Goal: Task Accomplishment & Management: Use online tool/utility

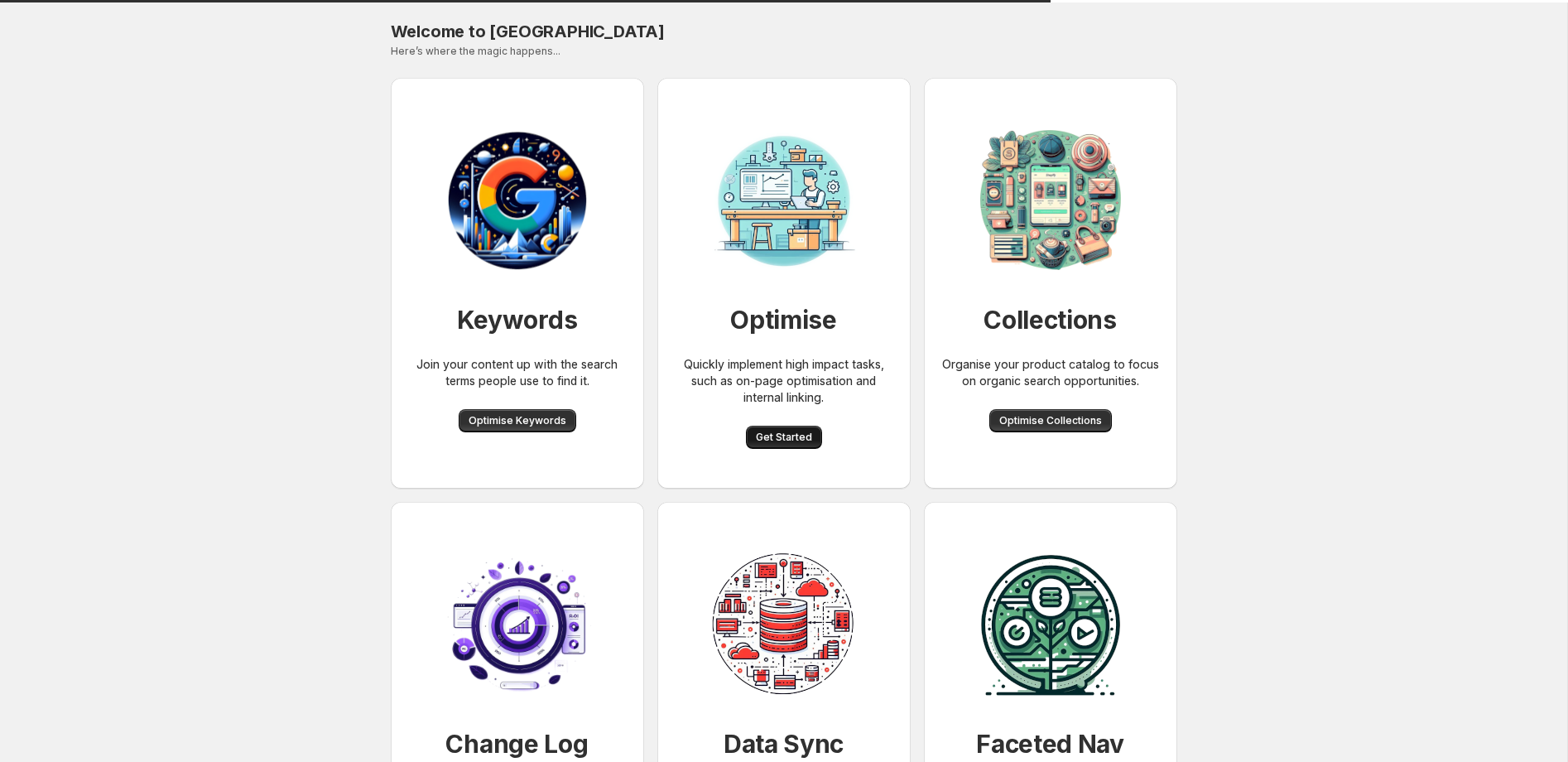
click at [790, 437] on span "Get Started" at bounding box center [784, 437] width 56 height 14
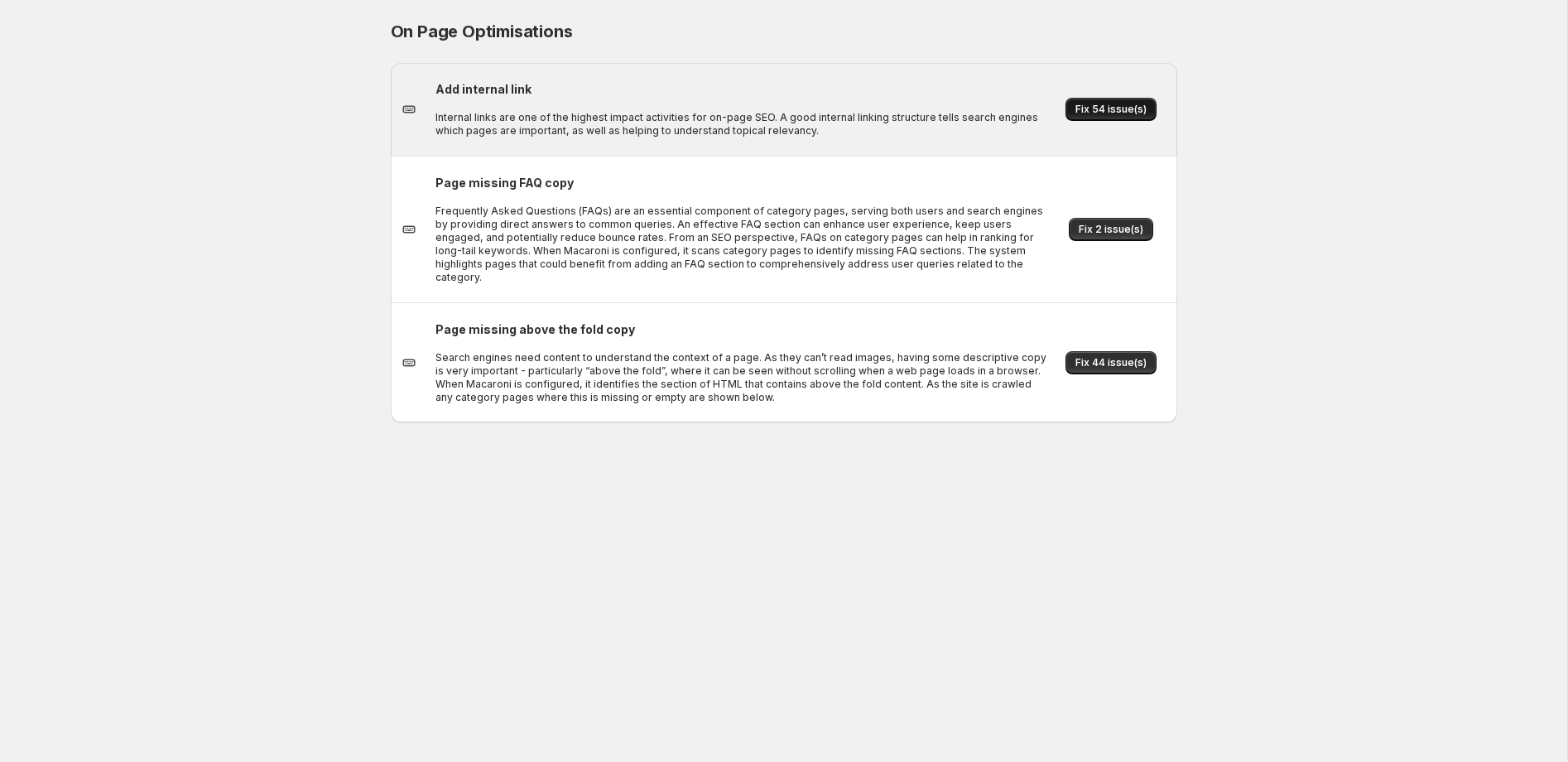
click at [1103, 109] on span "Fix 54 issue(s)" at bounding box center [1111, 109] width 71 height 14
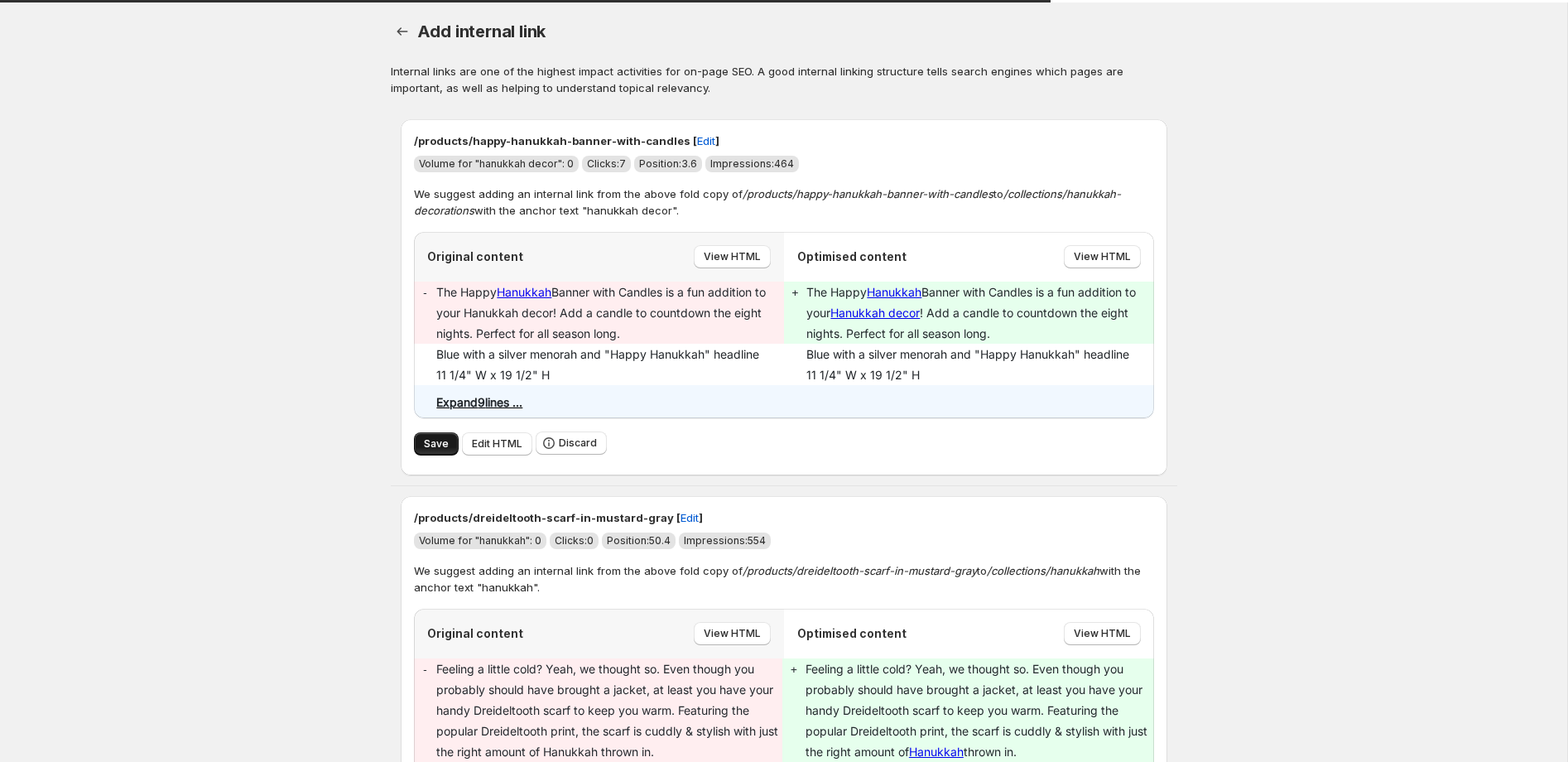
click at [433, 449] on span "Save" at bounding box center [437, 444] width 25 height 14
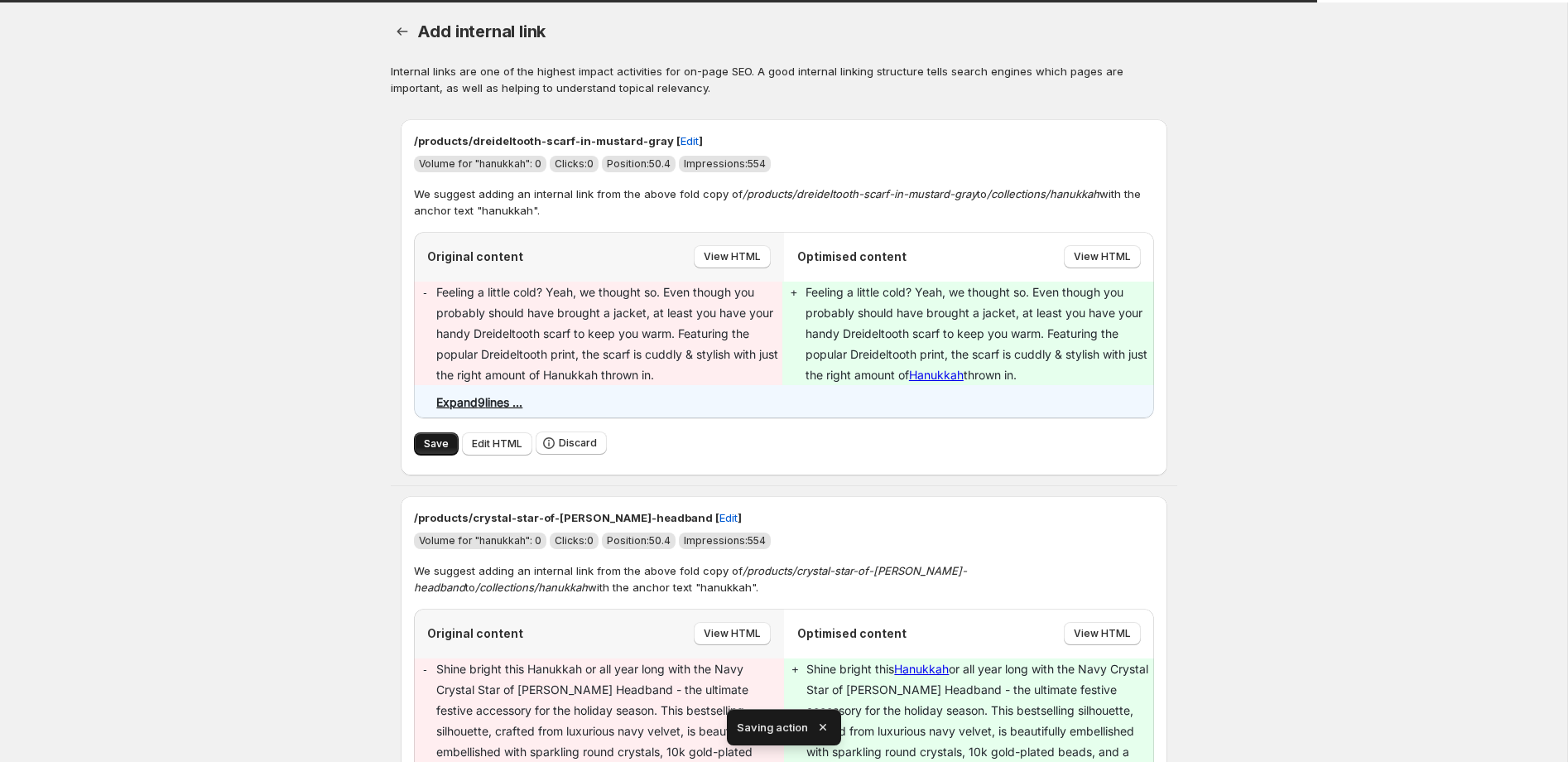
click at [436, 447] on span "Save" at bounding box center [437, 444] width 25 height 14
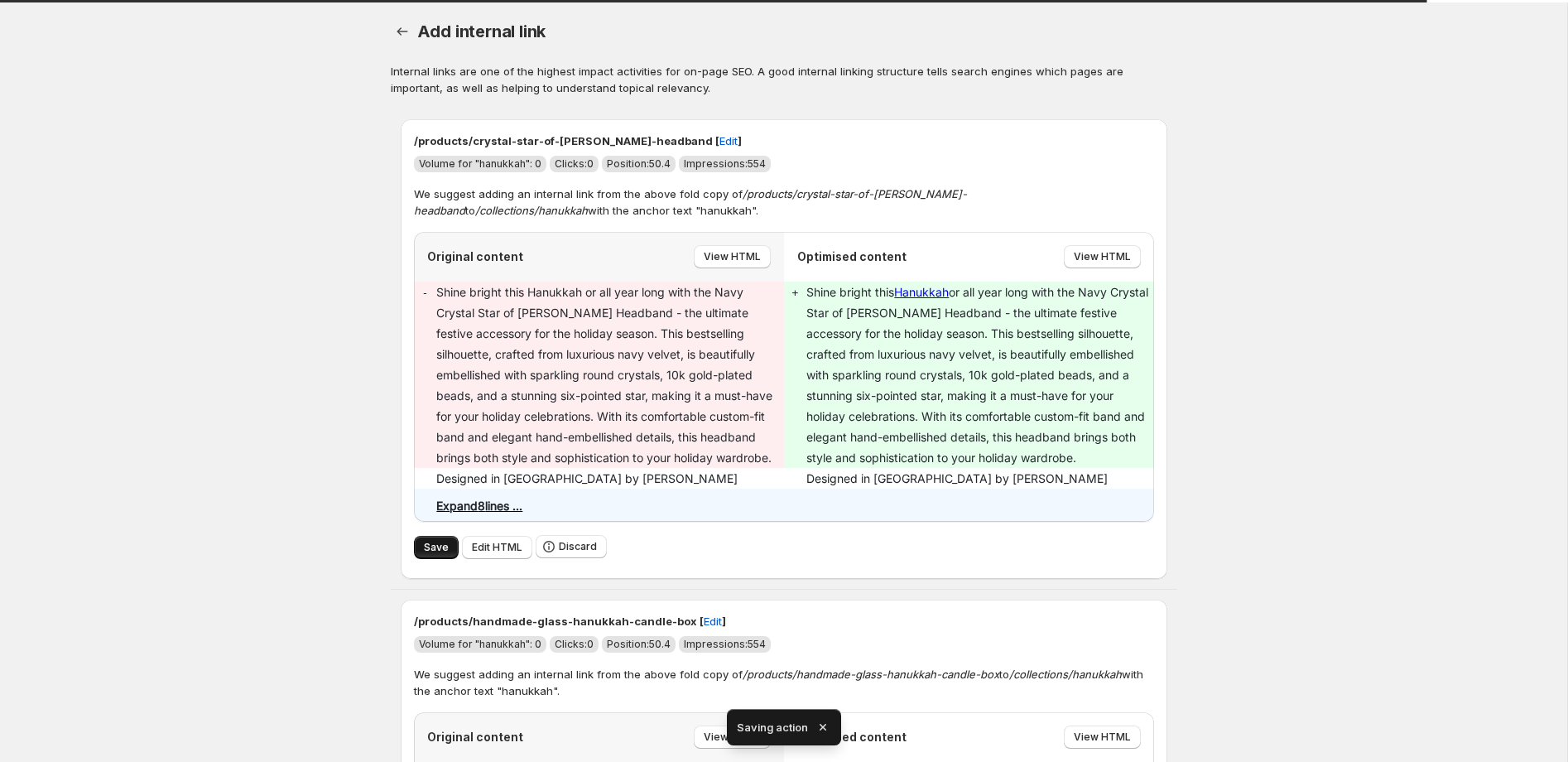
click at [438, 543] on span "Save" at bounding box center [437, 548] width 25 height 14
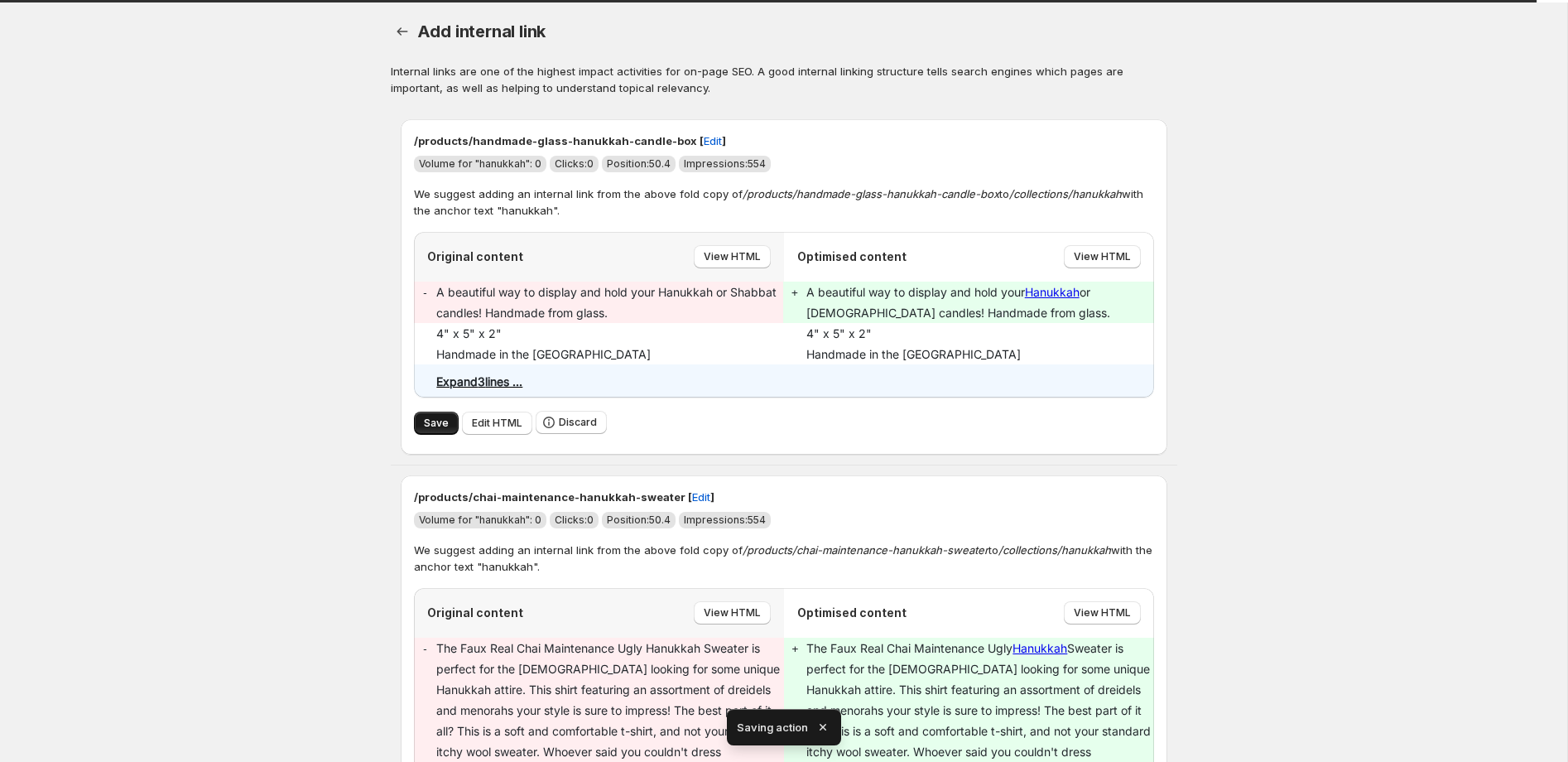
click at [434, 428] on span "Save" at bounding box center [437, 423] width 25 height 14
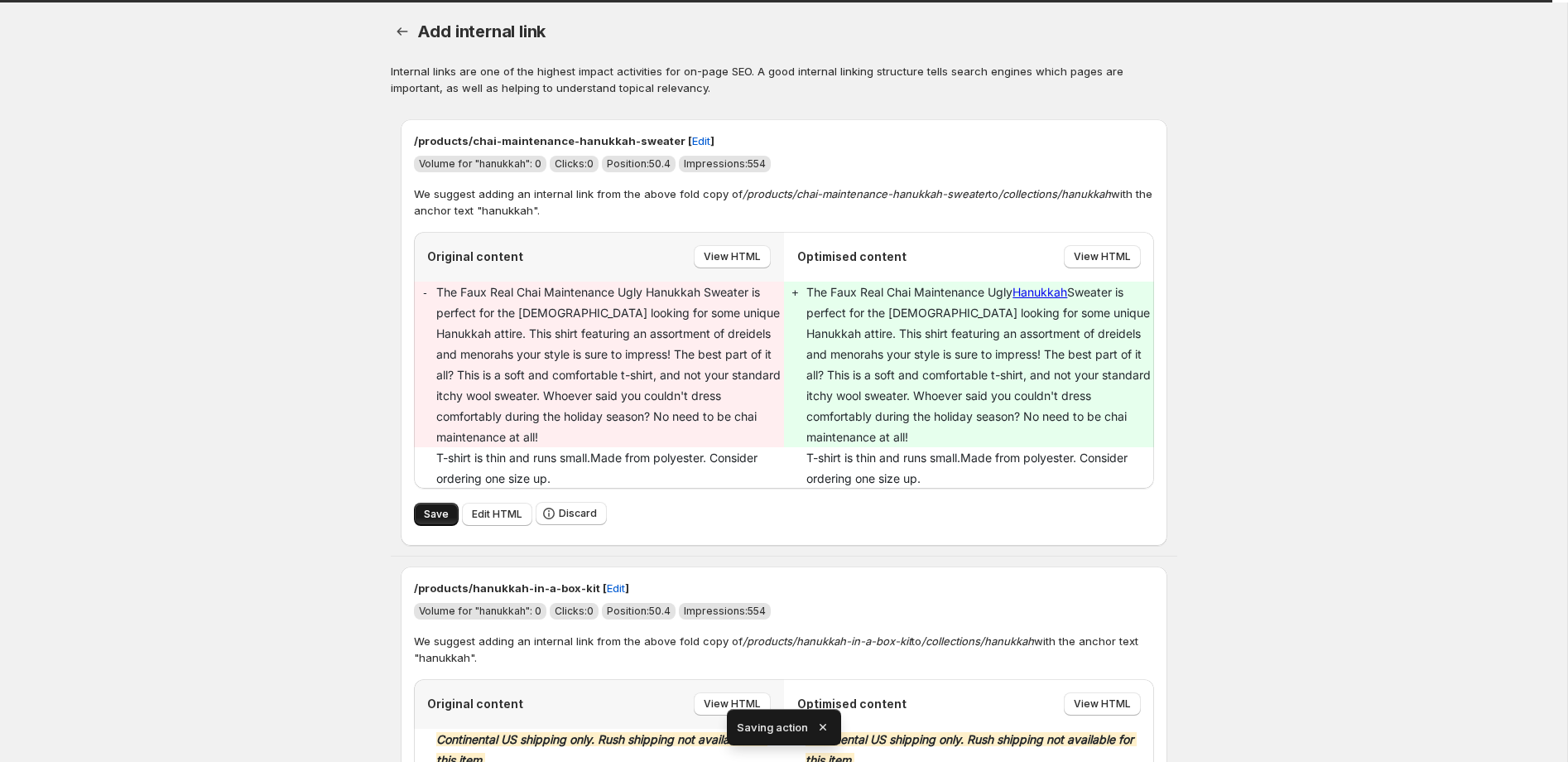
click at [446, 508] on span "Save" at bounding box center [437, 515] width 25 height 14
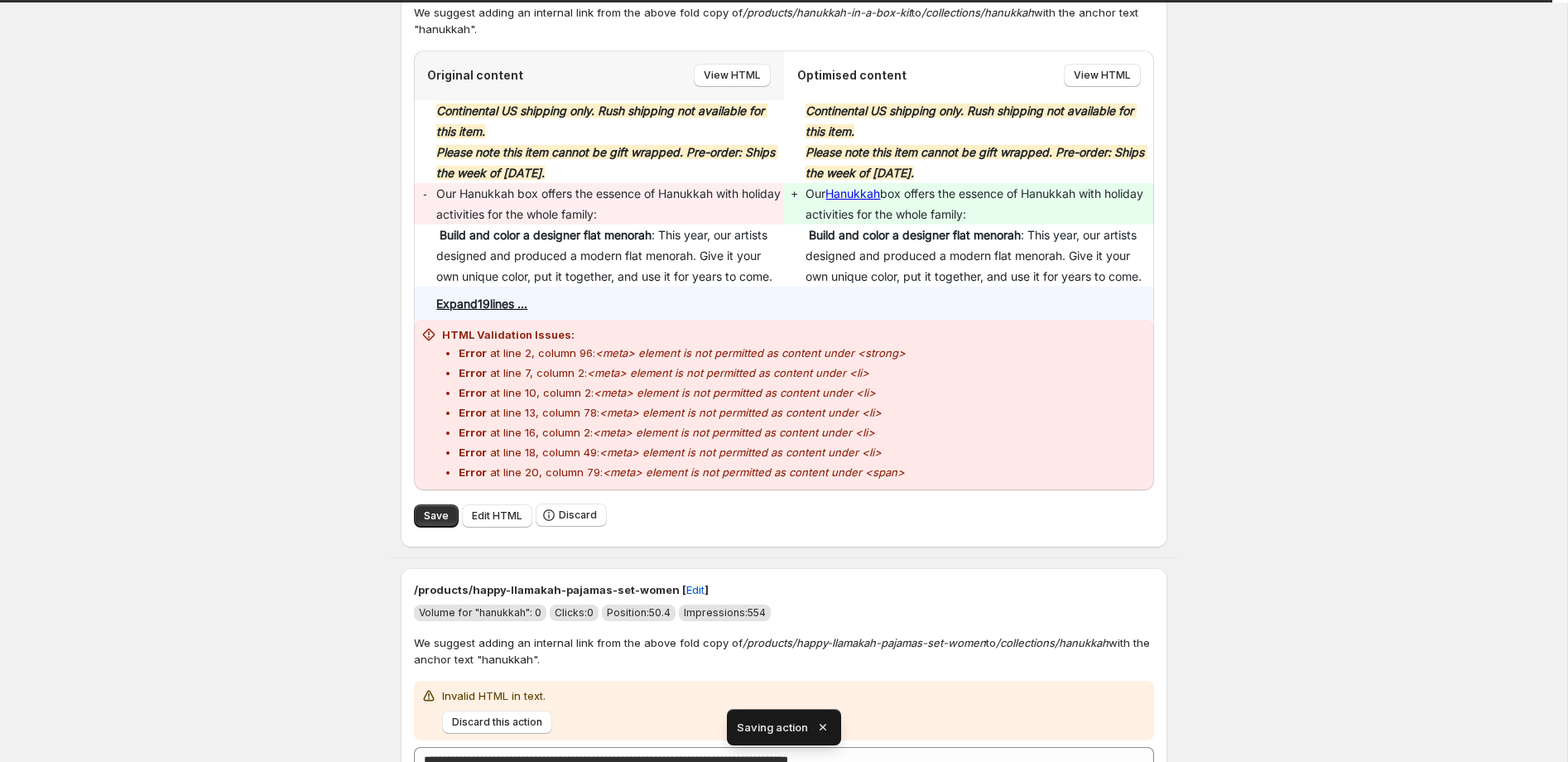
scroll to position [197, 0]
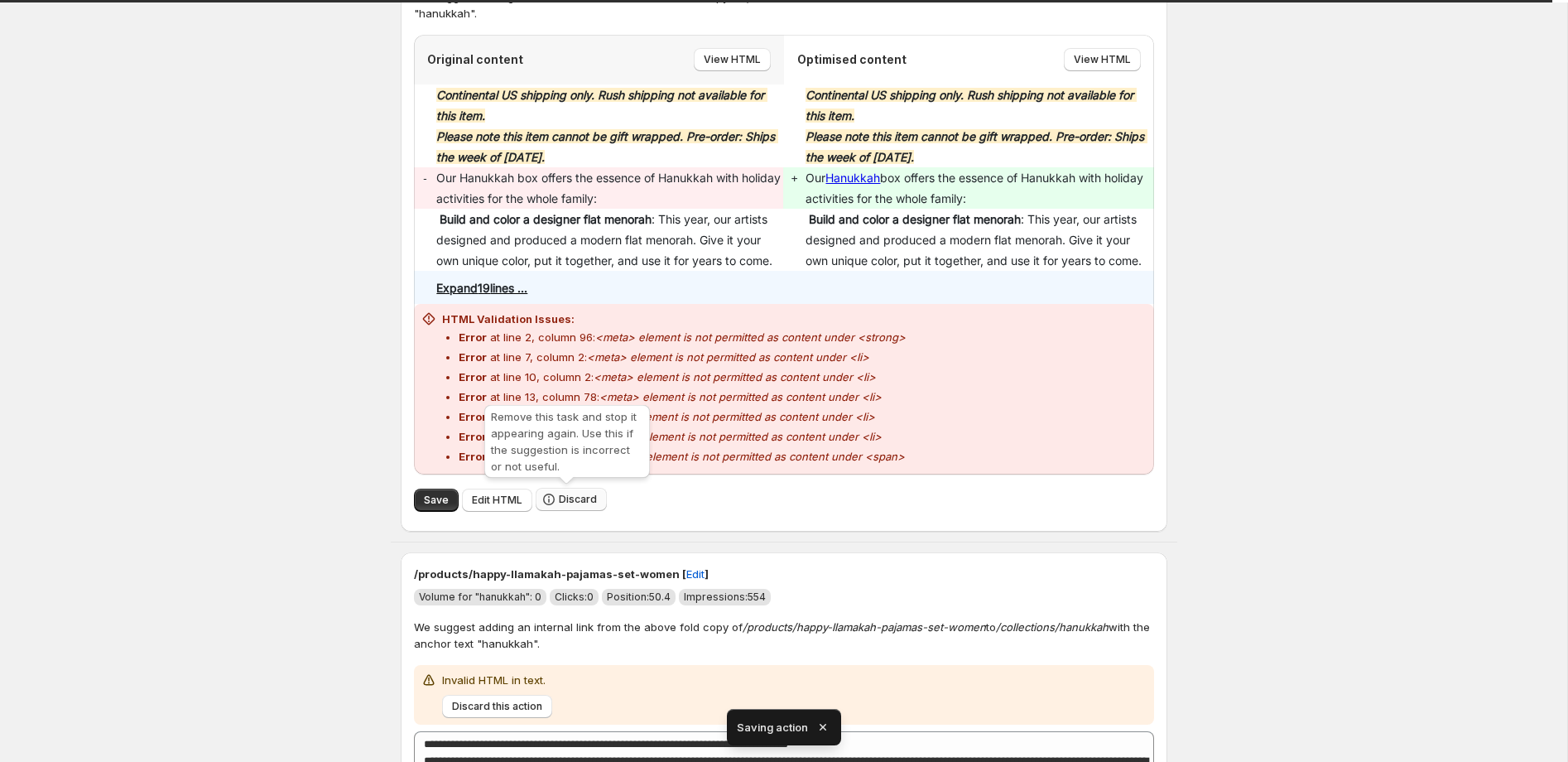
click at [574, 499] on span "Discard" at bounding box center [577, 499] width 38 height 14
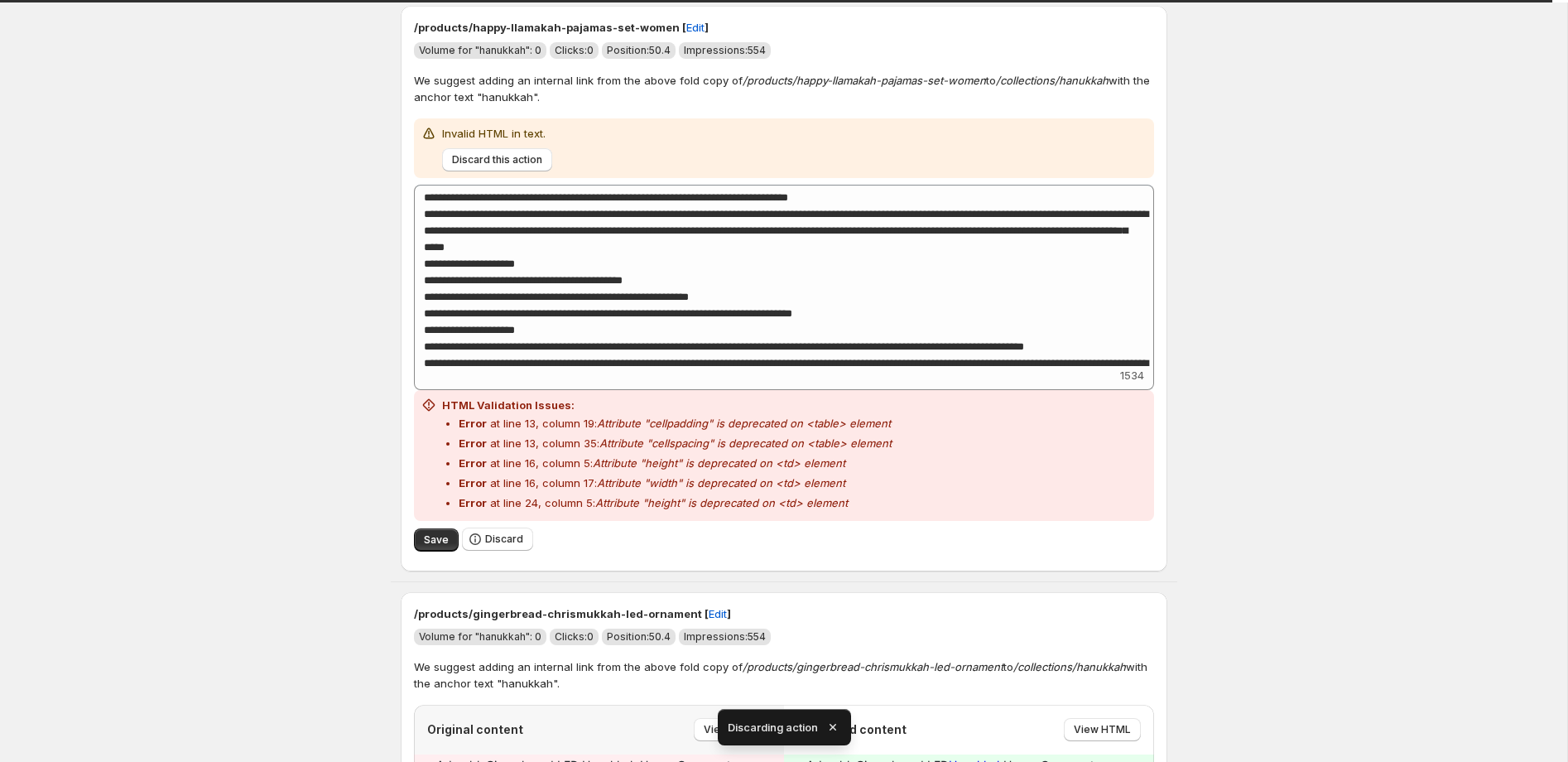
scroll to position [116, 0]
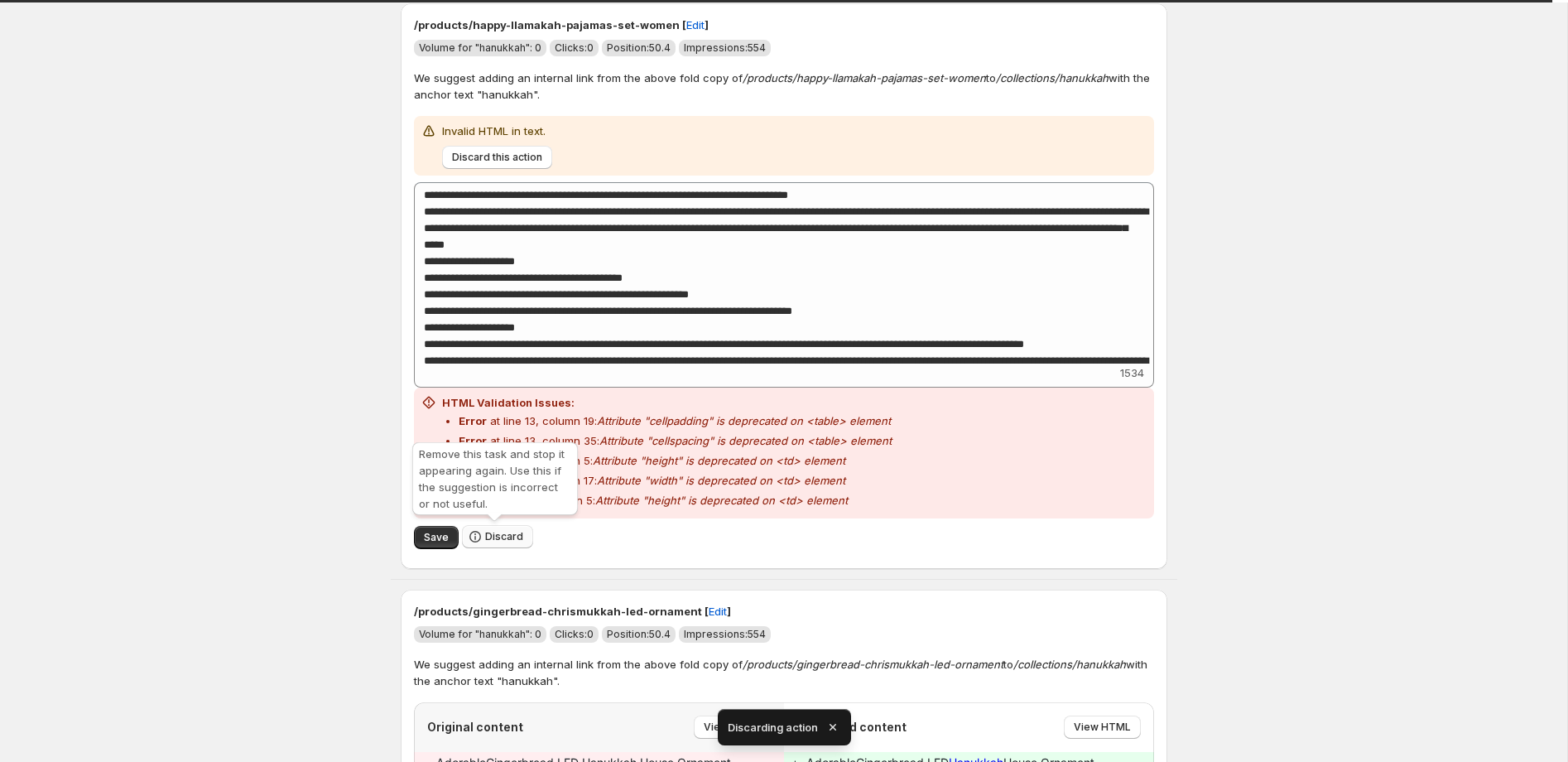
click at [498, 533] on span "Discard" at bounding box center [504, 537] width 38 height 14
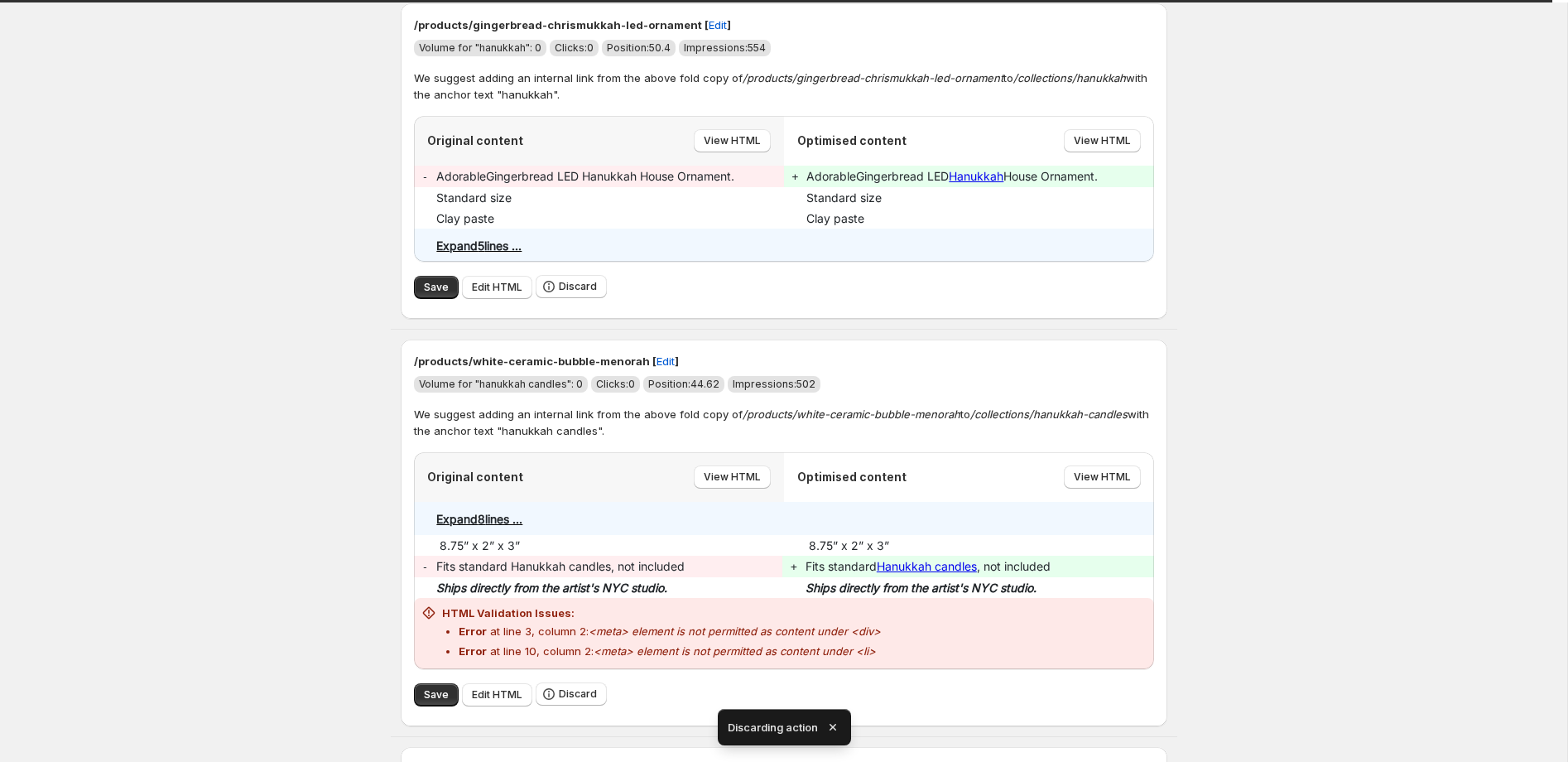
scroll to position [0, 0]
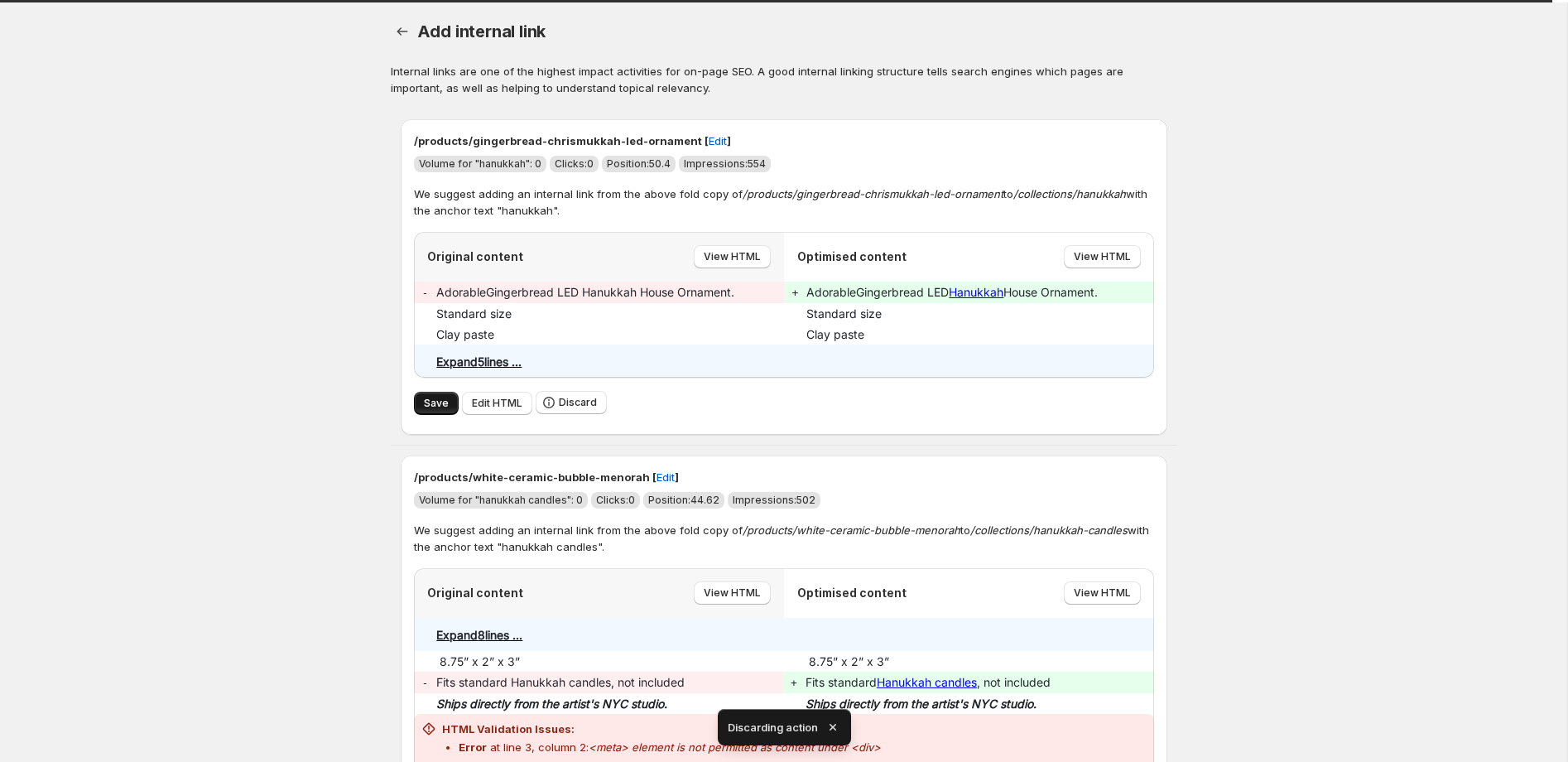
click at [437, 402] on span "Save" at bounding box center [437, 404] width 25 height 14
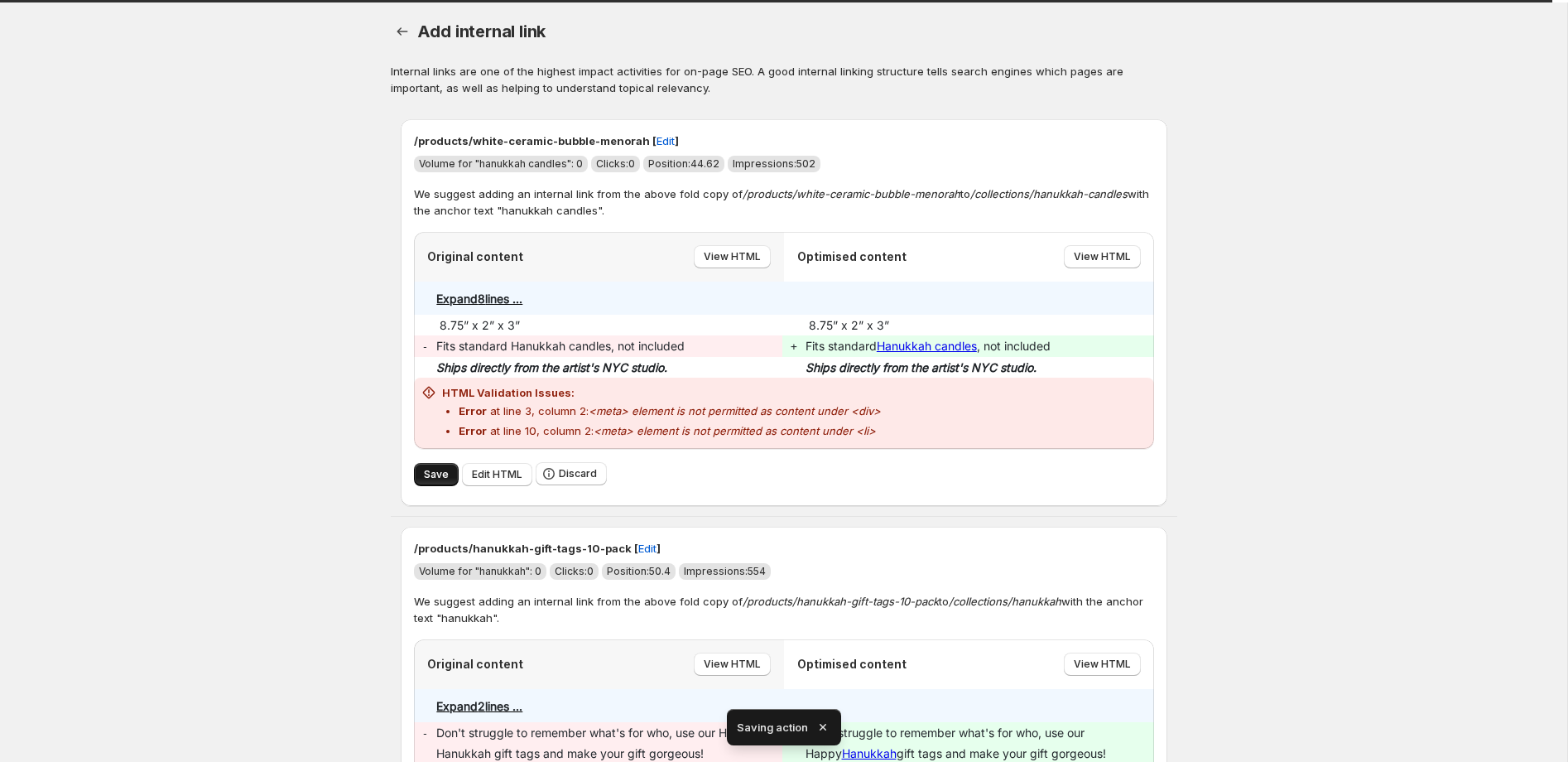
click at [435, 476] on span "Save" at bounding box center [437, 475] width 25 height 14
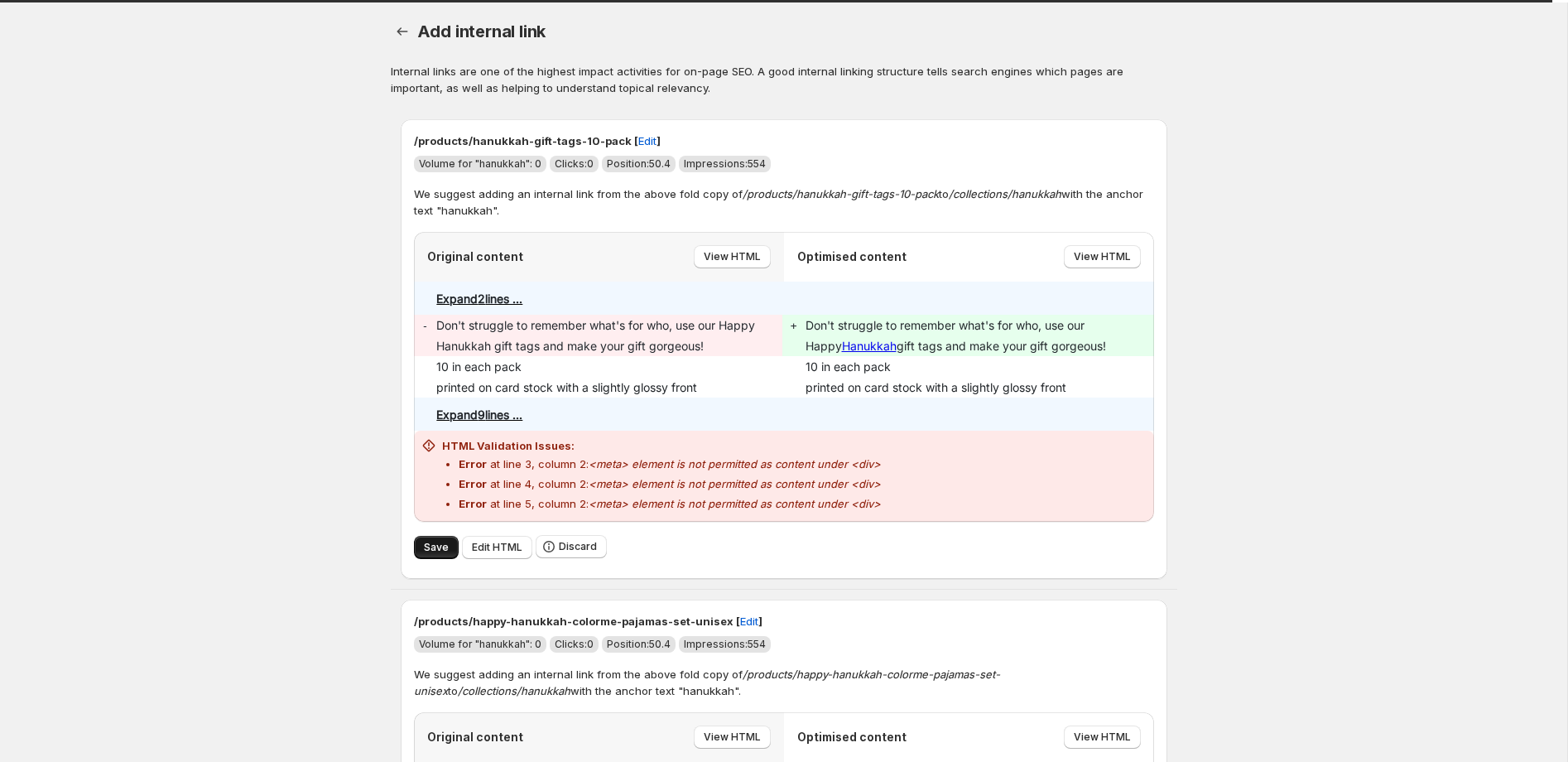
click at [442, 549] on span "Save" at bounding box center [437, 548] width 25 height 14
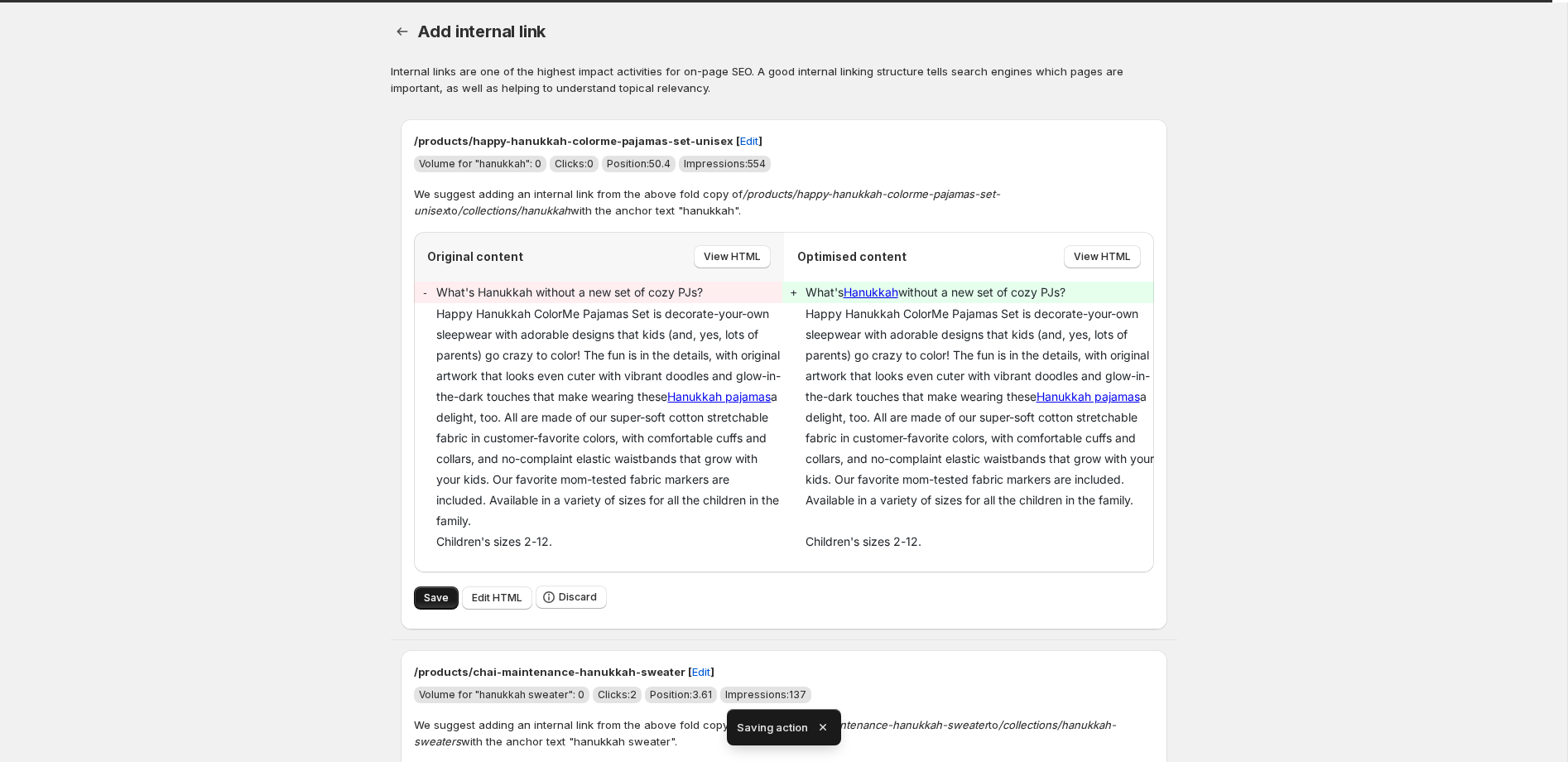
click at [434, 593] on span "Save" at bounding box center [437, 598] width 25 height 14
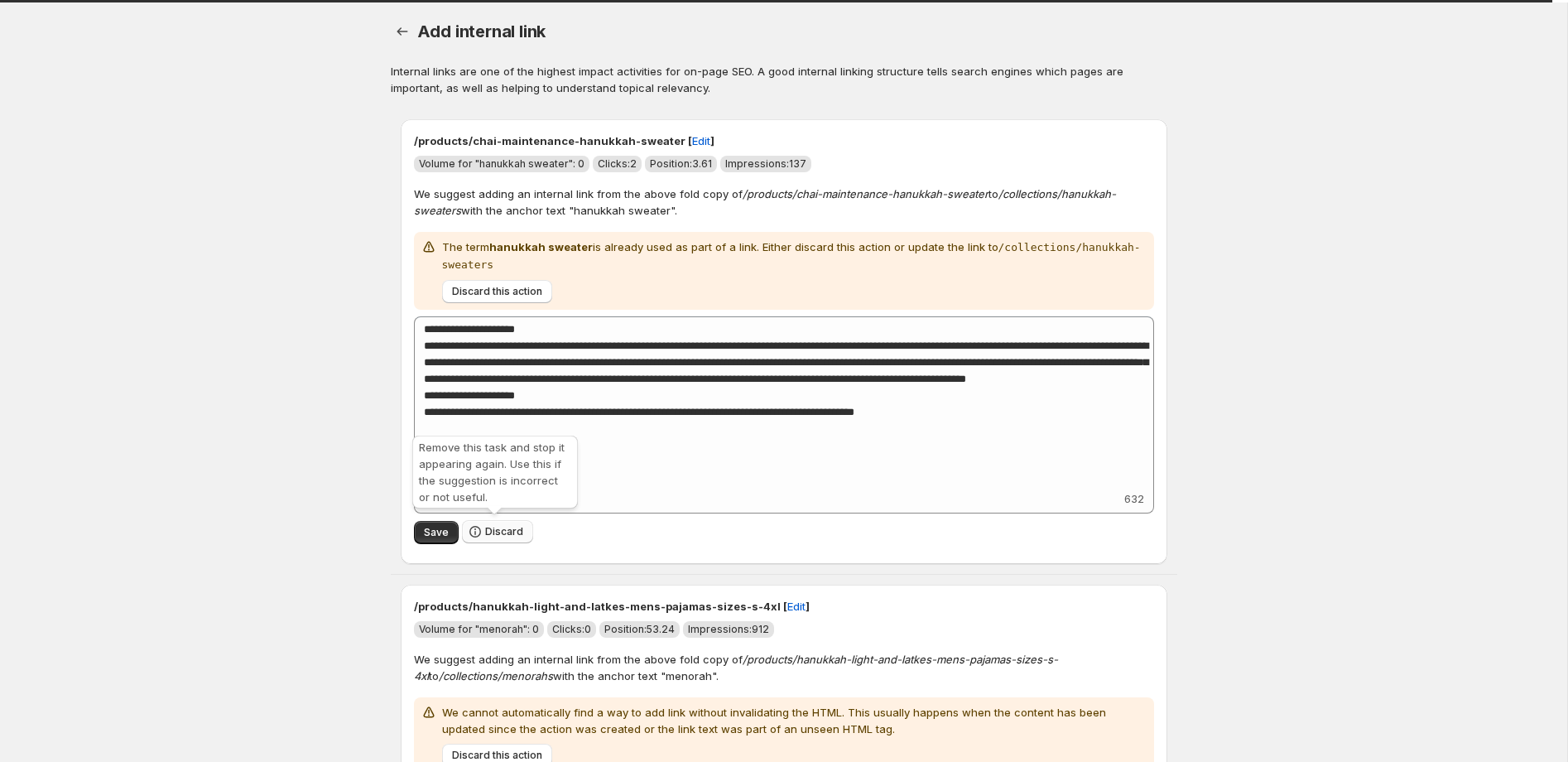
click at [508, 528] on span "Discard" at bounding box center [504, 531] width 38 height 14
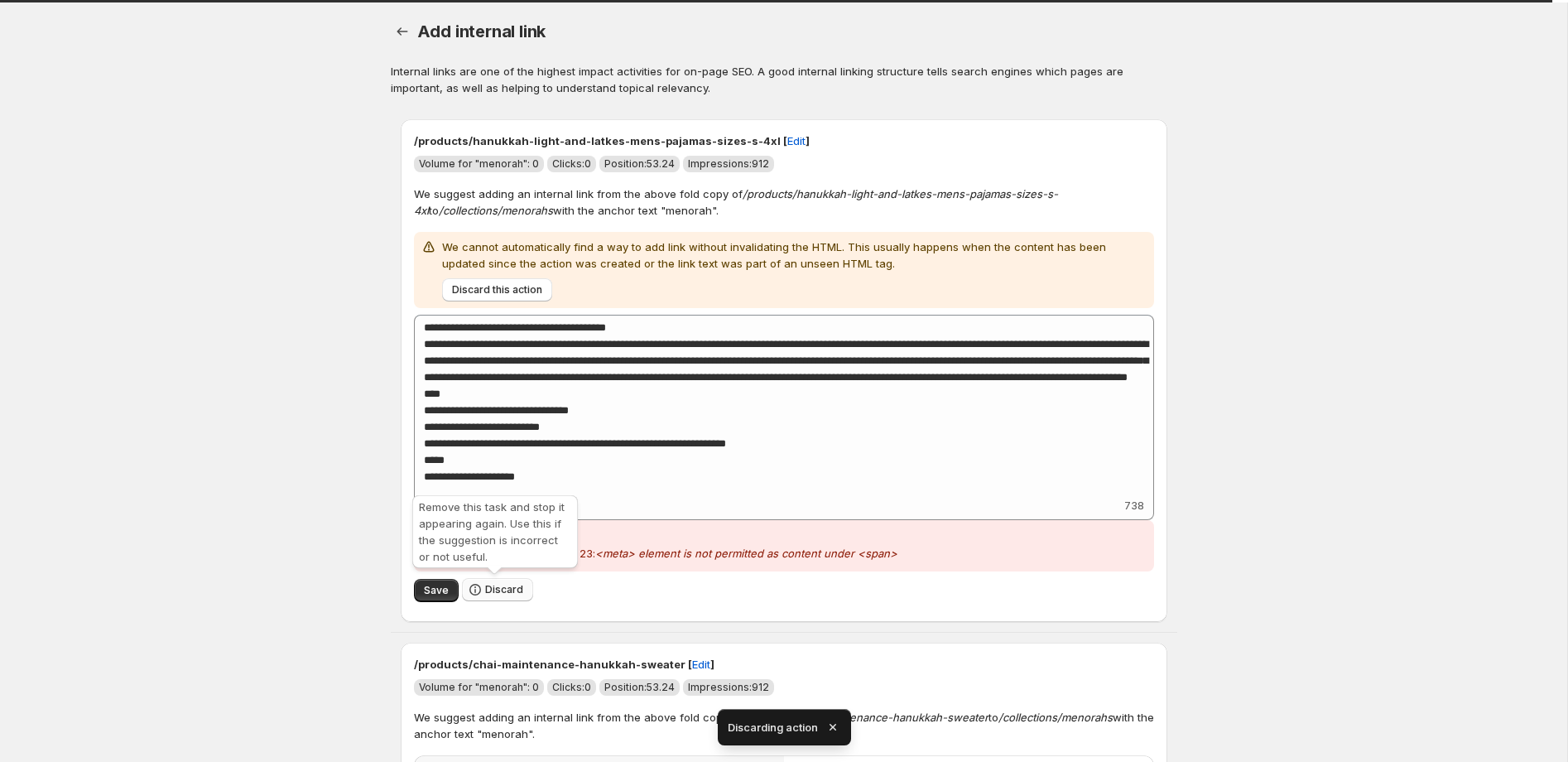
click at [517, 583] on button "Discard" at bounding box center [497, 590] width 71 height 23
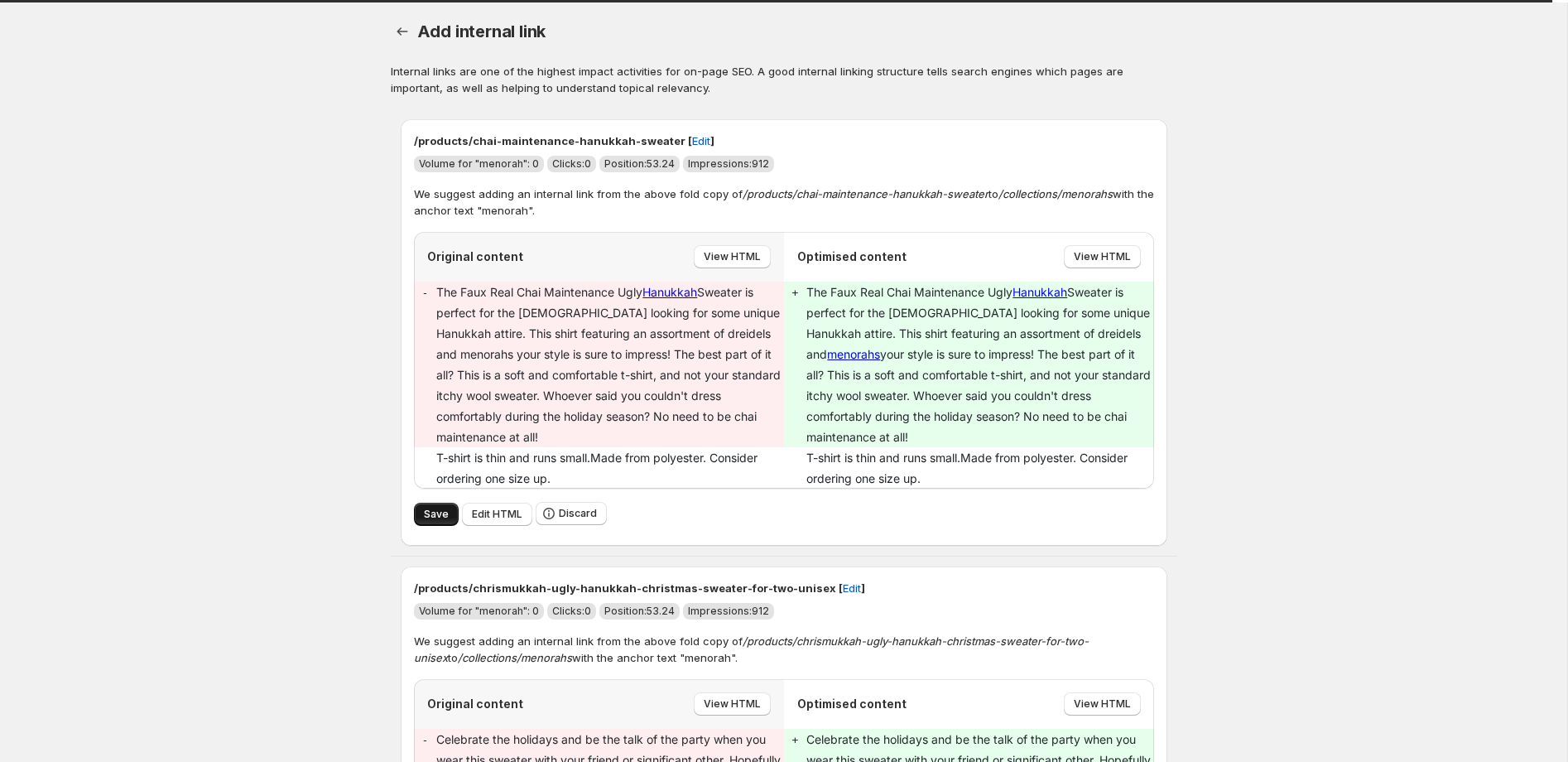
click at [441, 508] on span "Save" at bounding box center [437, 515] width 25 height 14
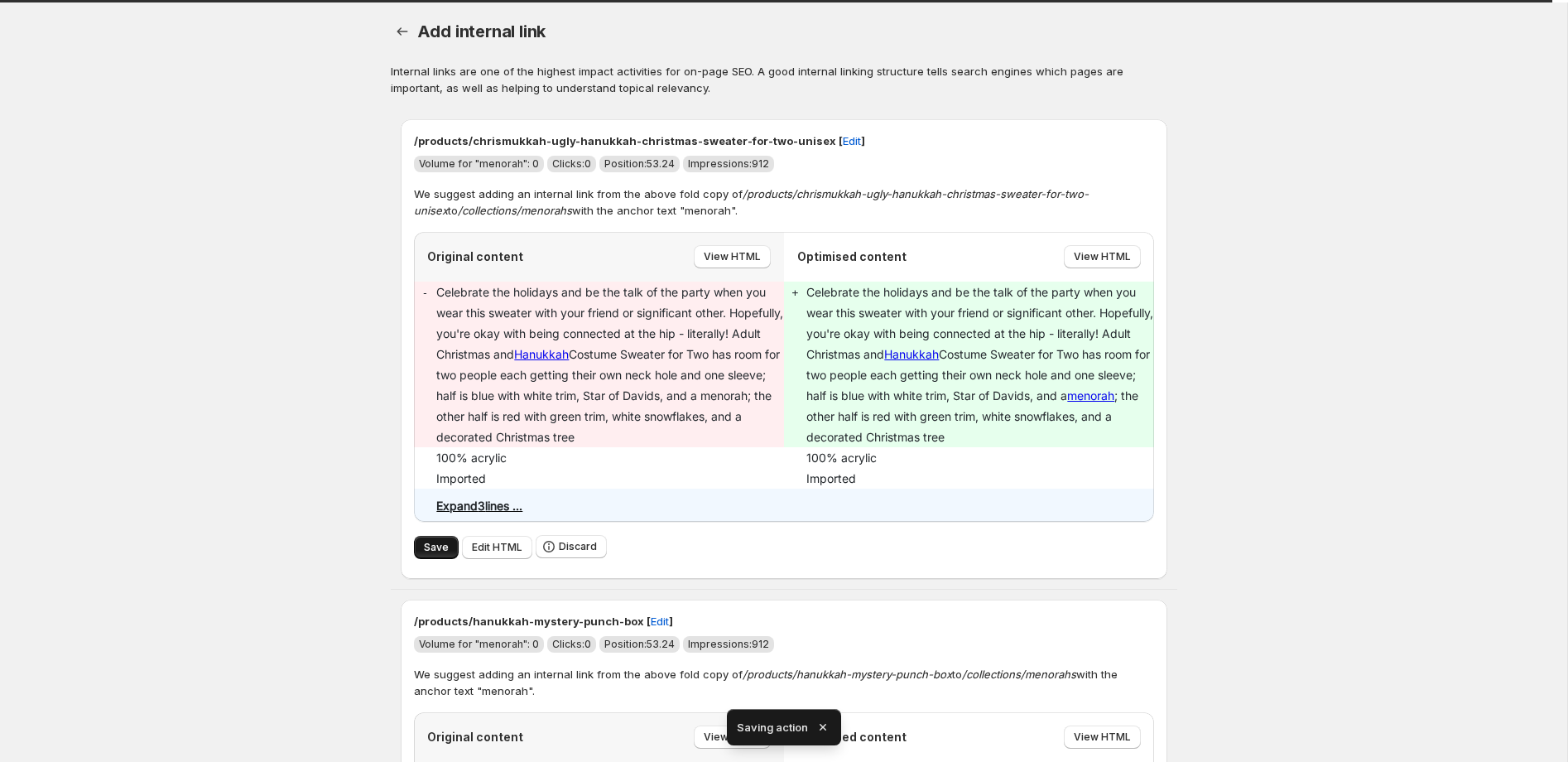
click at [432, 553] on span "Save" at bounding box center [437, 548] width 25 height 14
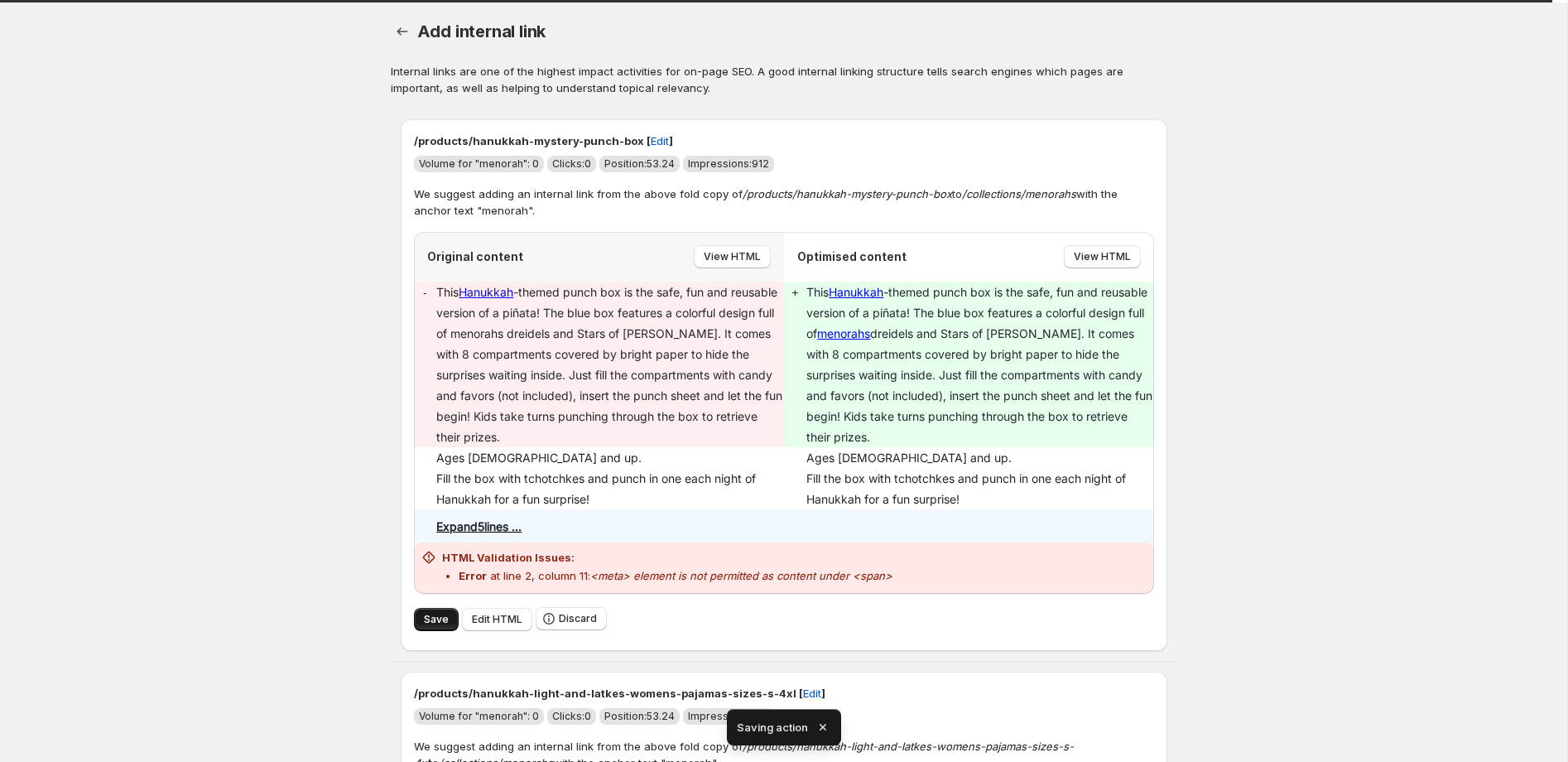
click at [433, 623] on span "Save" at bounding box center [437, 620] width 25 height 14
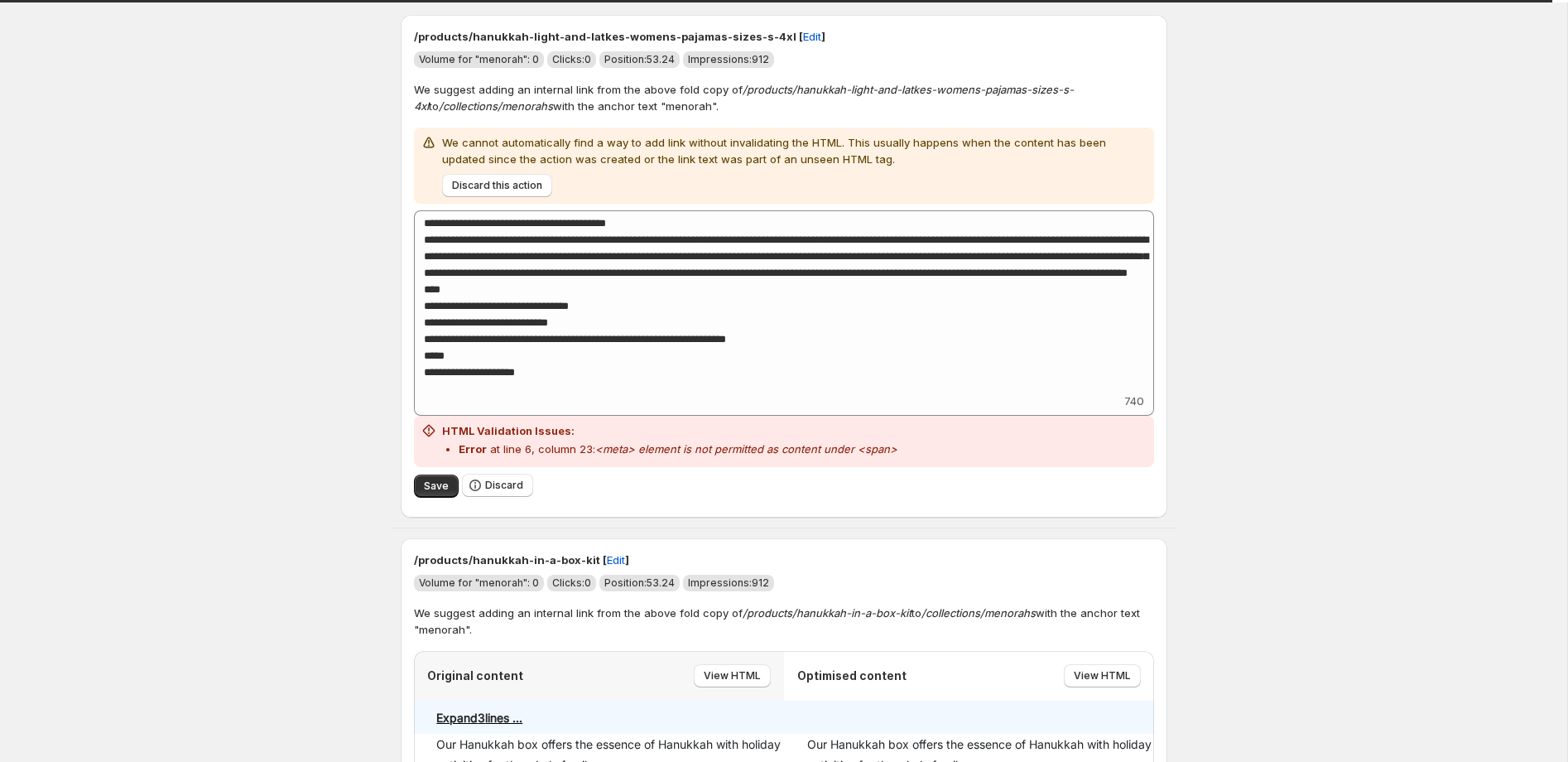
scroll to position [162, 0]
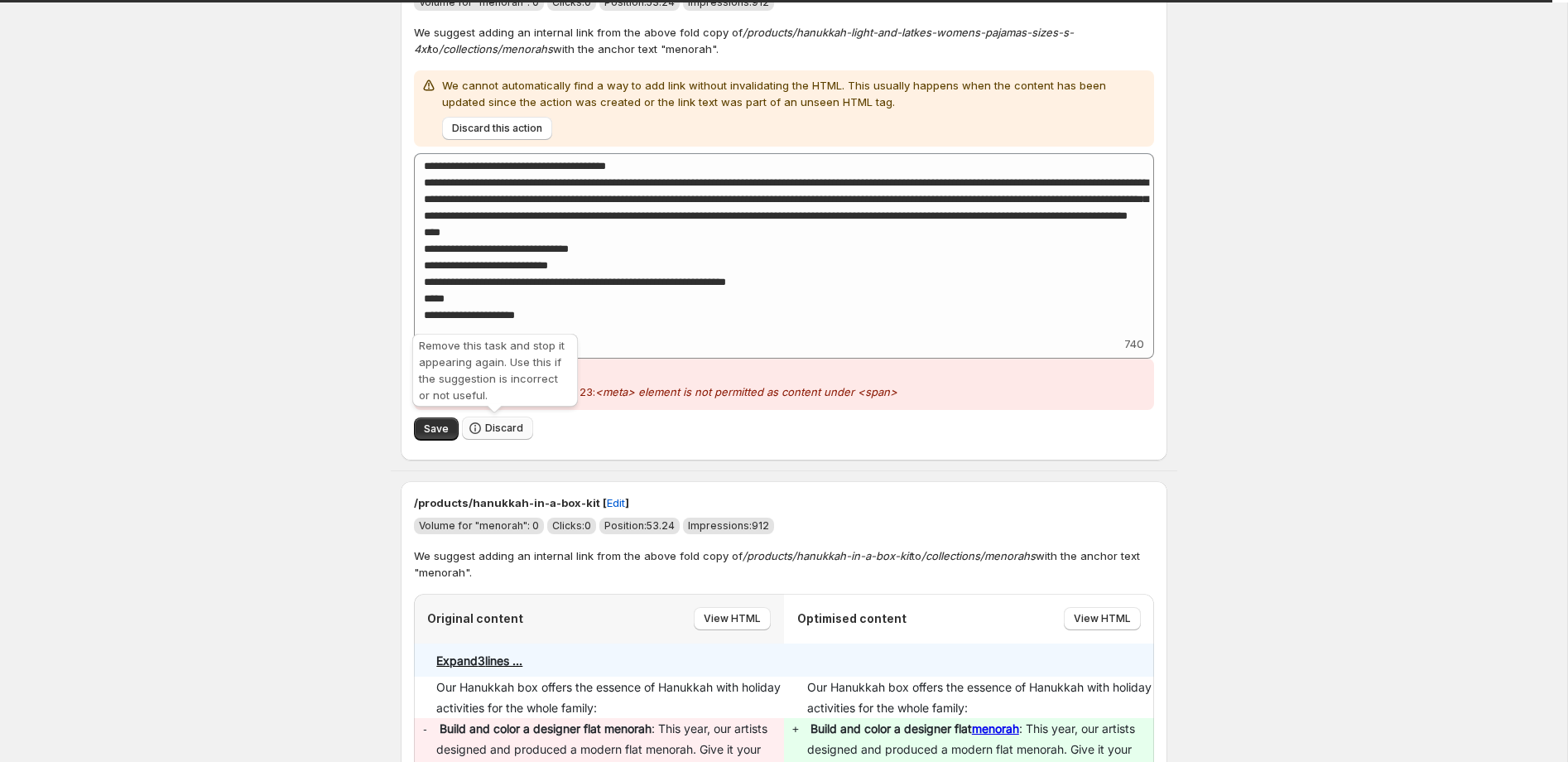
click at [502, 429] on span "Discard" at bounding box center [504, 428] width 38 height 14
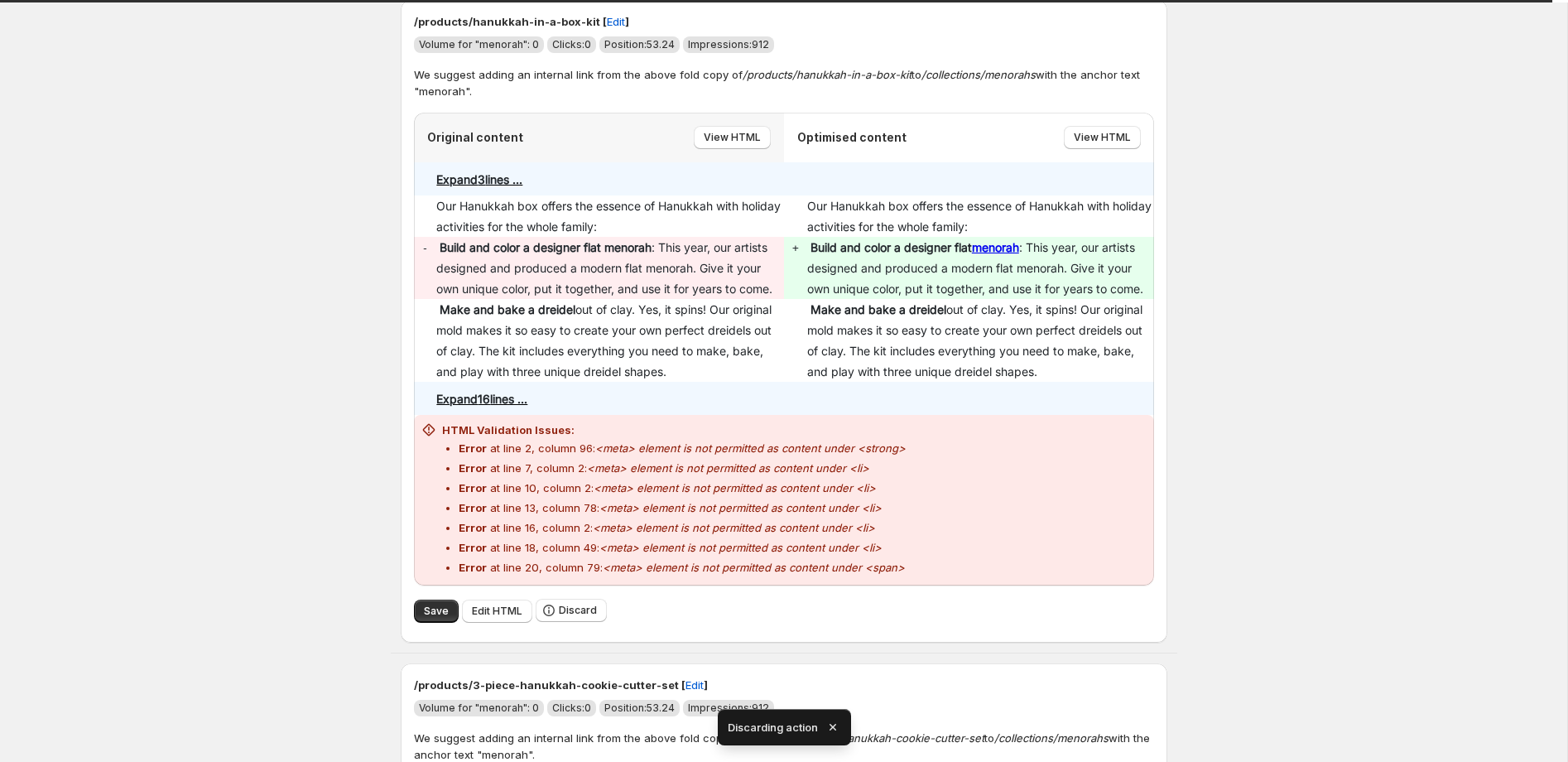
scroll to position [192, 0]
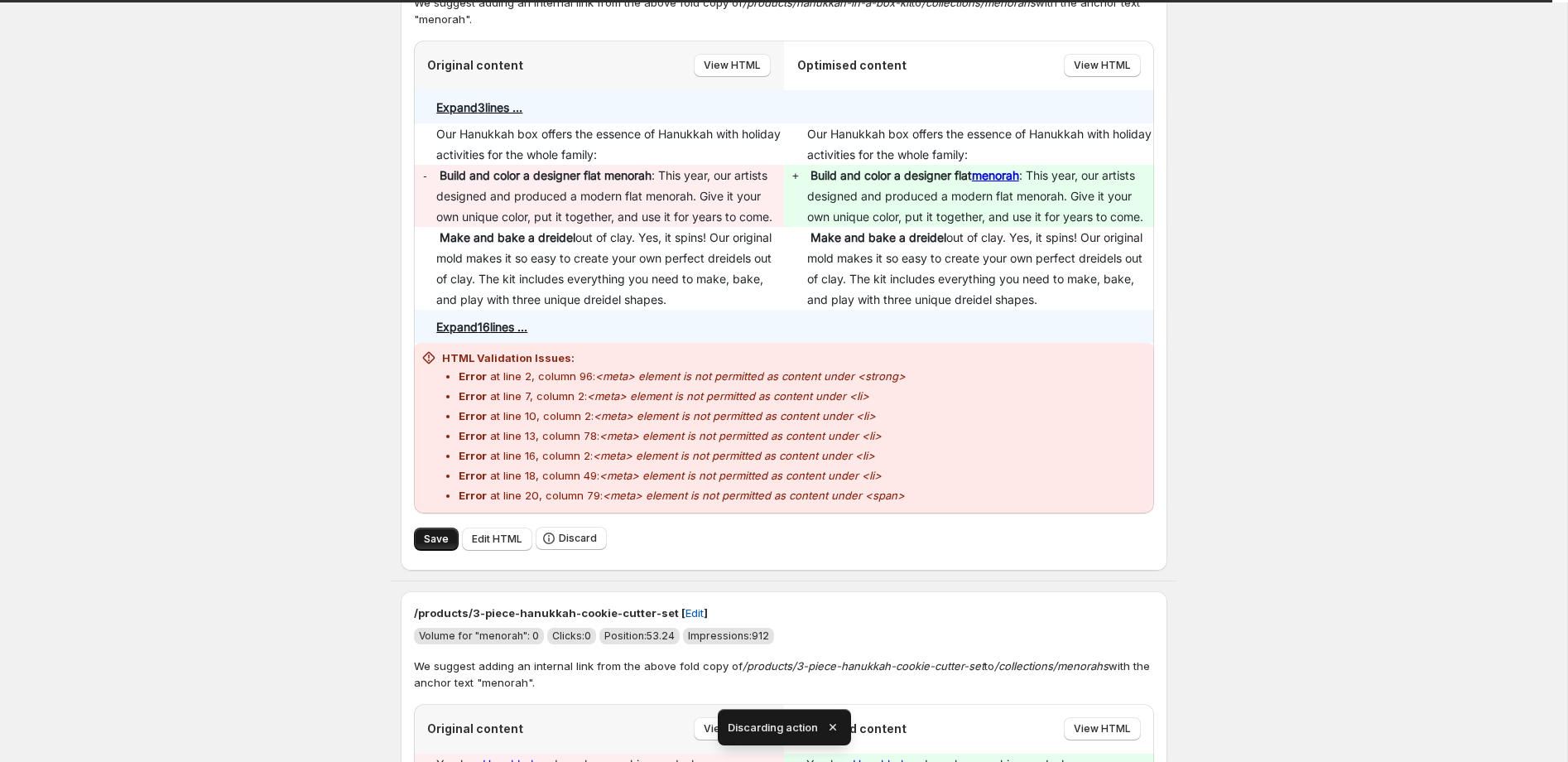
click at [439, 541] on span "Save" at bounding box center [437, 539] width 25 height 14
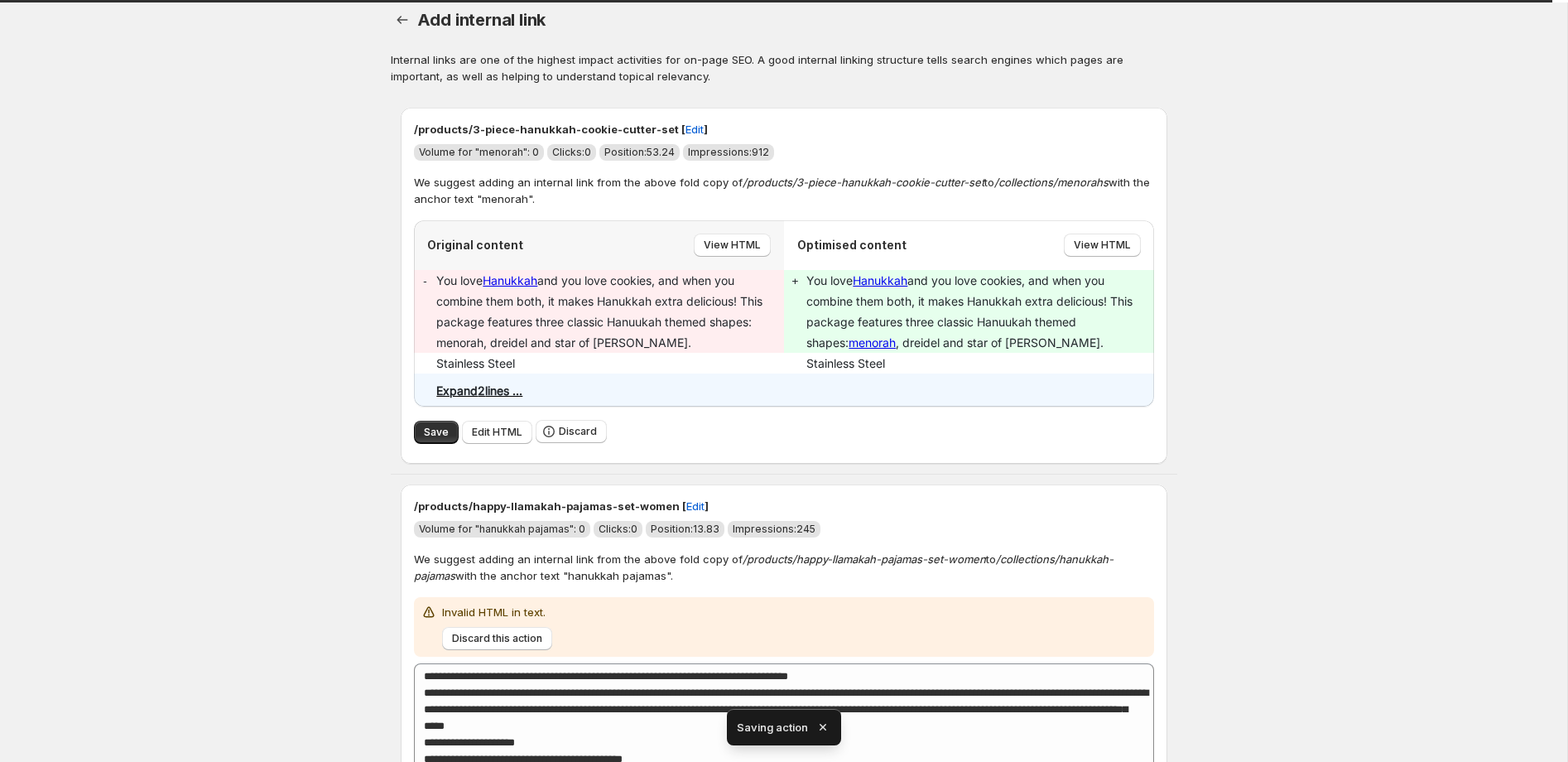
scroll to position [14, 0]
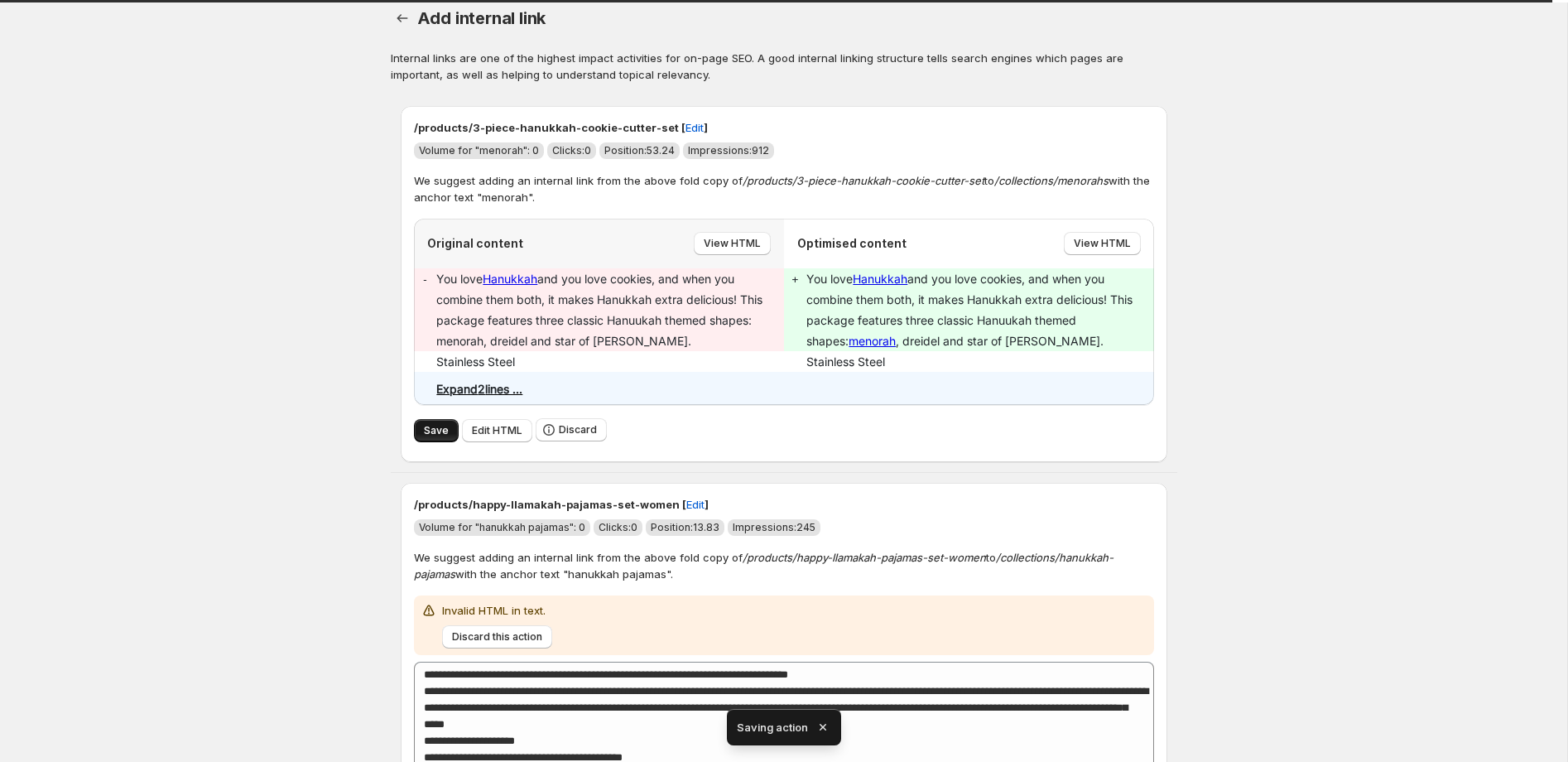
click at [436, 433] on span "Save" at bounding box center [437, 431] width 25 height 14
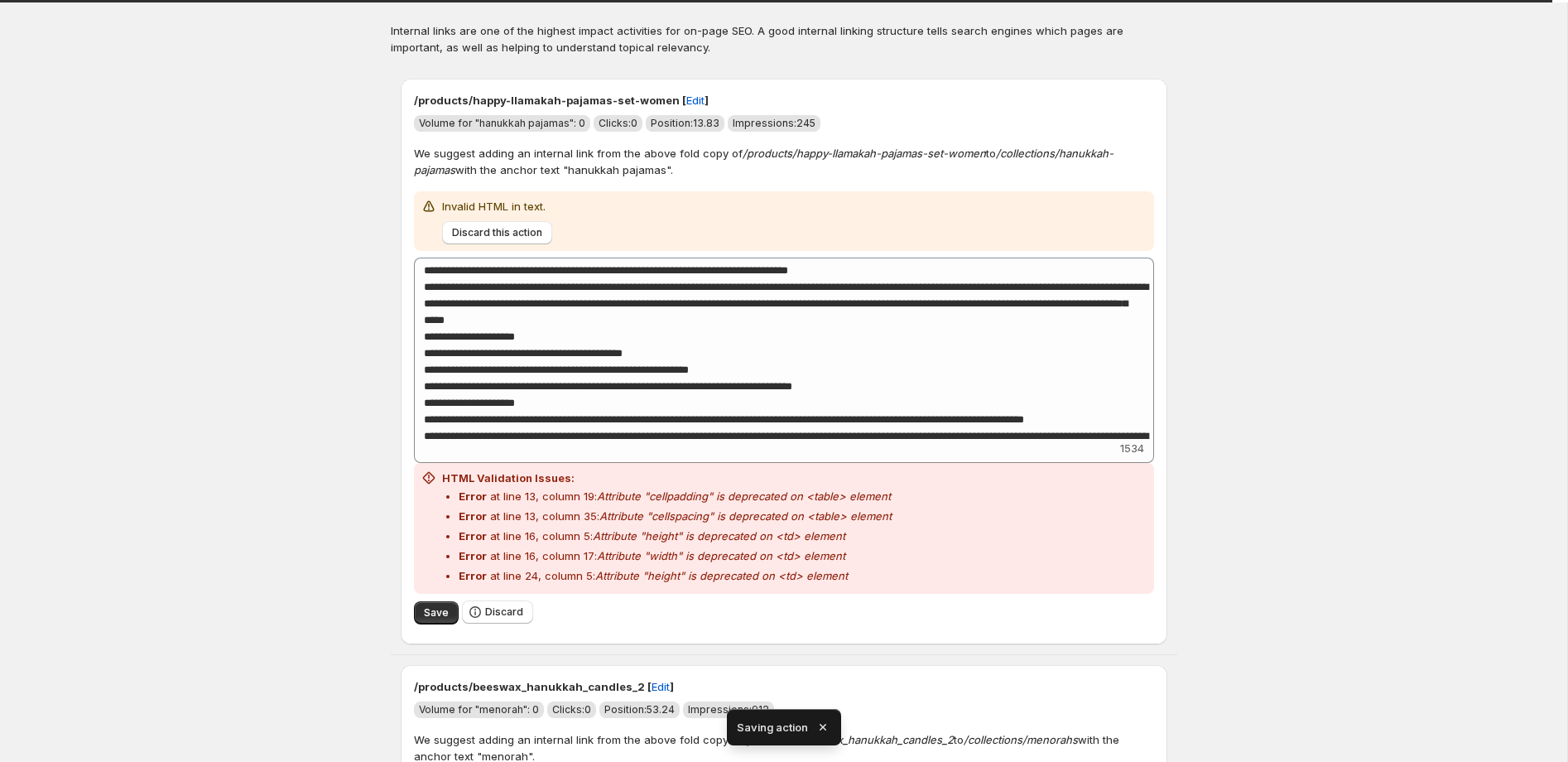
scroll to position [61, 0]
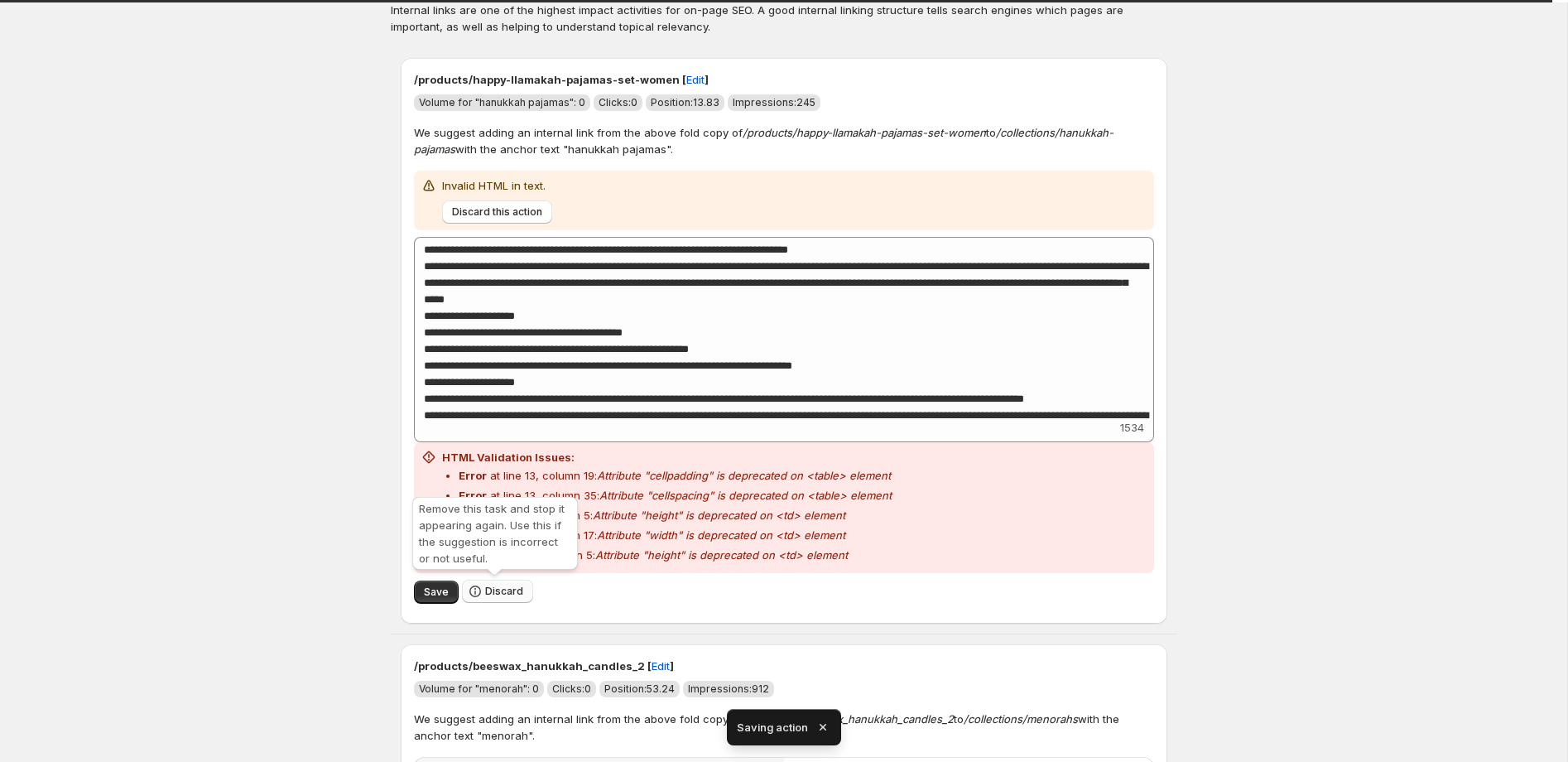
click at [510, 589] on span "Discard" at bounding box center [504, 592] width 38 height 14
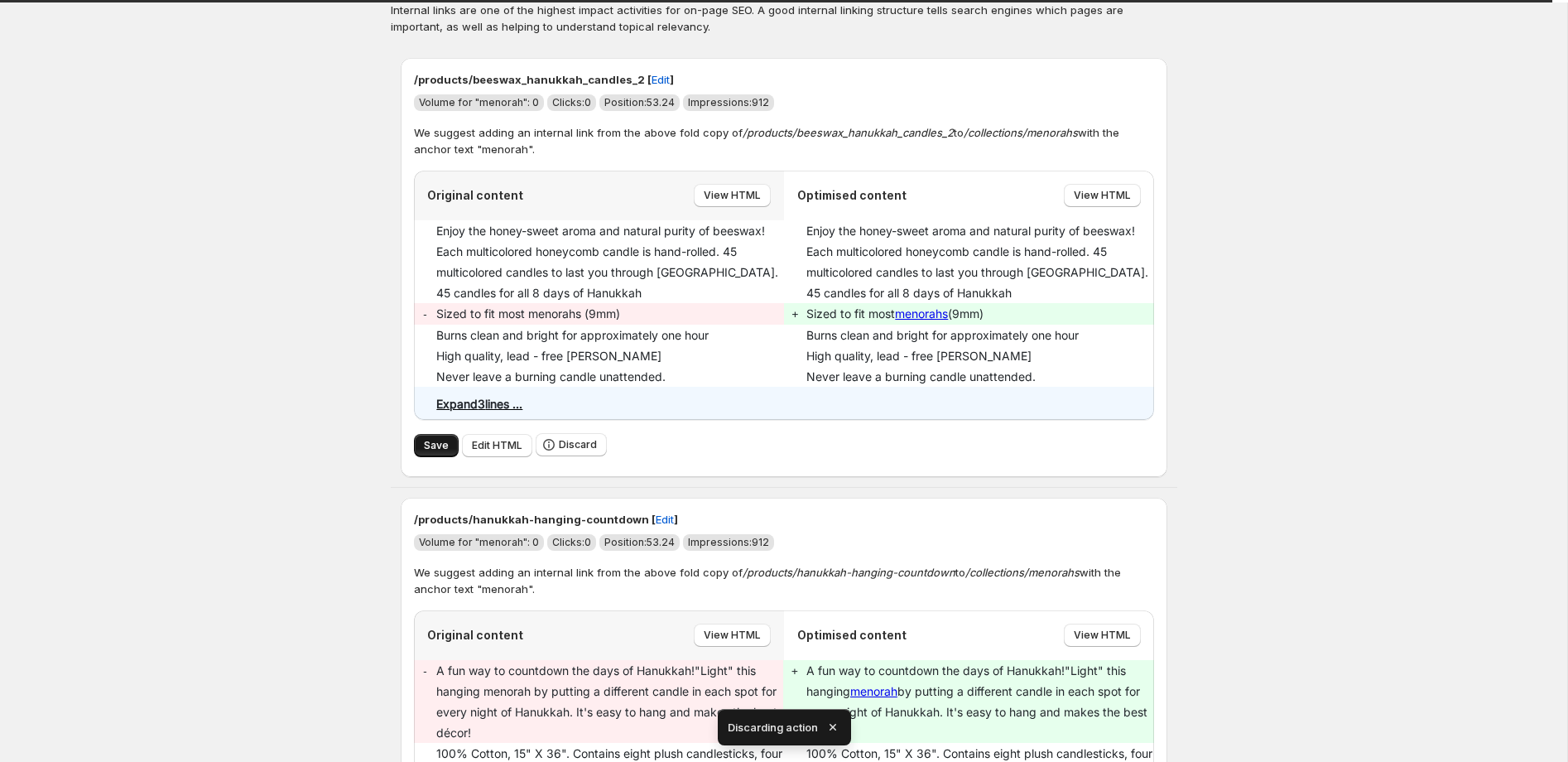
click at [441, 442] on span "Save" at bounding box center [437, 446] width 25 height 14
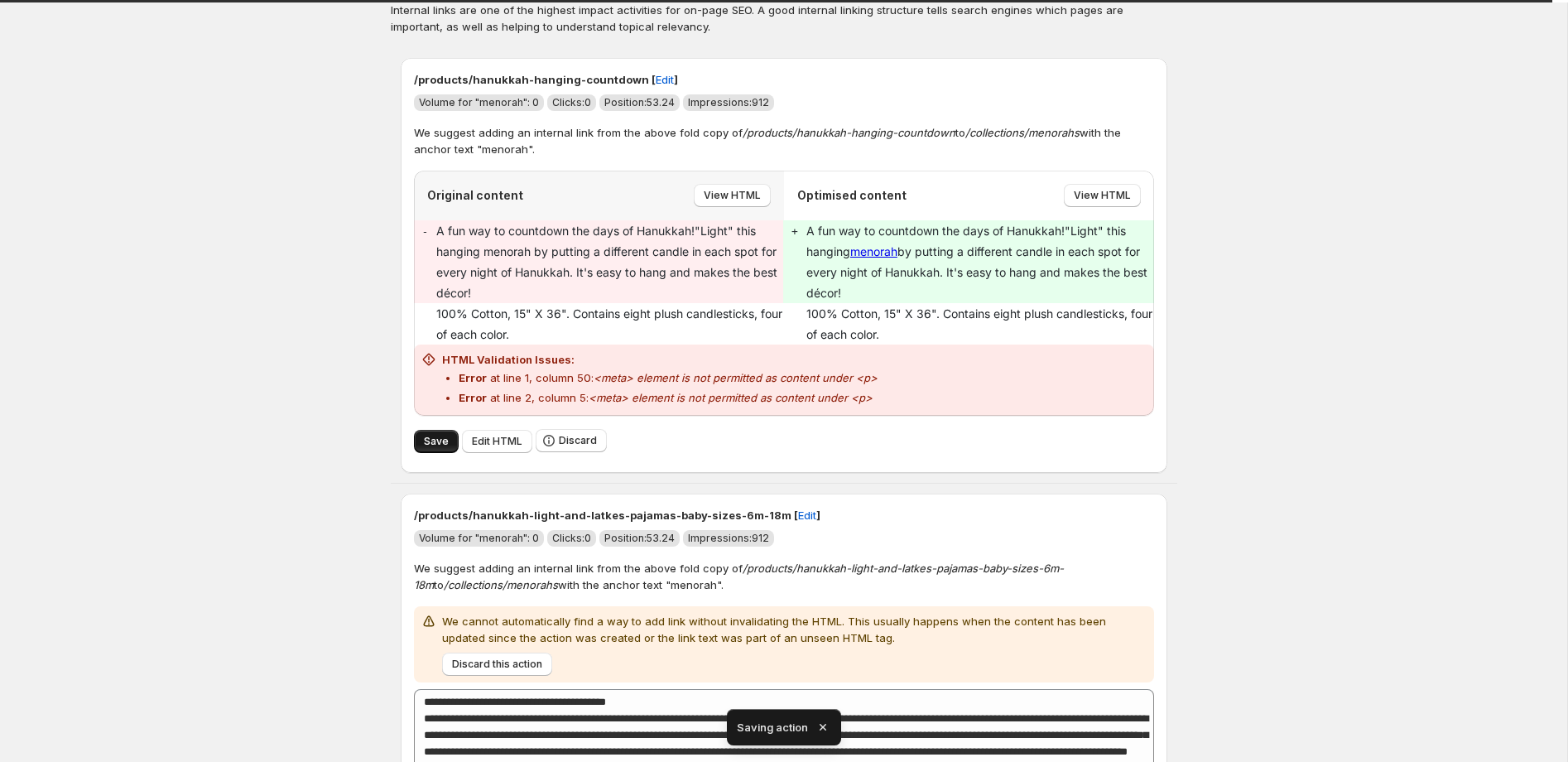
click at [441, 443] on span "Save" at bounding box center [437, 442] width 25 height 14
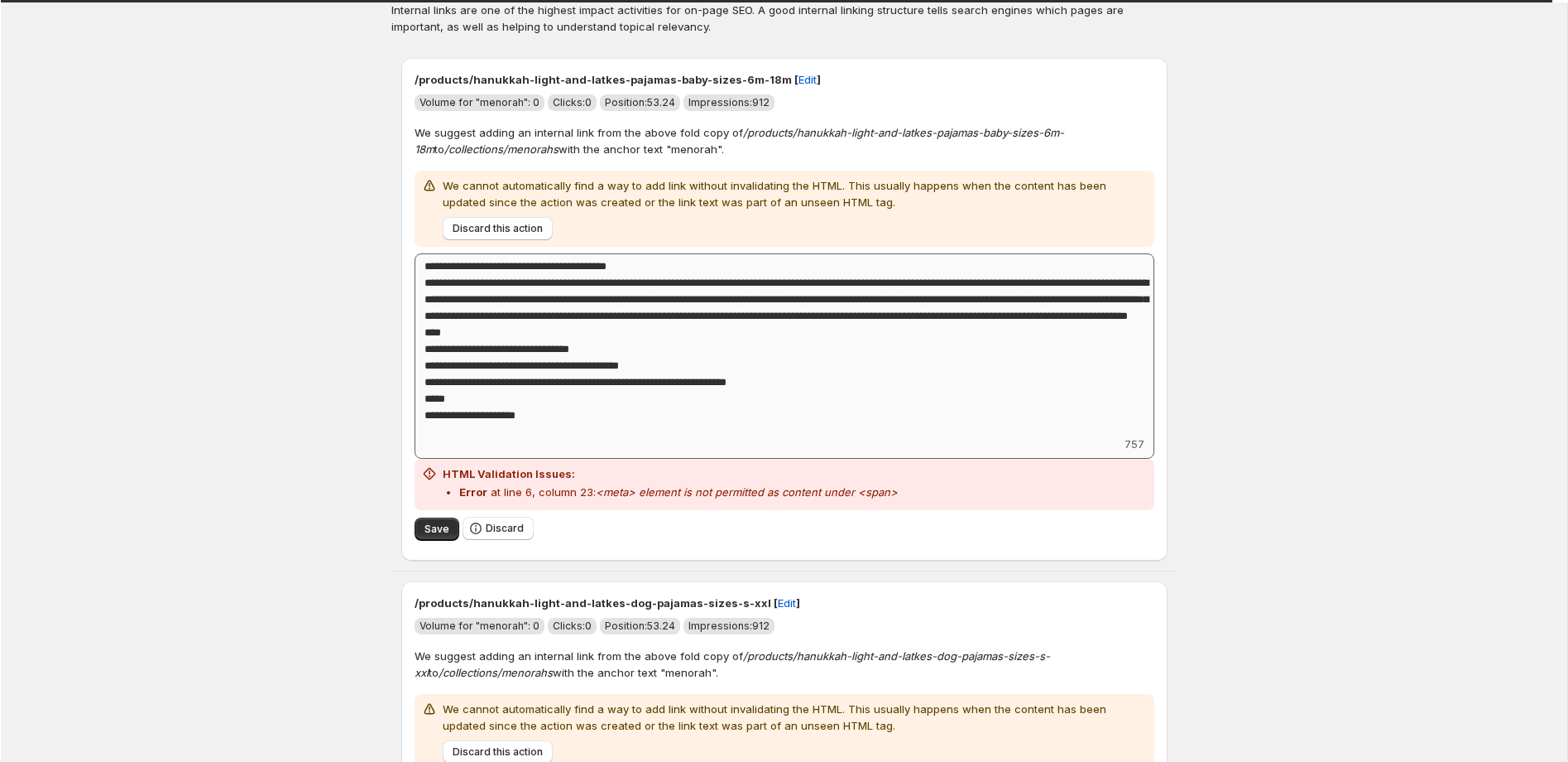
scroll to position [0, 0]
click at [488, 531] on span "Discard" at bounding box center [504, 528] width 38 height 14
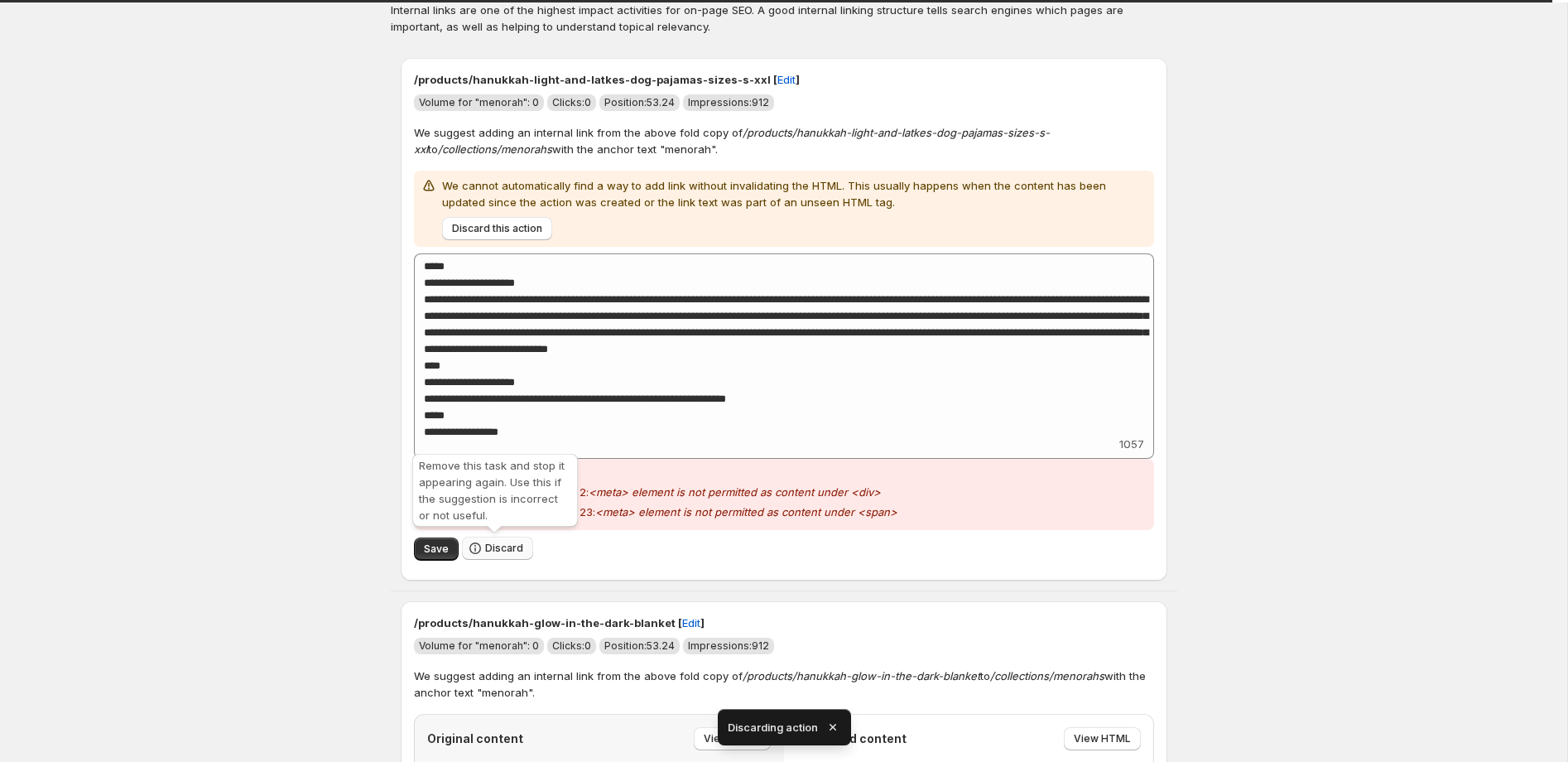
click at [508, 548] on span "Discard" at bounding box center [504, 548] width 38 height 14
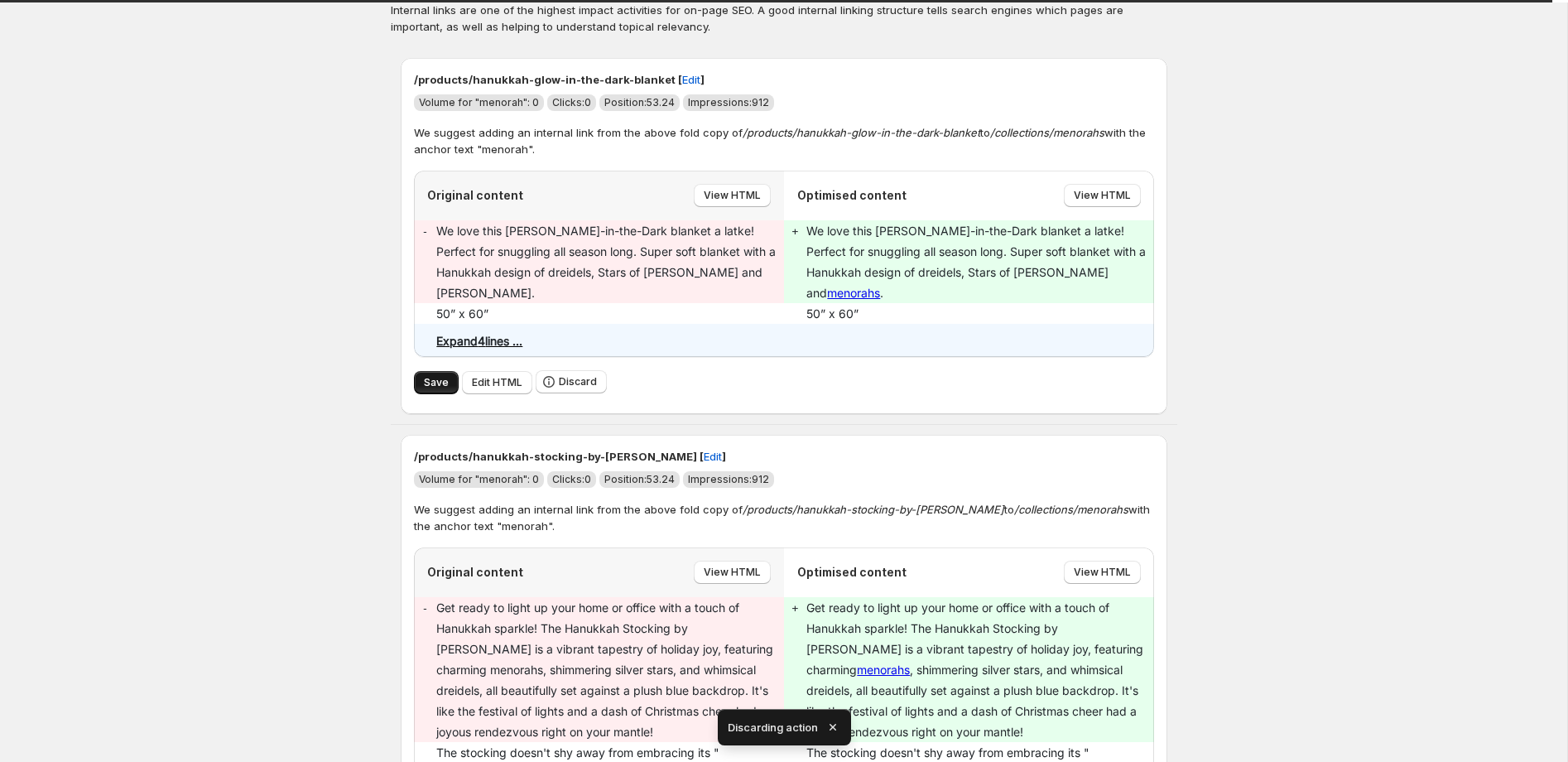
click at [440, 376] on span "Save" at bounding box center [437, 382] width 25 height 14
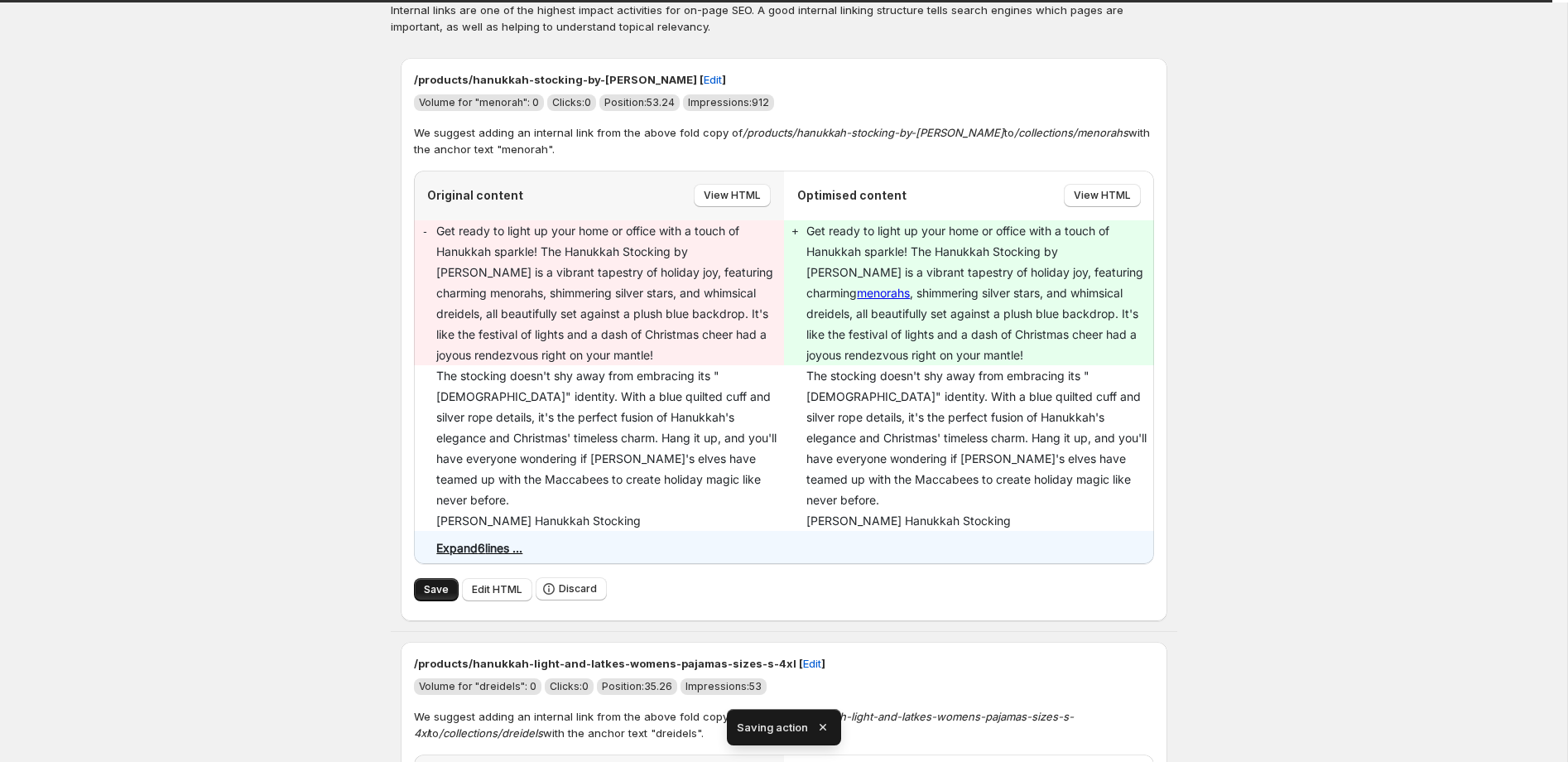
click at [441, 578] on button "Save" at bounding box center [436, 590] width 45 height 23
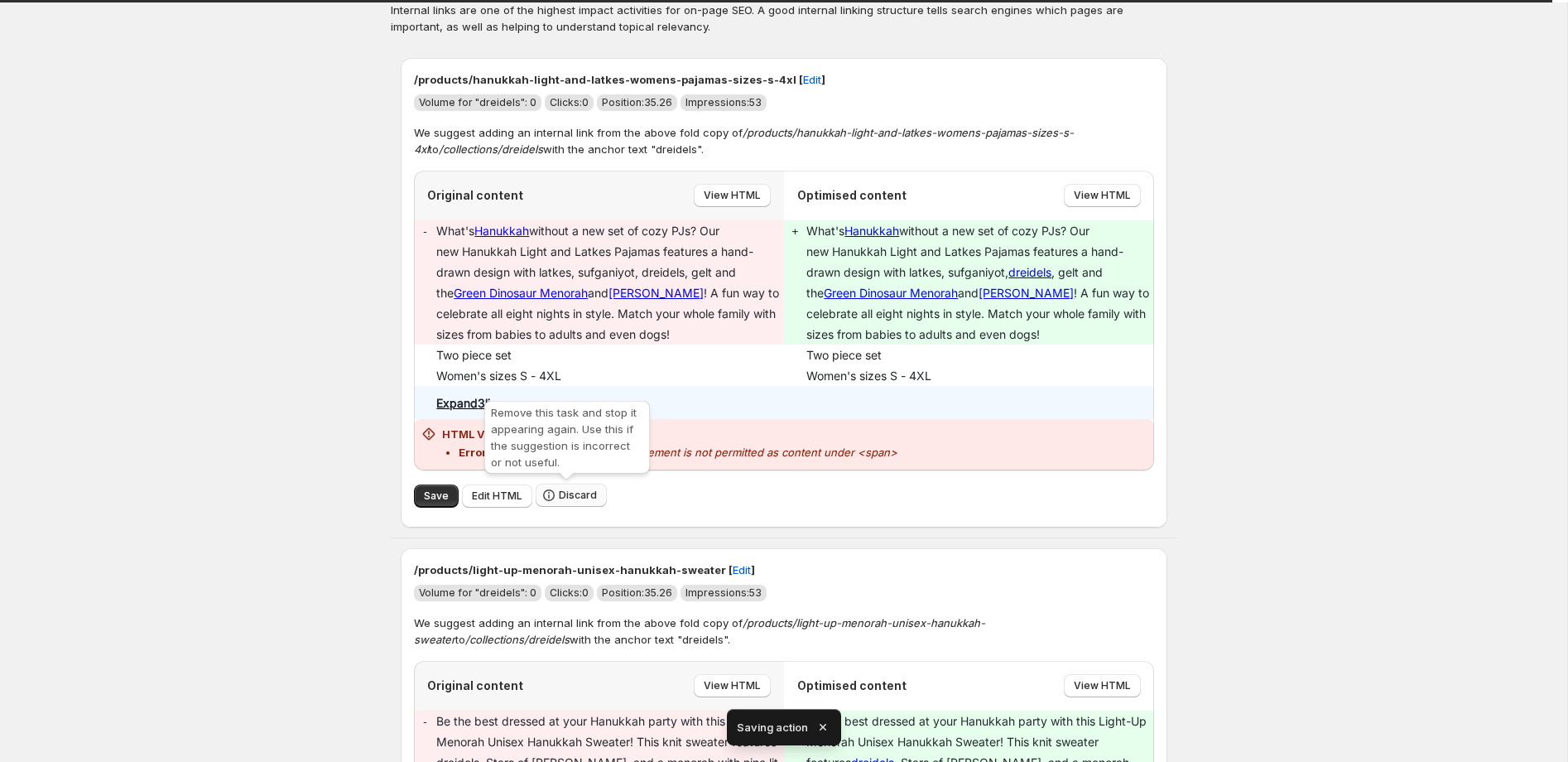
click at [580, 501] on span "Discard" at bounding box center [577, 495] width 38 height 14
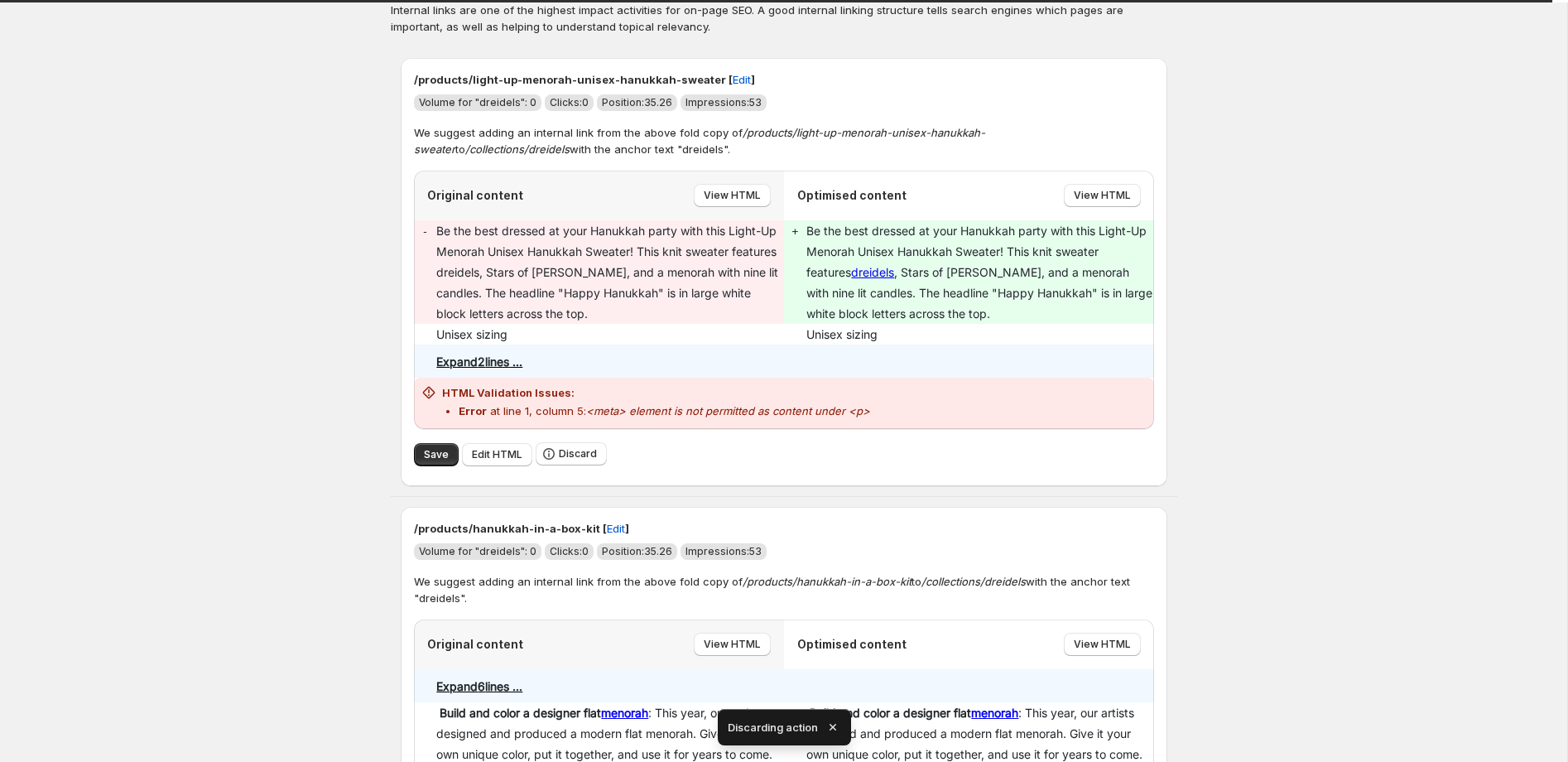
drag, startPoint x: 441, startPoint y: 452, endPoint x: 697, endPoint y: 421, distance: 257.9
click at [441, 452] on span "Save" at bounding box center [437, 454] width 25 height 14
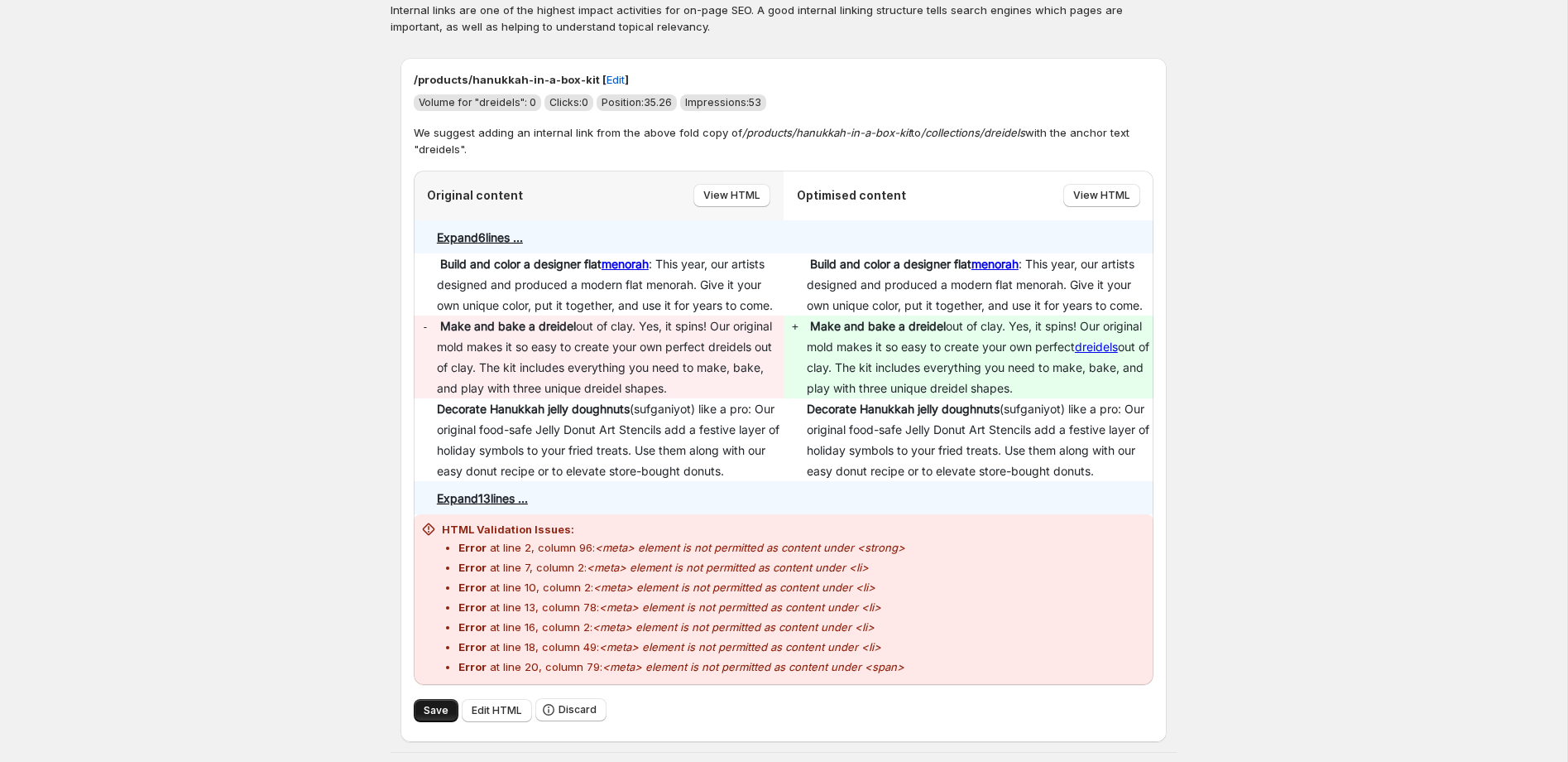
click at [449, 709] on button "Save" at bounding box center [436, 710] width 45 height 23
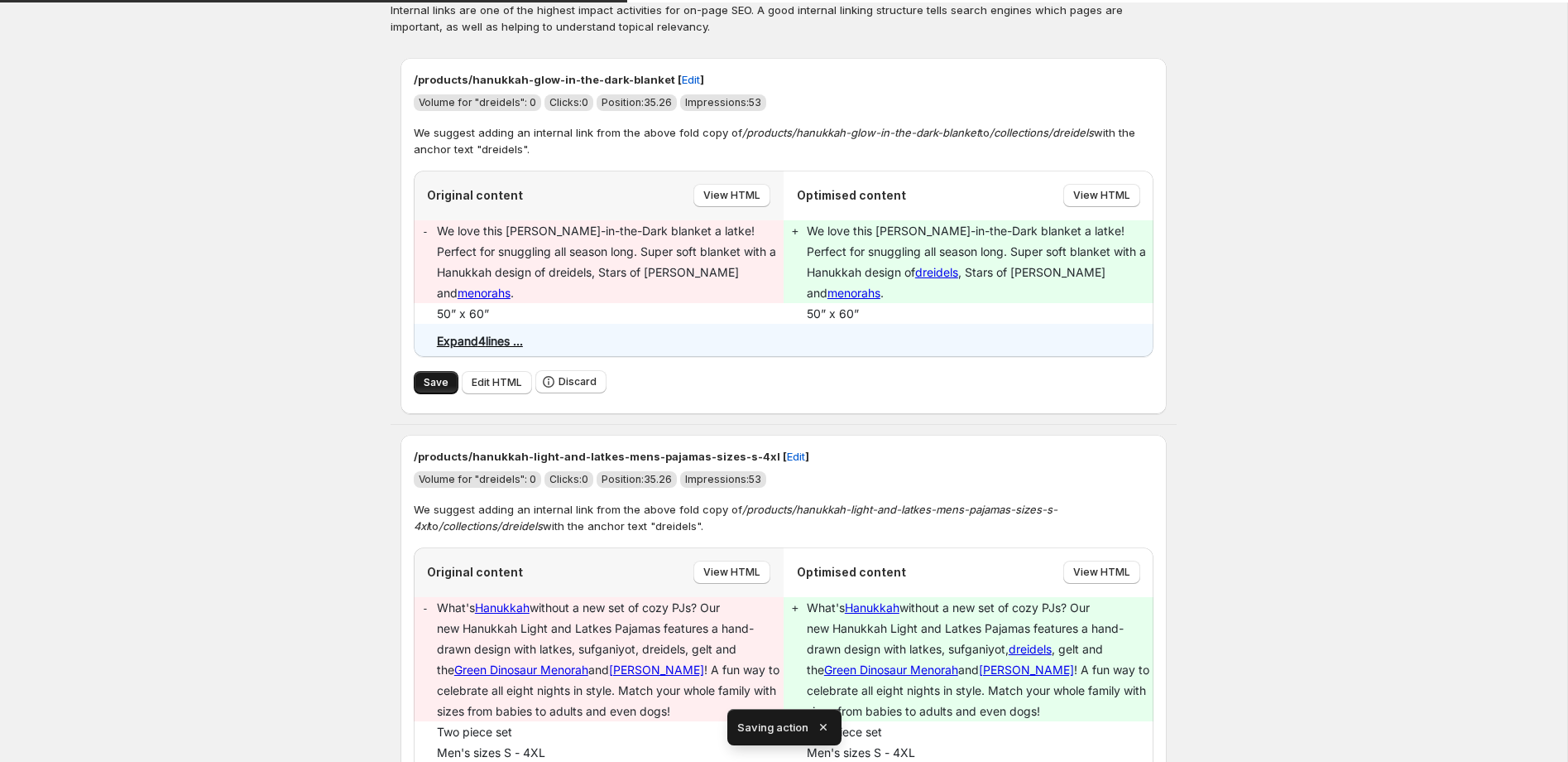
click at [444, 371] on button "Save" at bounding box center [436, 382] width 45 height 23
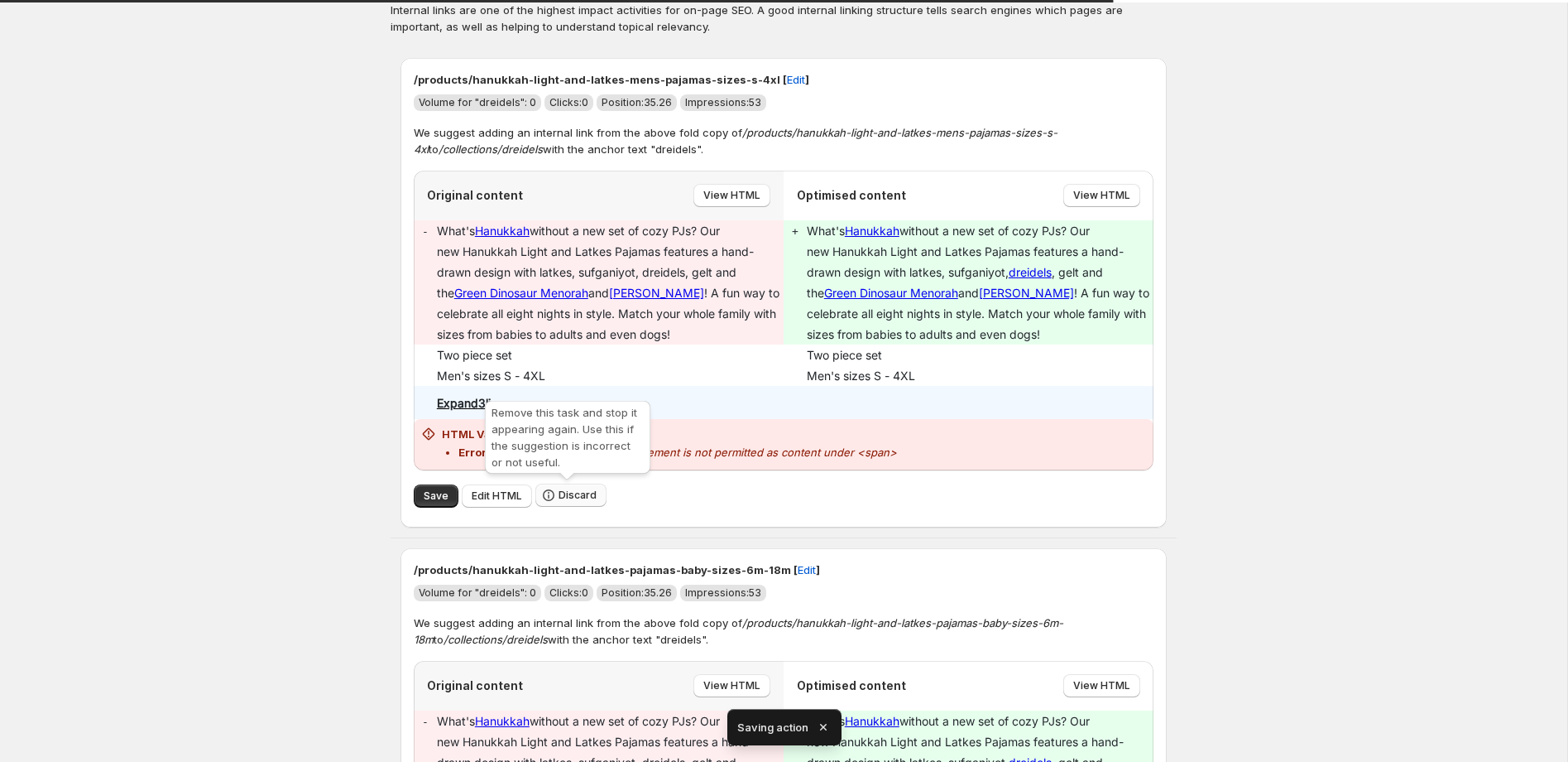
click at [563, 493] on span "Discard" at bounding box center [577, 495] width 38 height 14
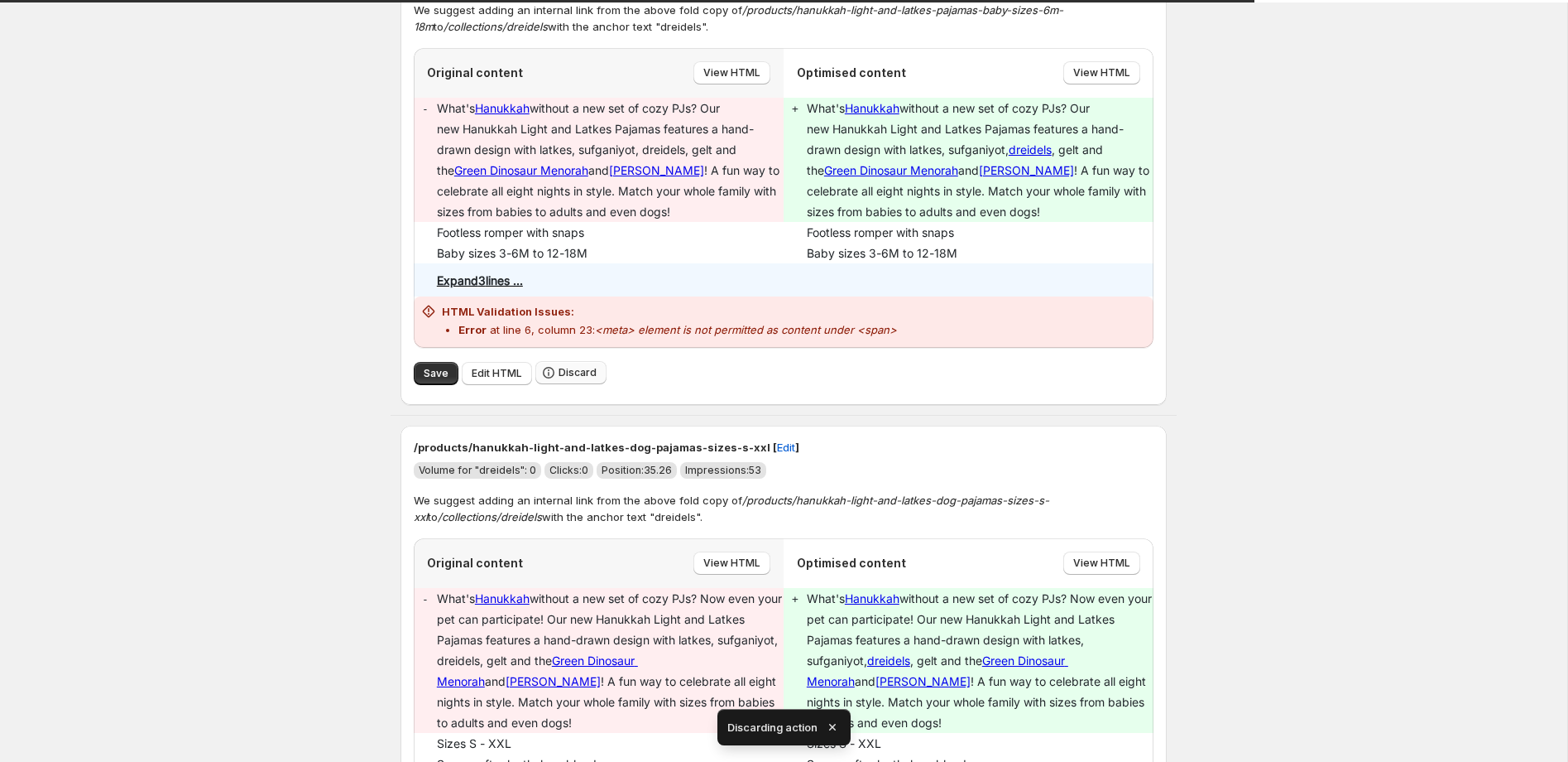
scroll to position [186, 0]
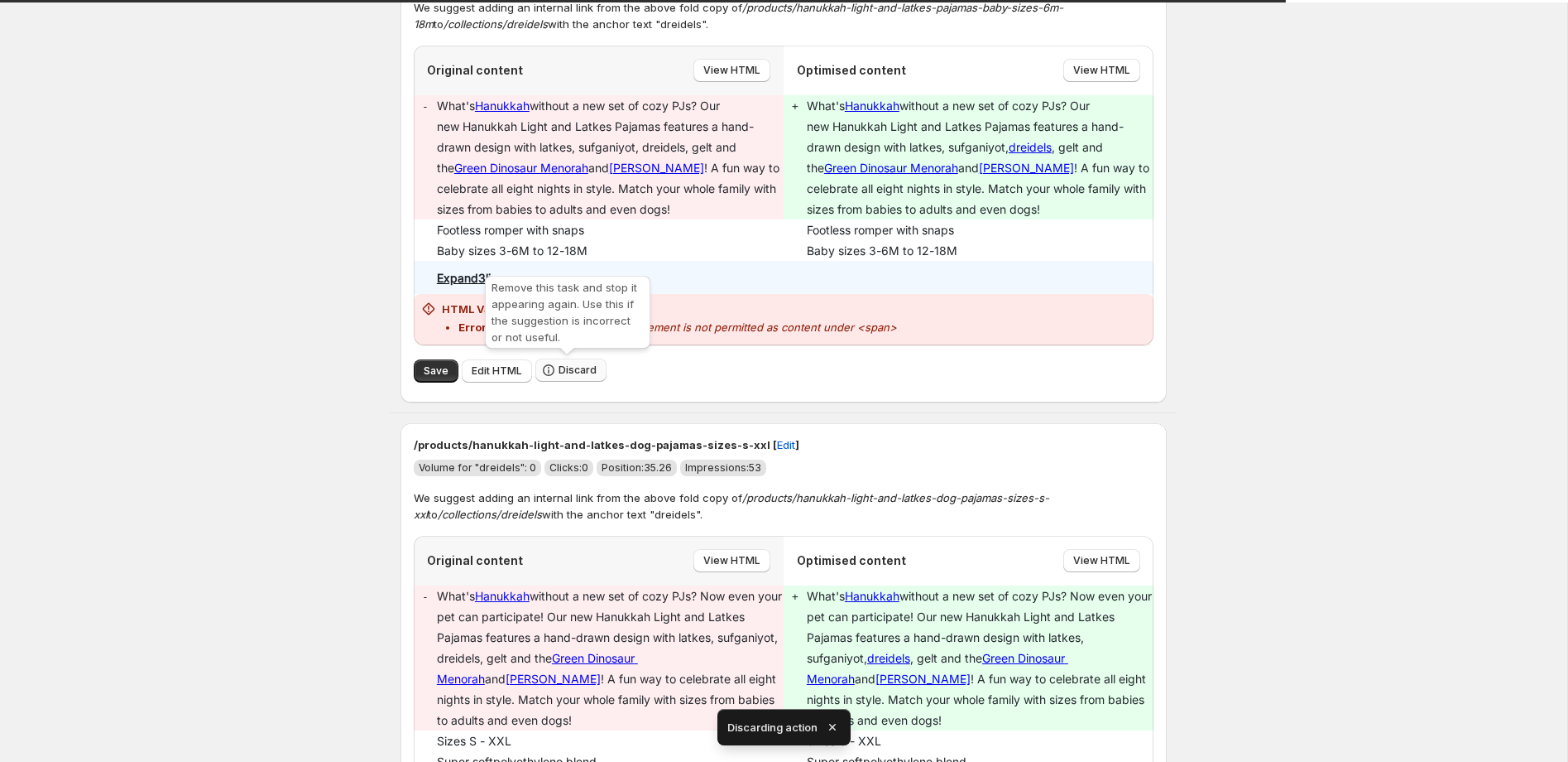
click at [572, 371] on span "Discard" at bounding box center [577, 370] width 38 height 14
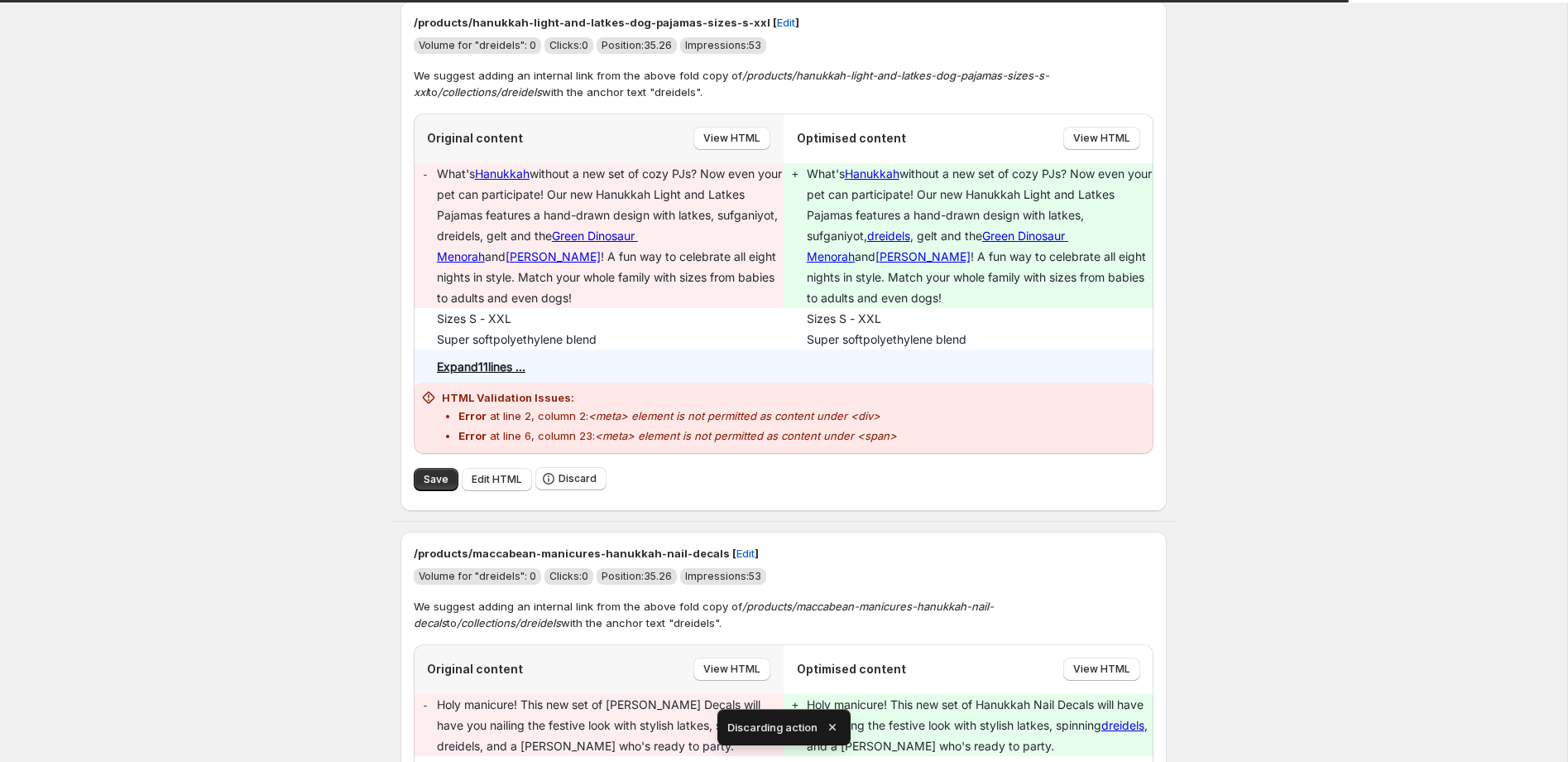
scroll to position [187, 0]
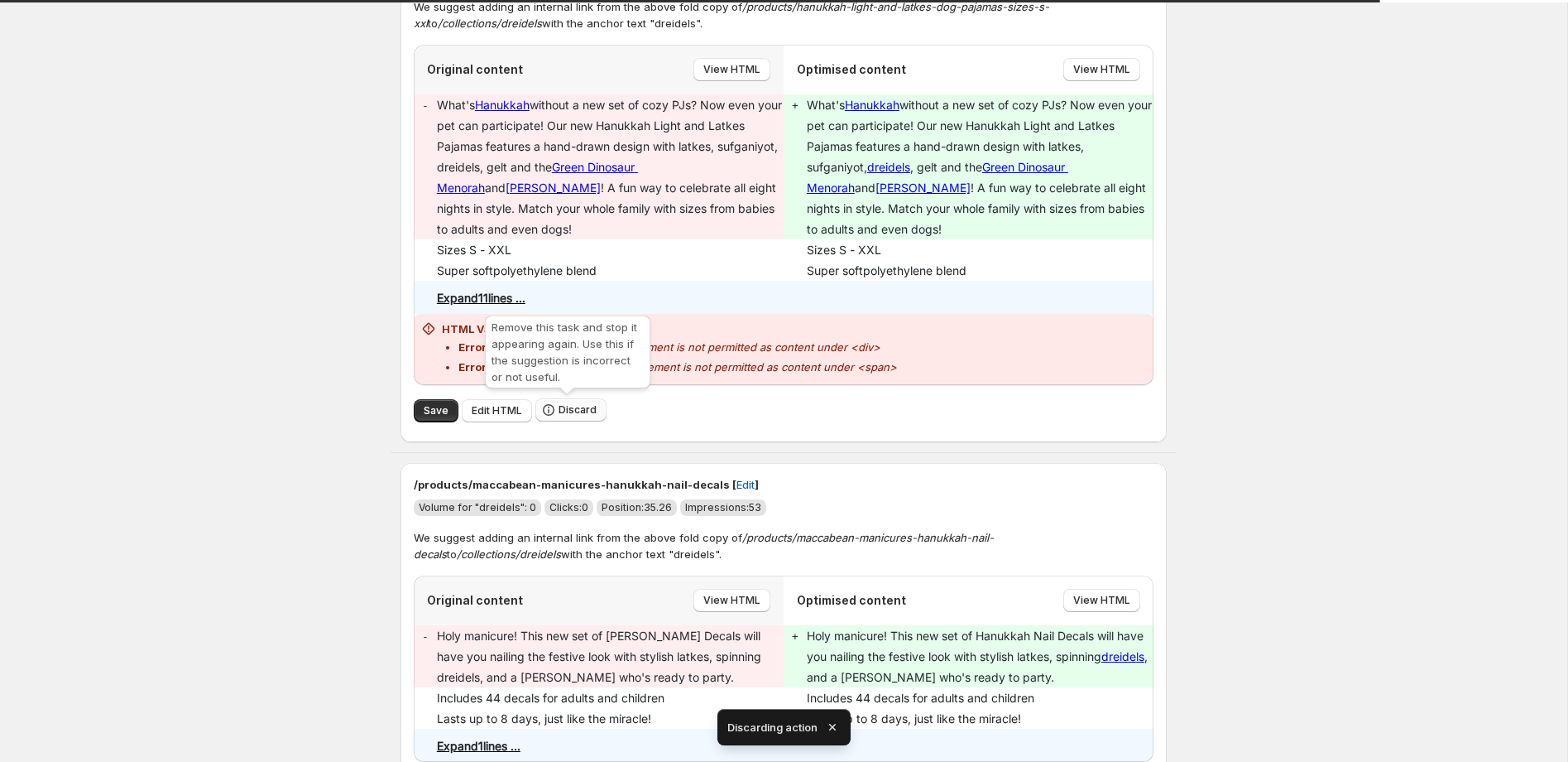
click at [569, 408] on span "Discard" at bounding box center [577, 410] width 38 height 14
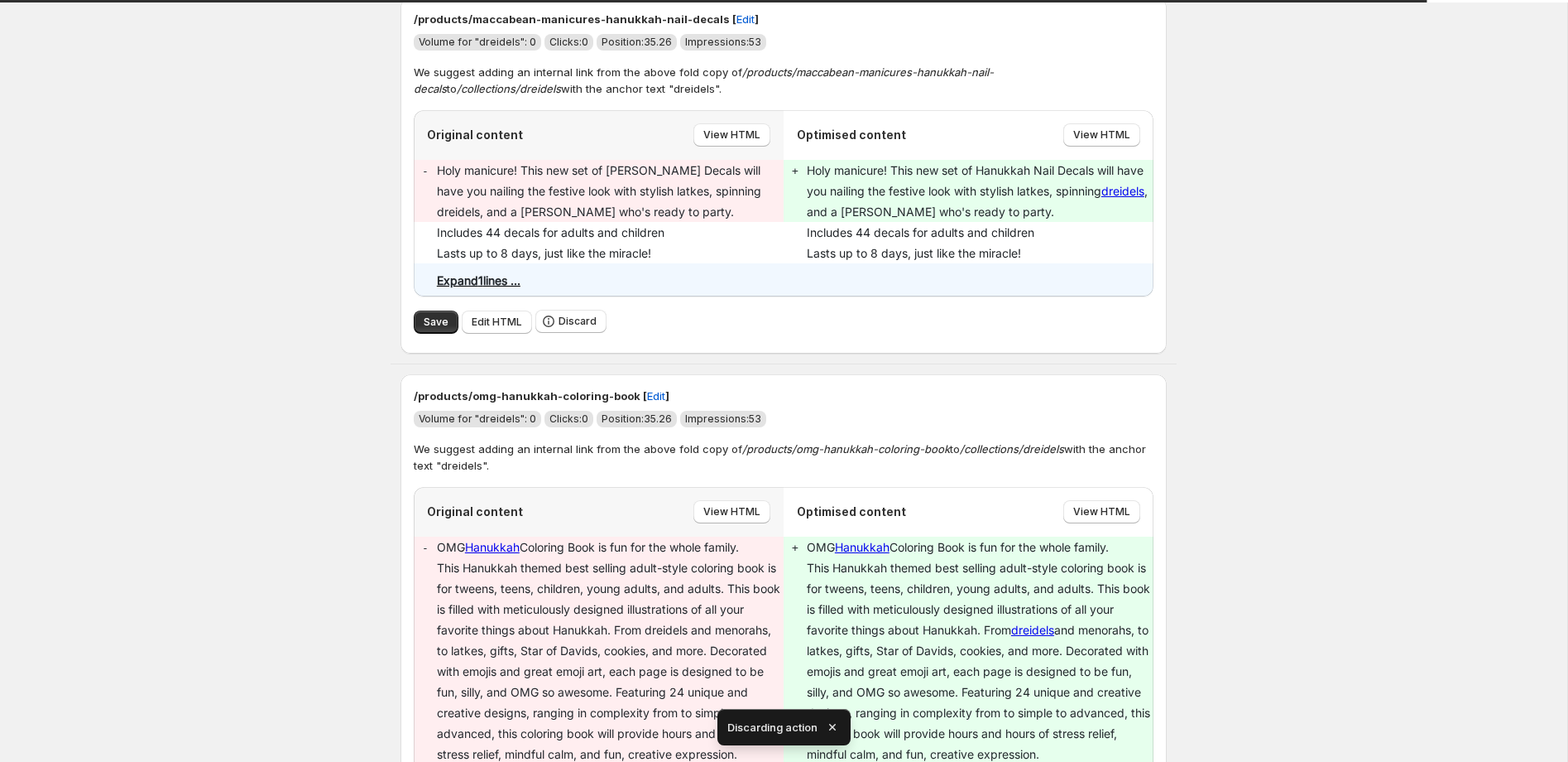
scroll to position [123, 0]
click at [444, 328] on button "Save" at bounding box center [436, 321] width 45 height 23
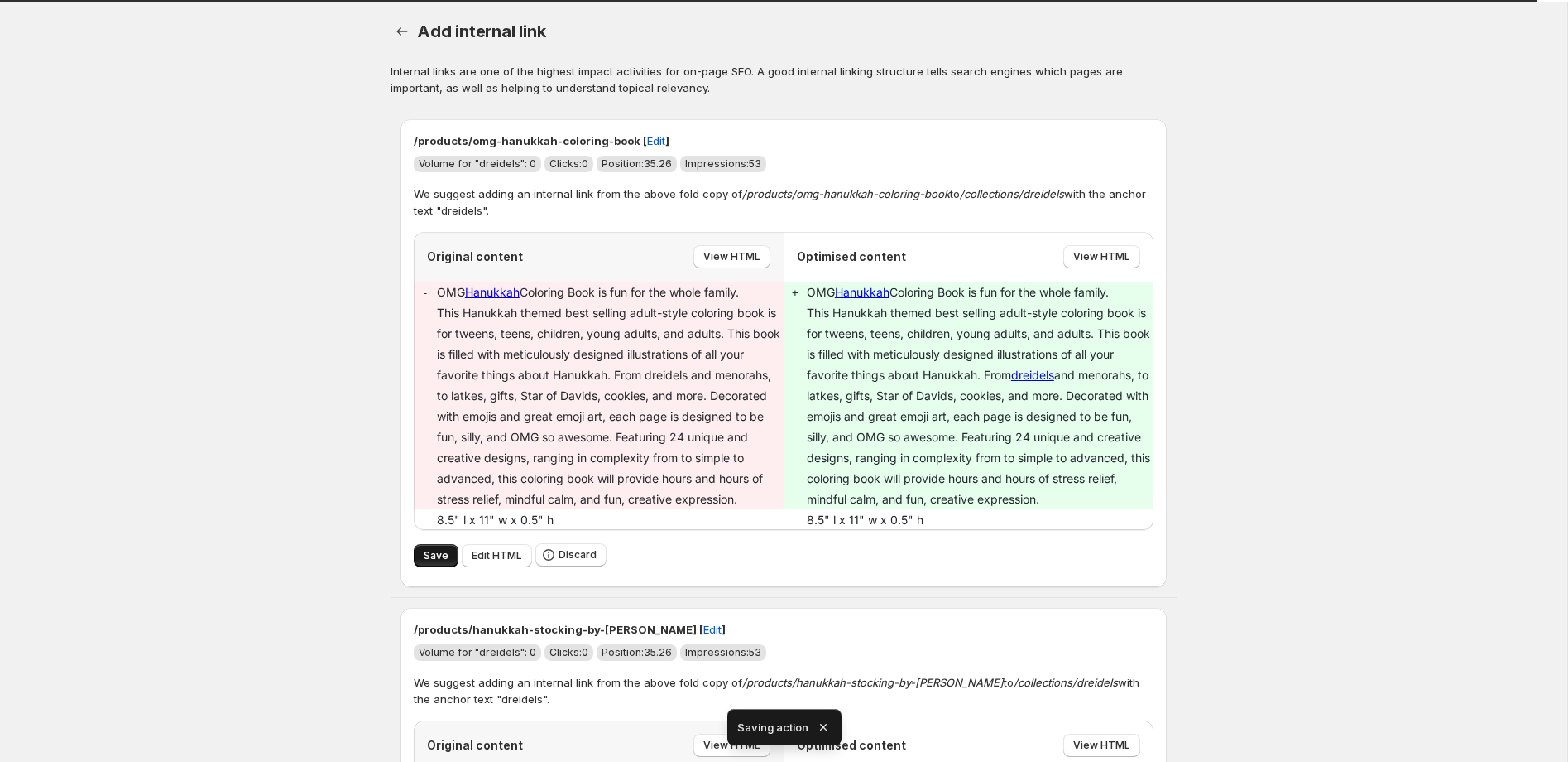
click at [435, 558] on span "Save" at bounding box center [437, 556] width 25 height 14
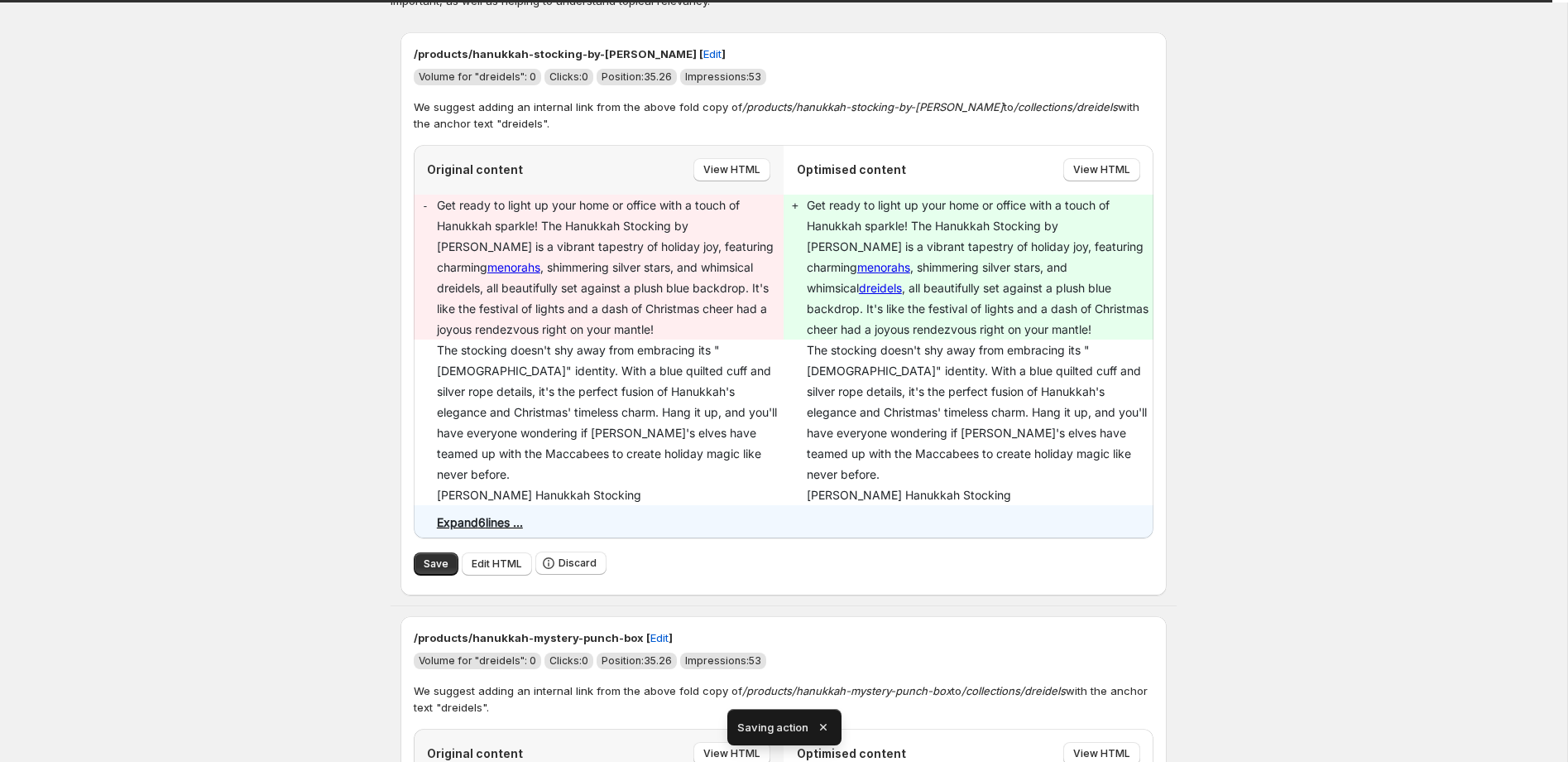
scroll to position [113, 0]
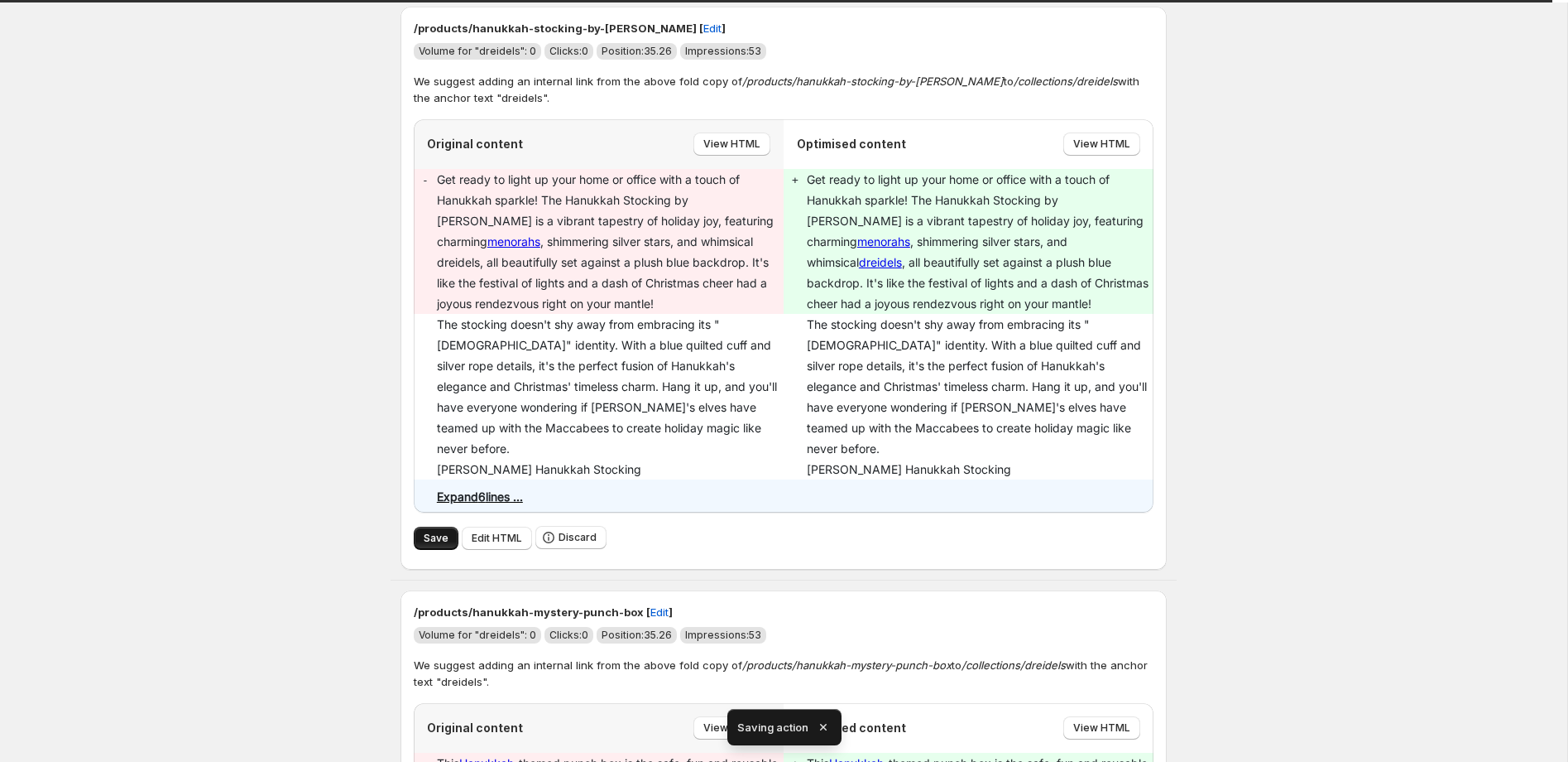
click at [439, 531] on span "Save" at bounding box center [437, 538] width 25 height 14
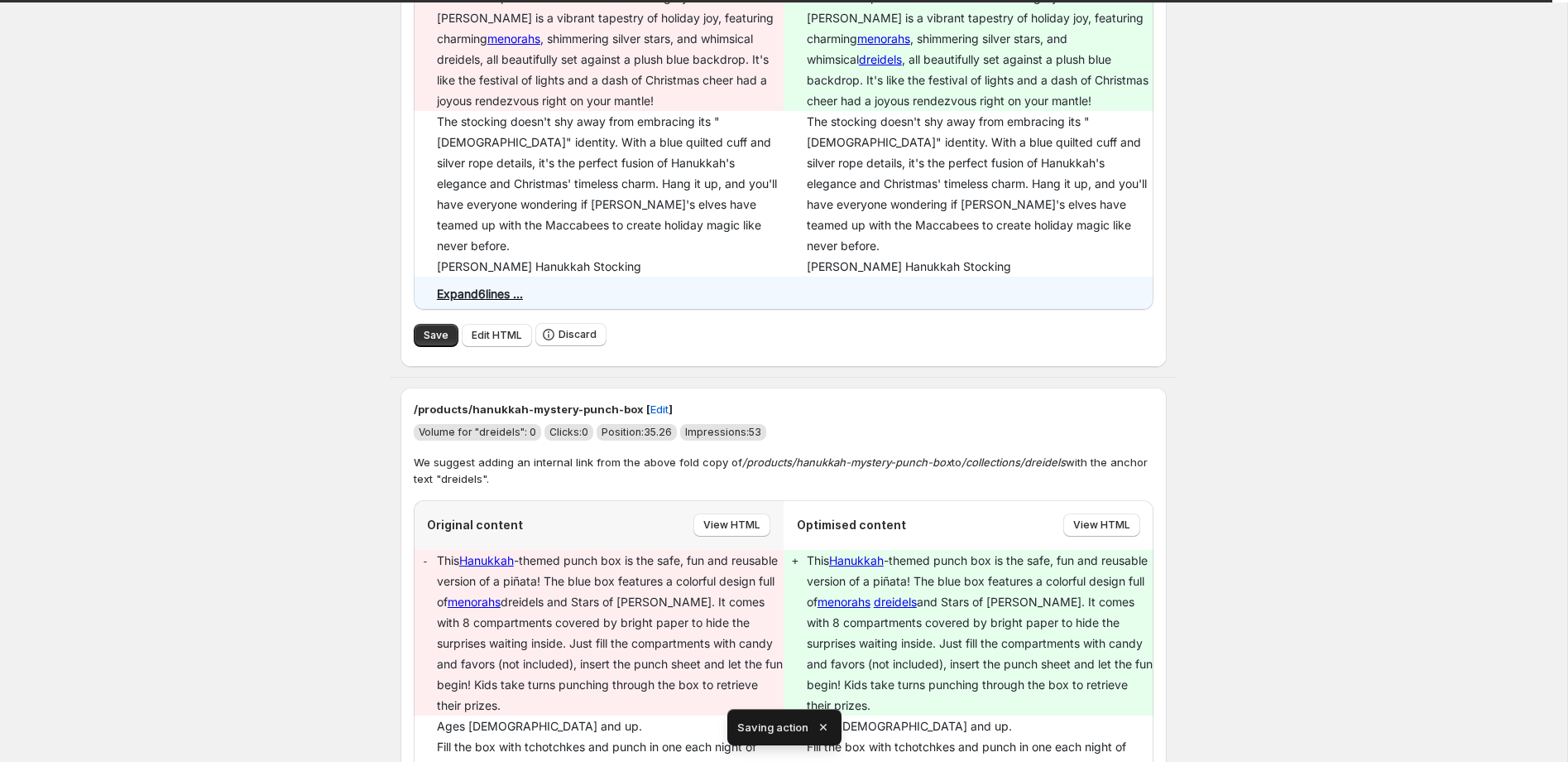
scroll to position [0, 0]
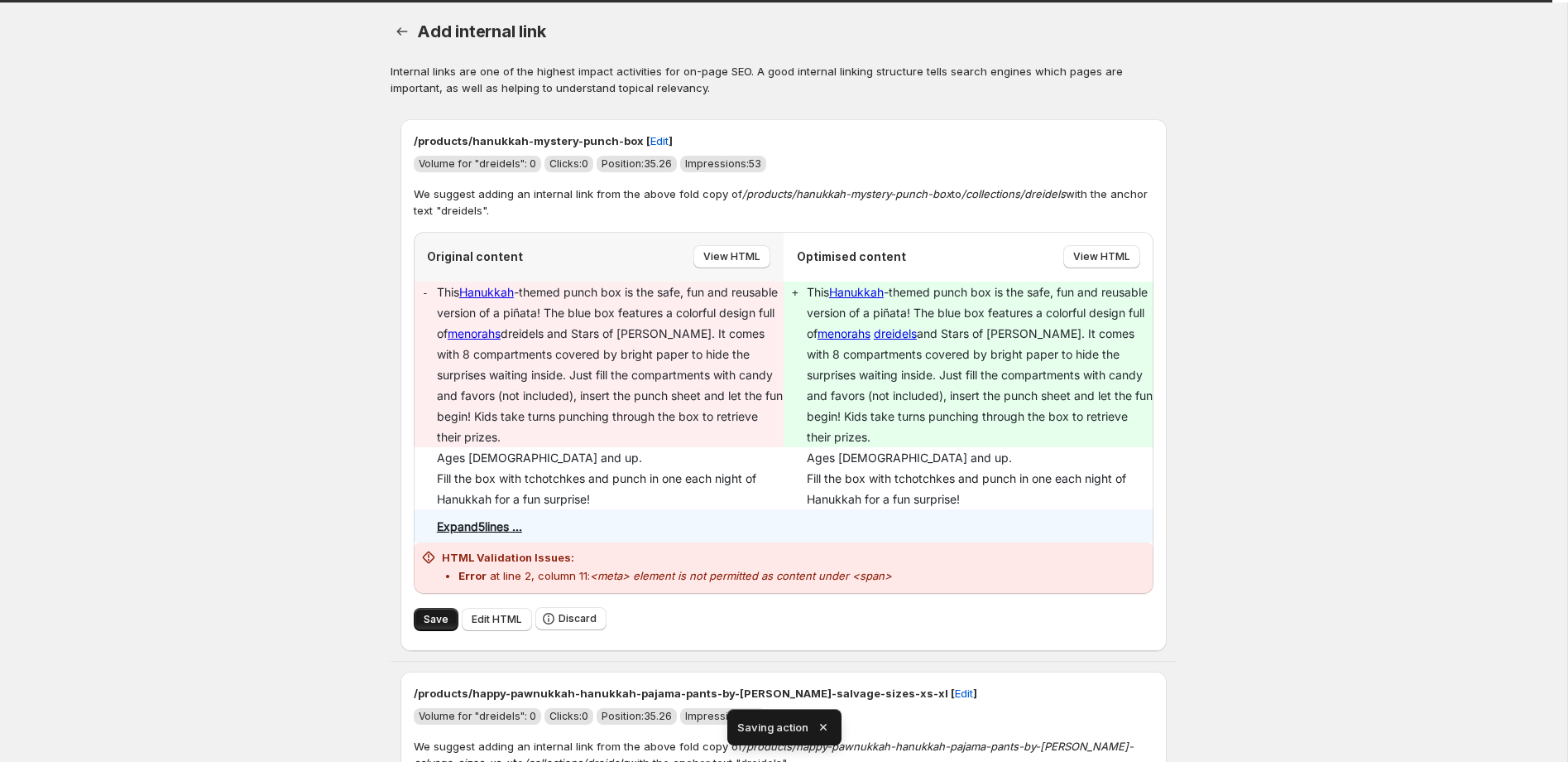
click at [438, 620] on span "Save" at bounding box center [437, 620] width 25 height 14
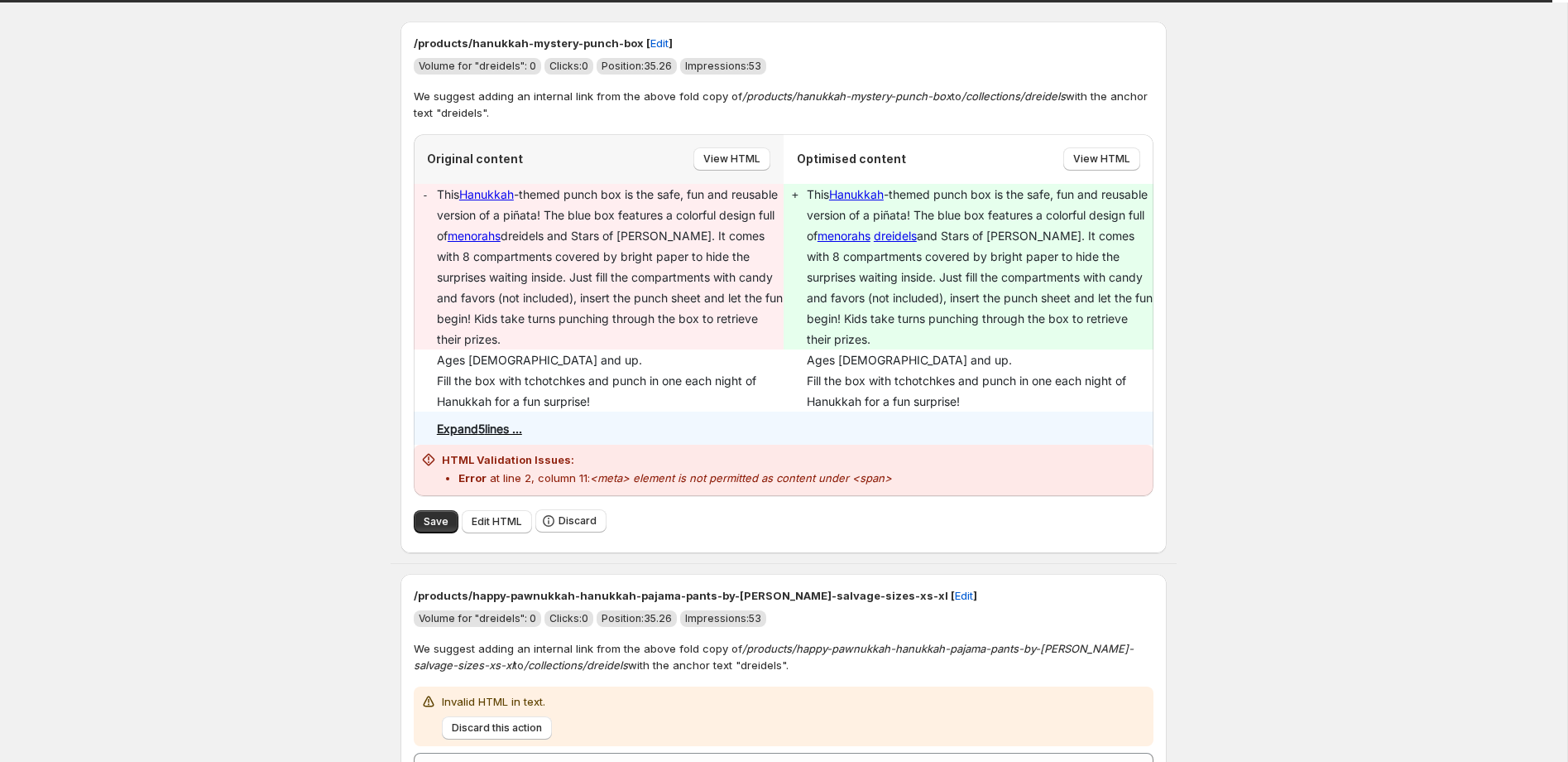
scroll to position [145, 0]
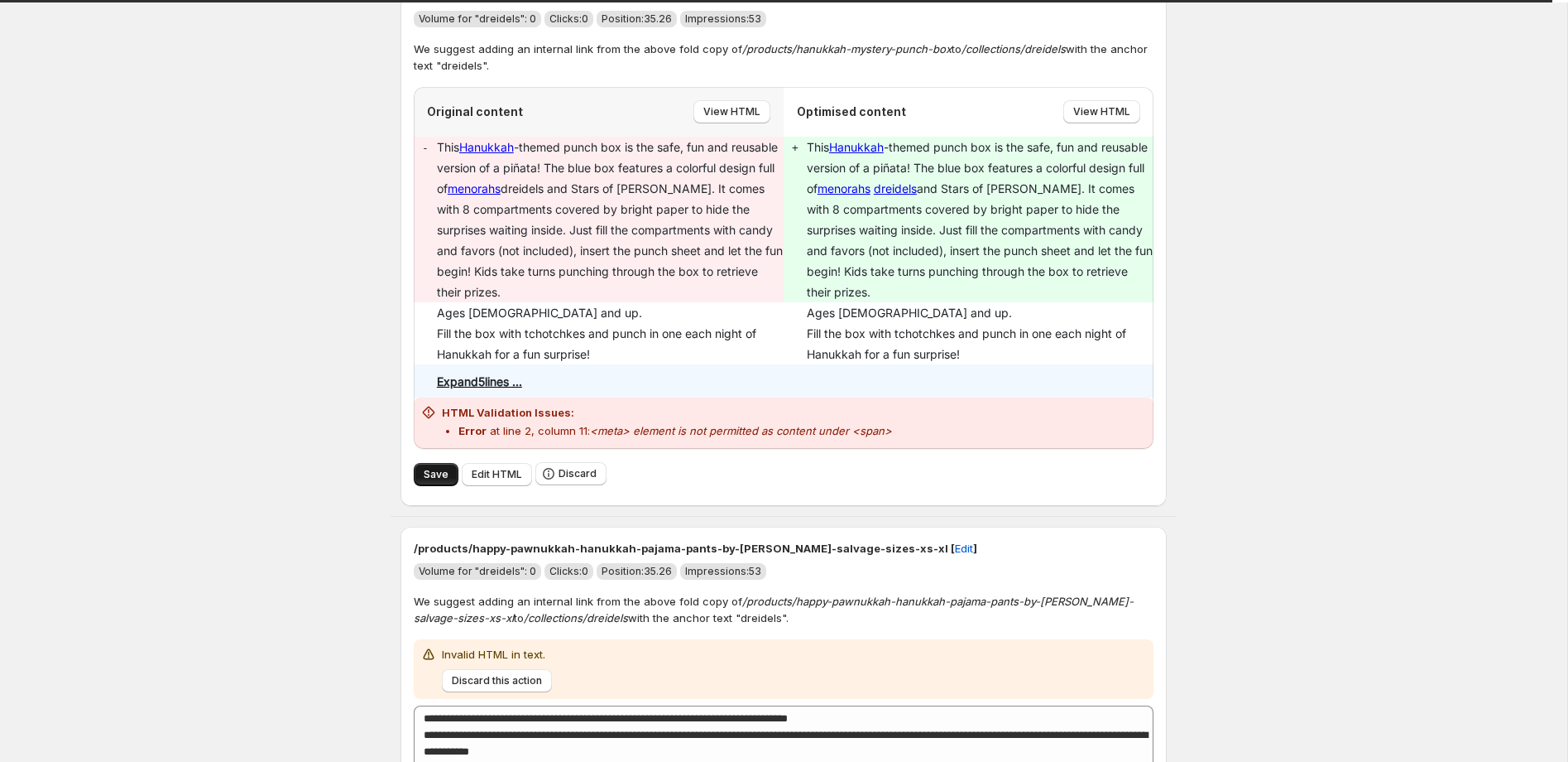
click at [432, 476] on span "Save" at bounding box center [437, 475] width 25 height 14
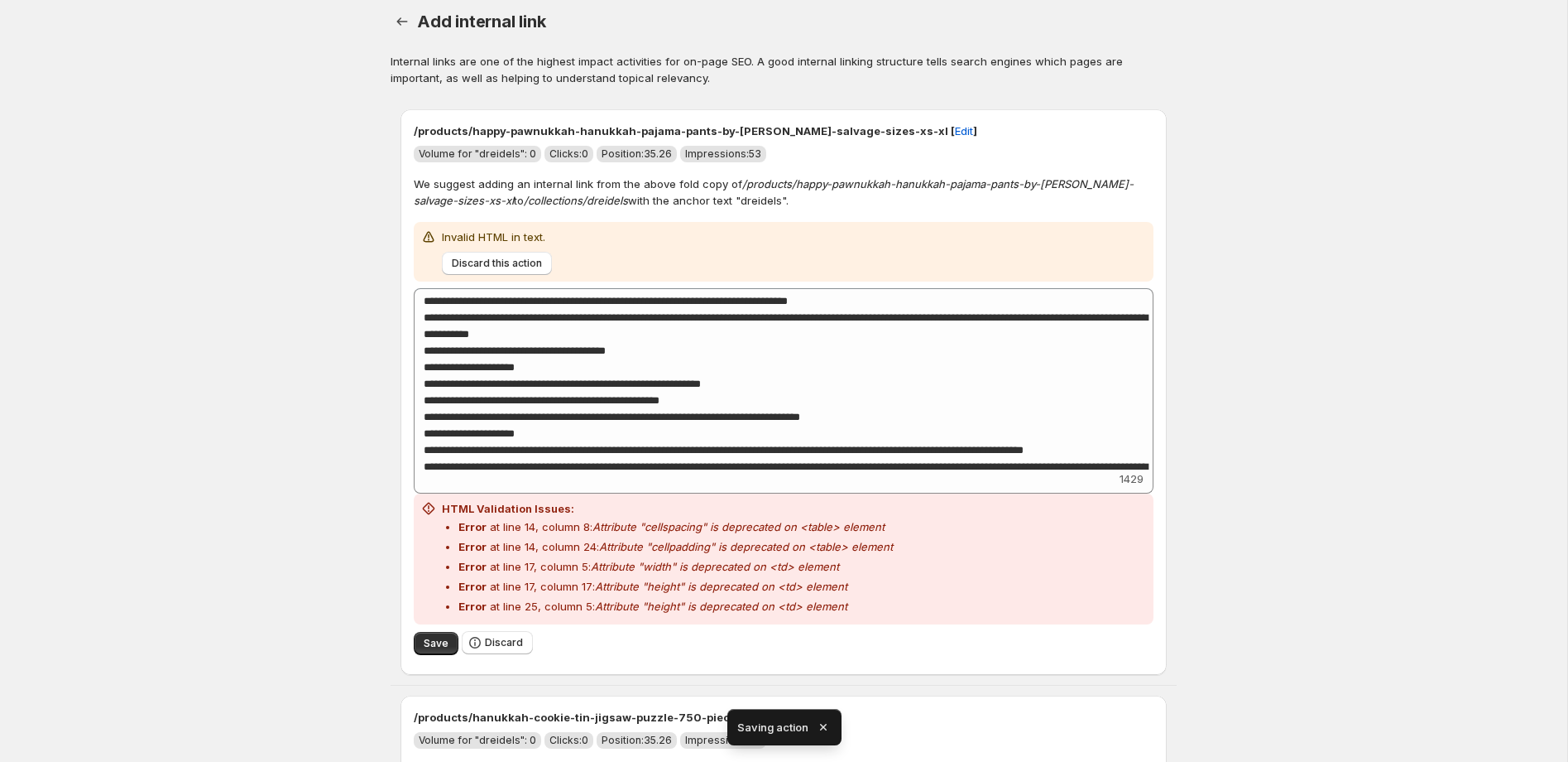
type textarea "**********"
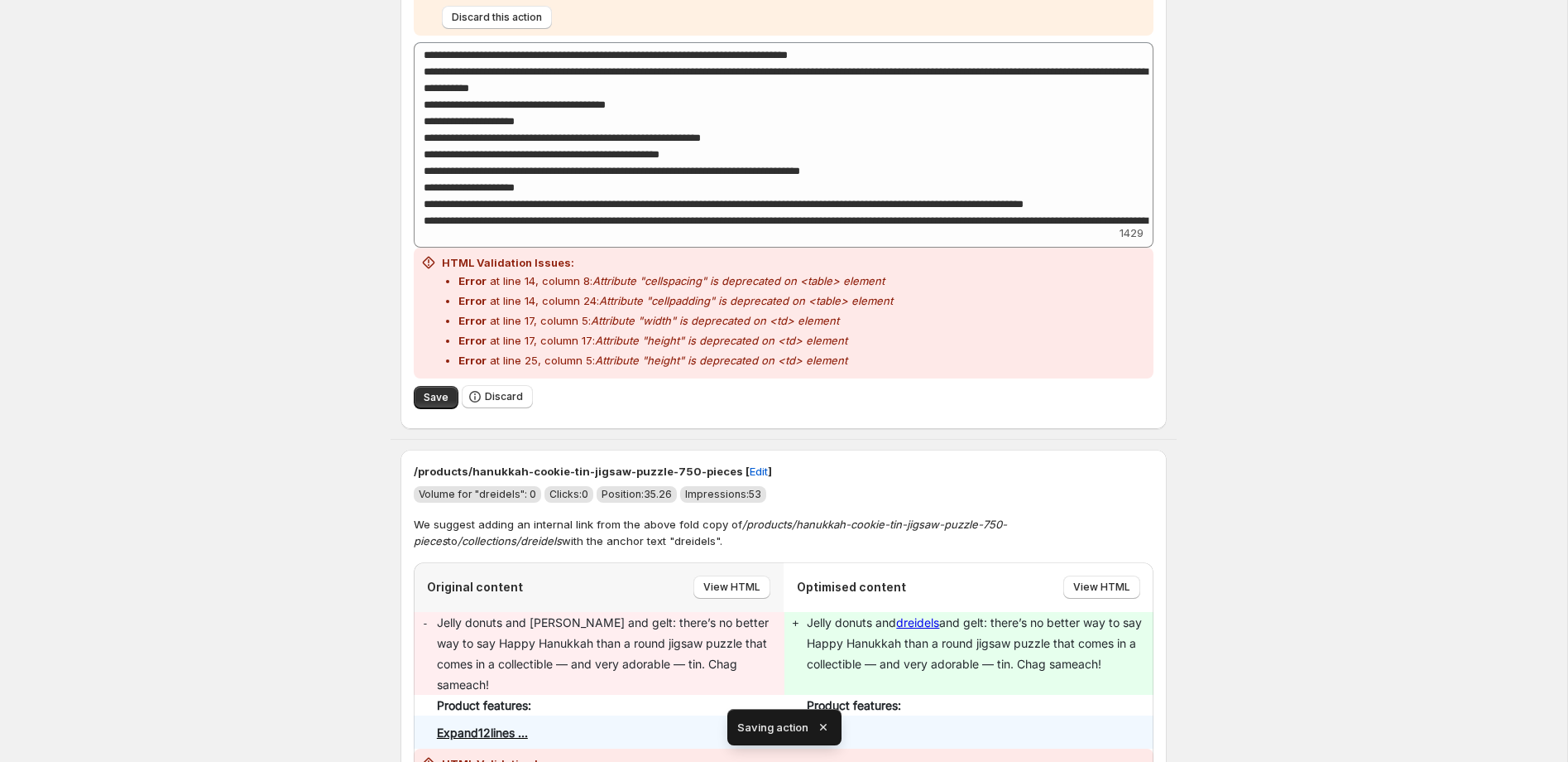
scroll to position [263, 0]
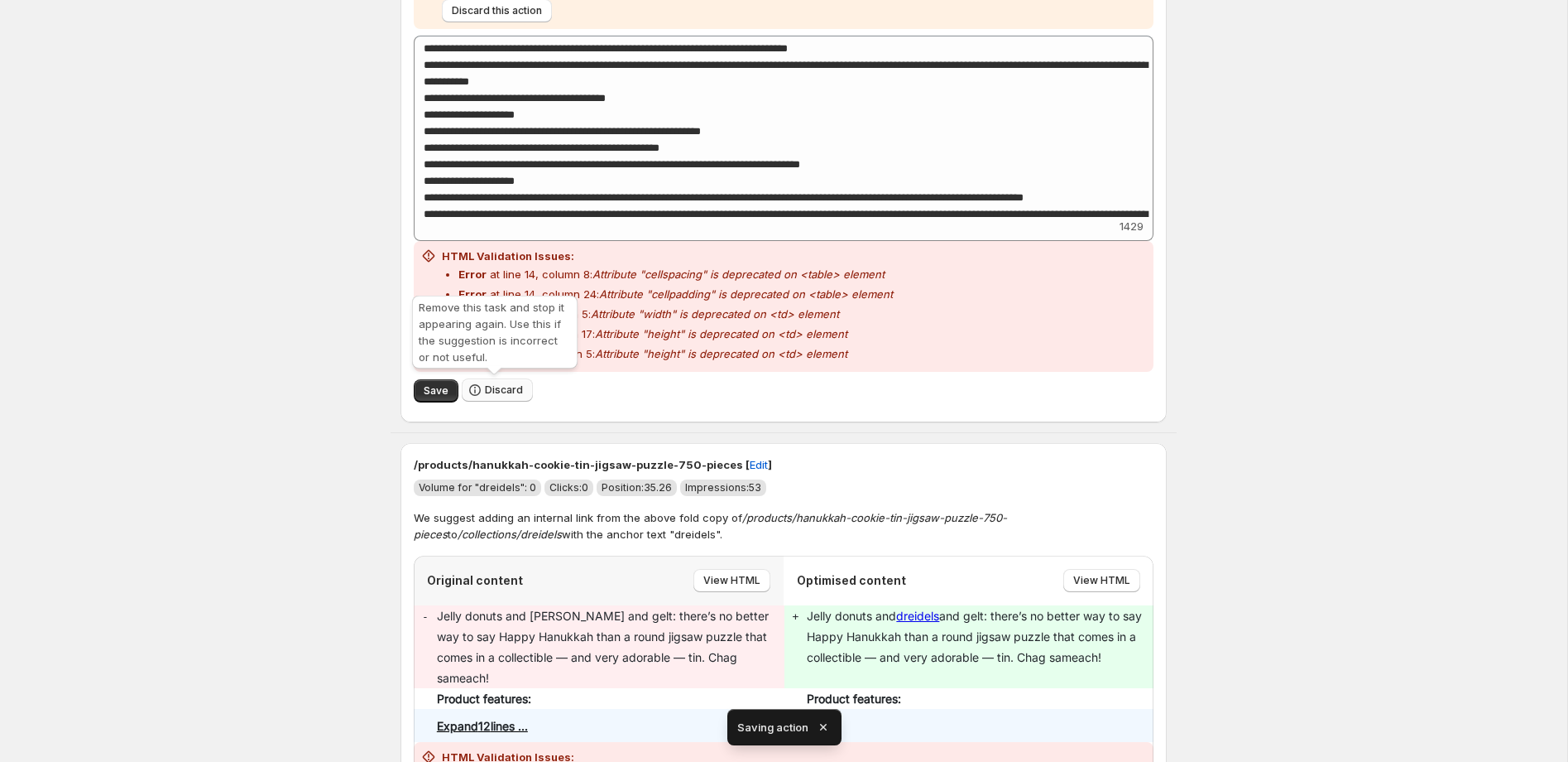
click at [501, 391] on span "Discard" at bounding box center [504, 390] width 38 height 14
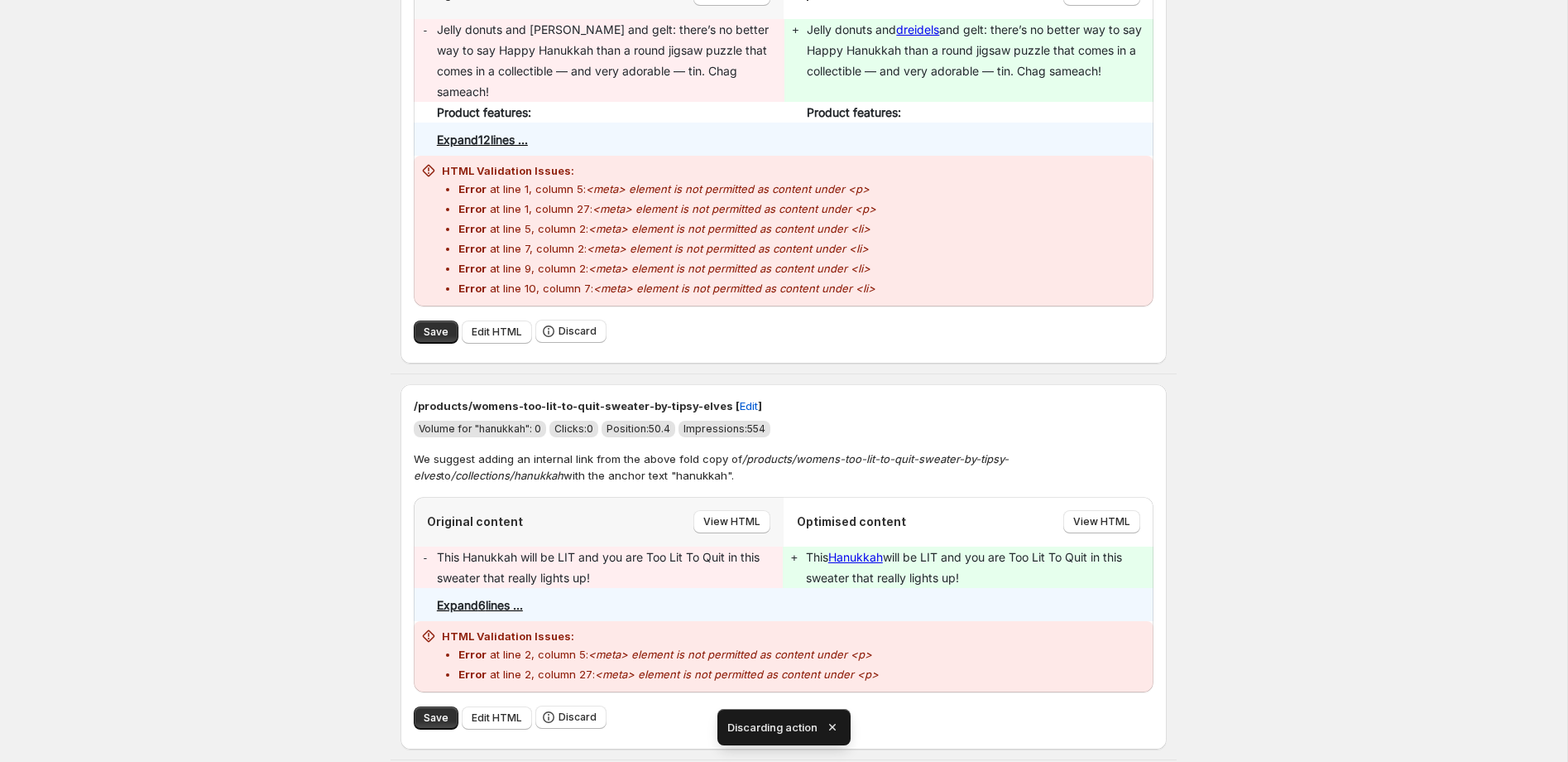
scroll to position [0, 0]
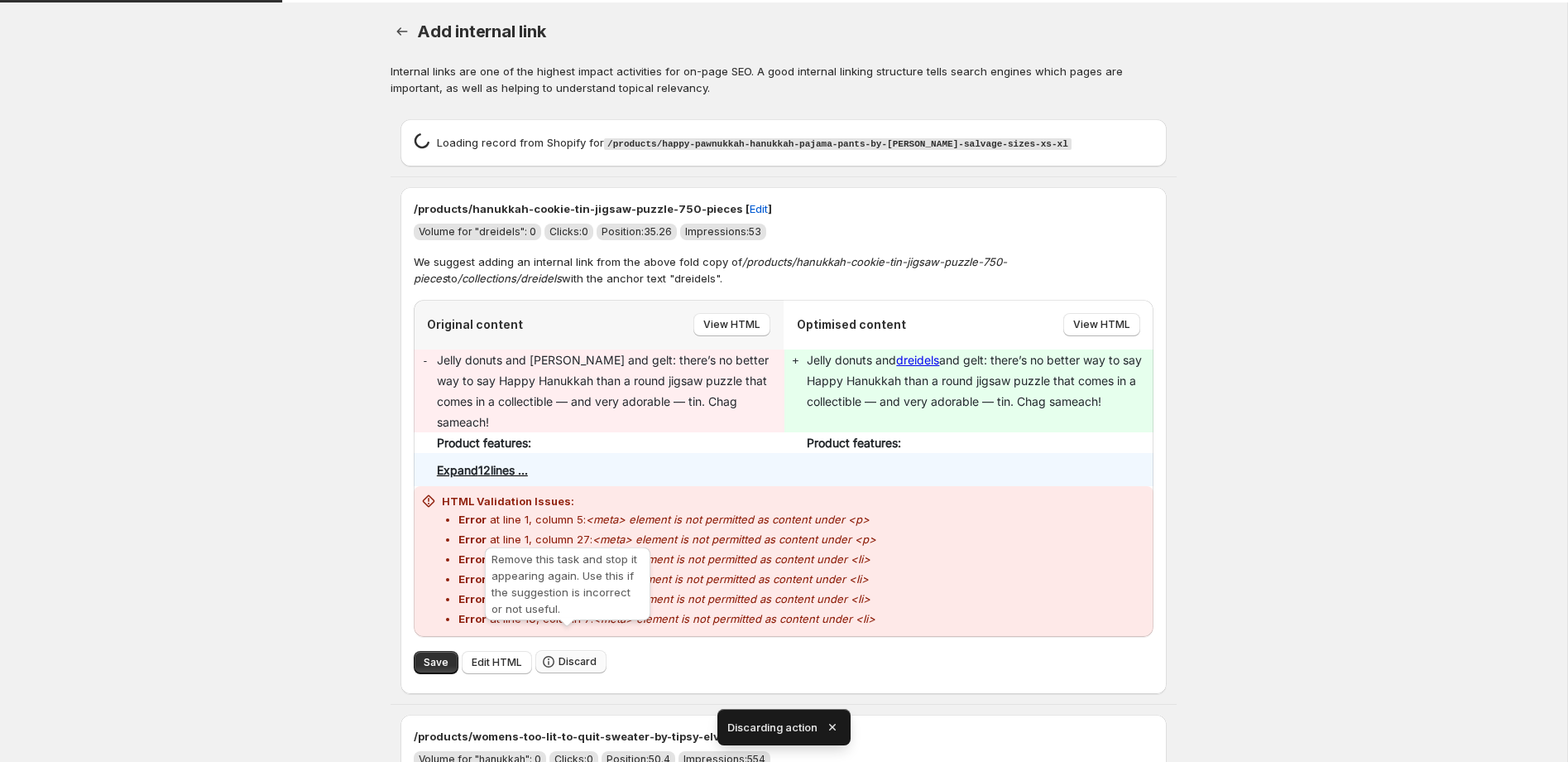
click at [578, 655] on span "Discard" at bounding box center [577, 662] width 38 height 14
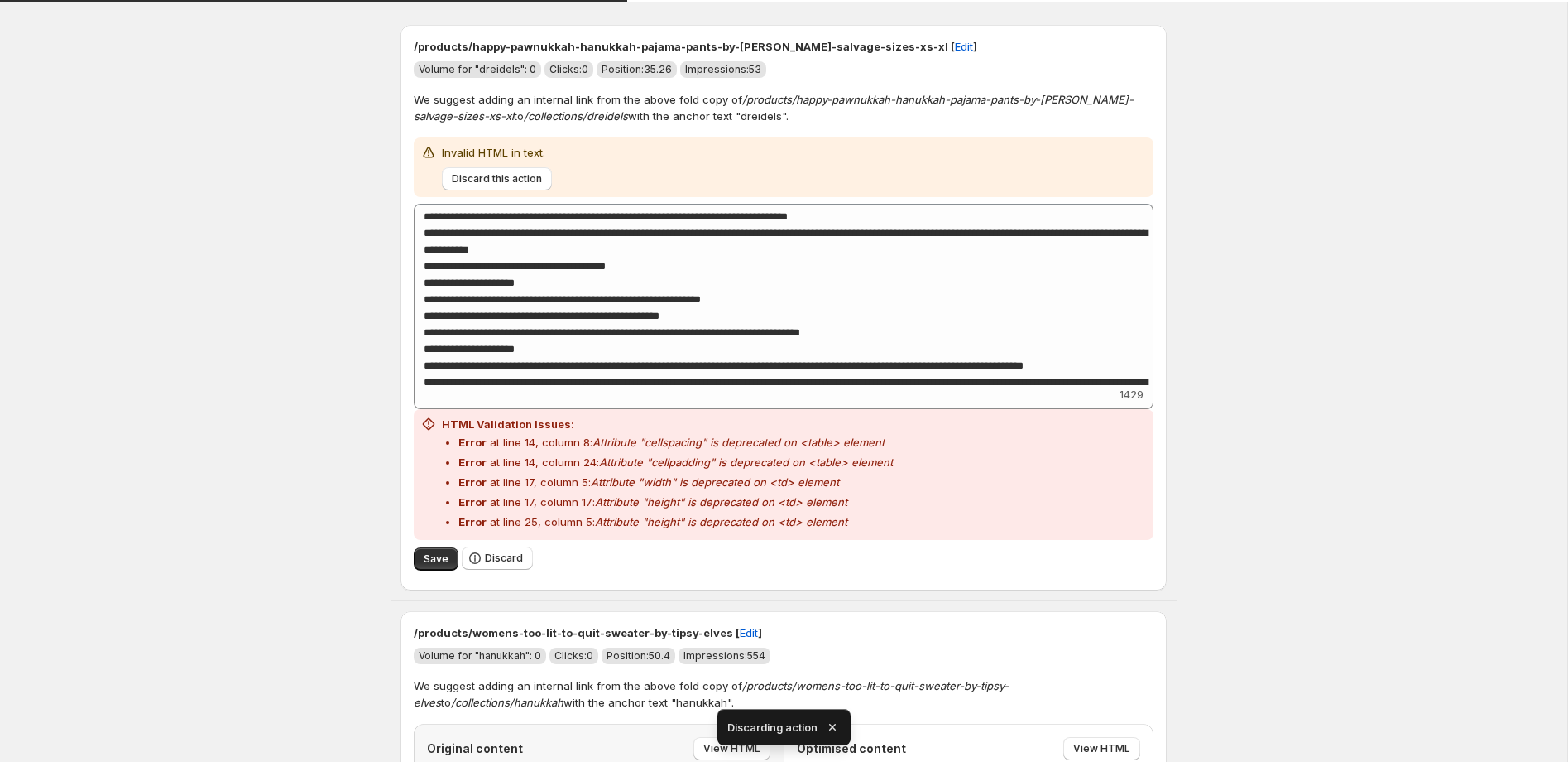
scroll to position [187, 0]
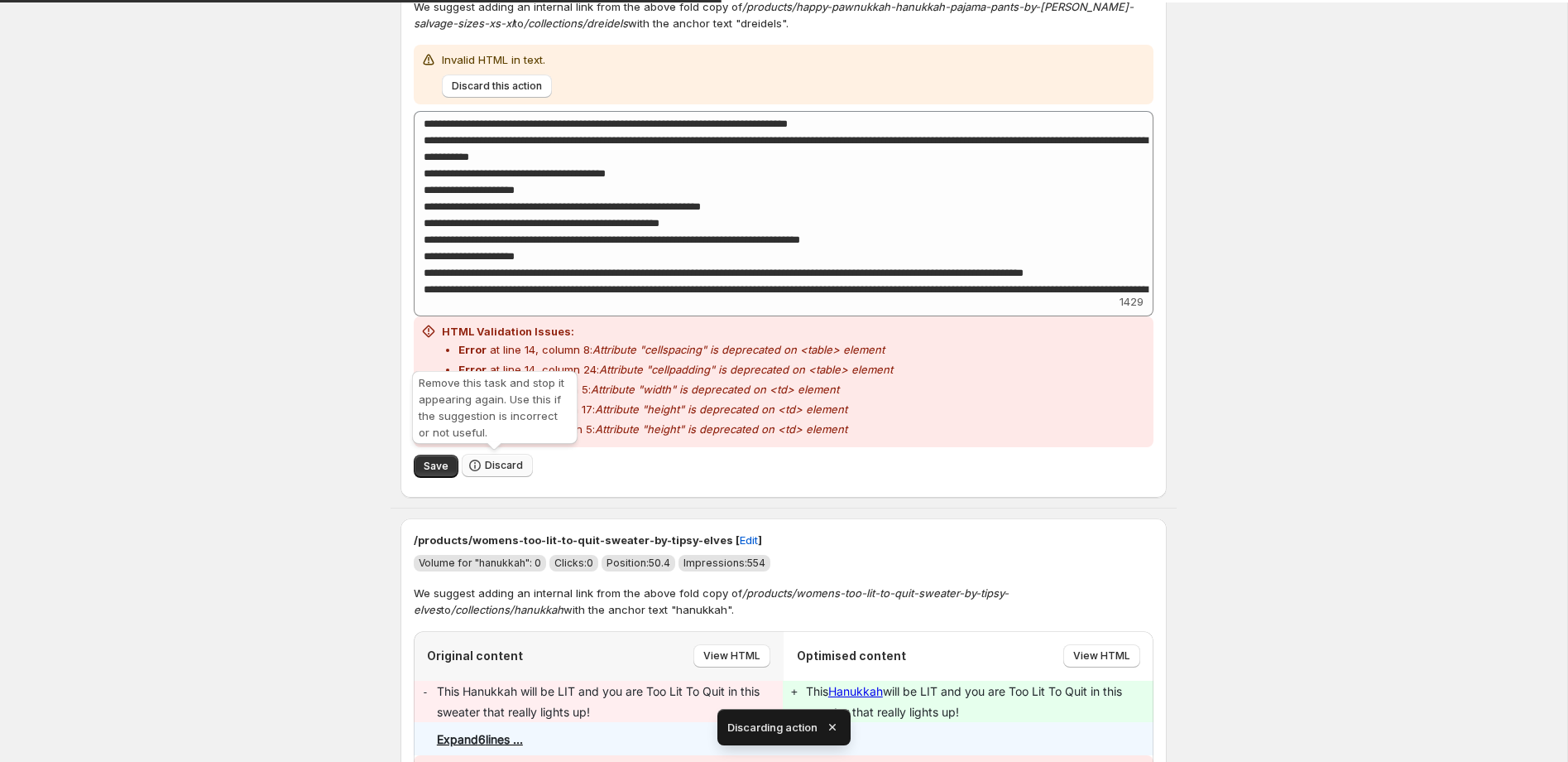
click at [516, 459] on span "Discard" at bounding box center [504, 465] width 38 height 14
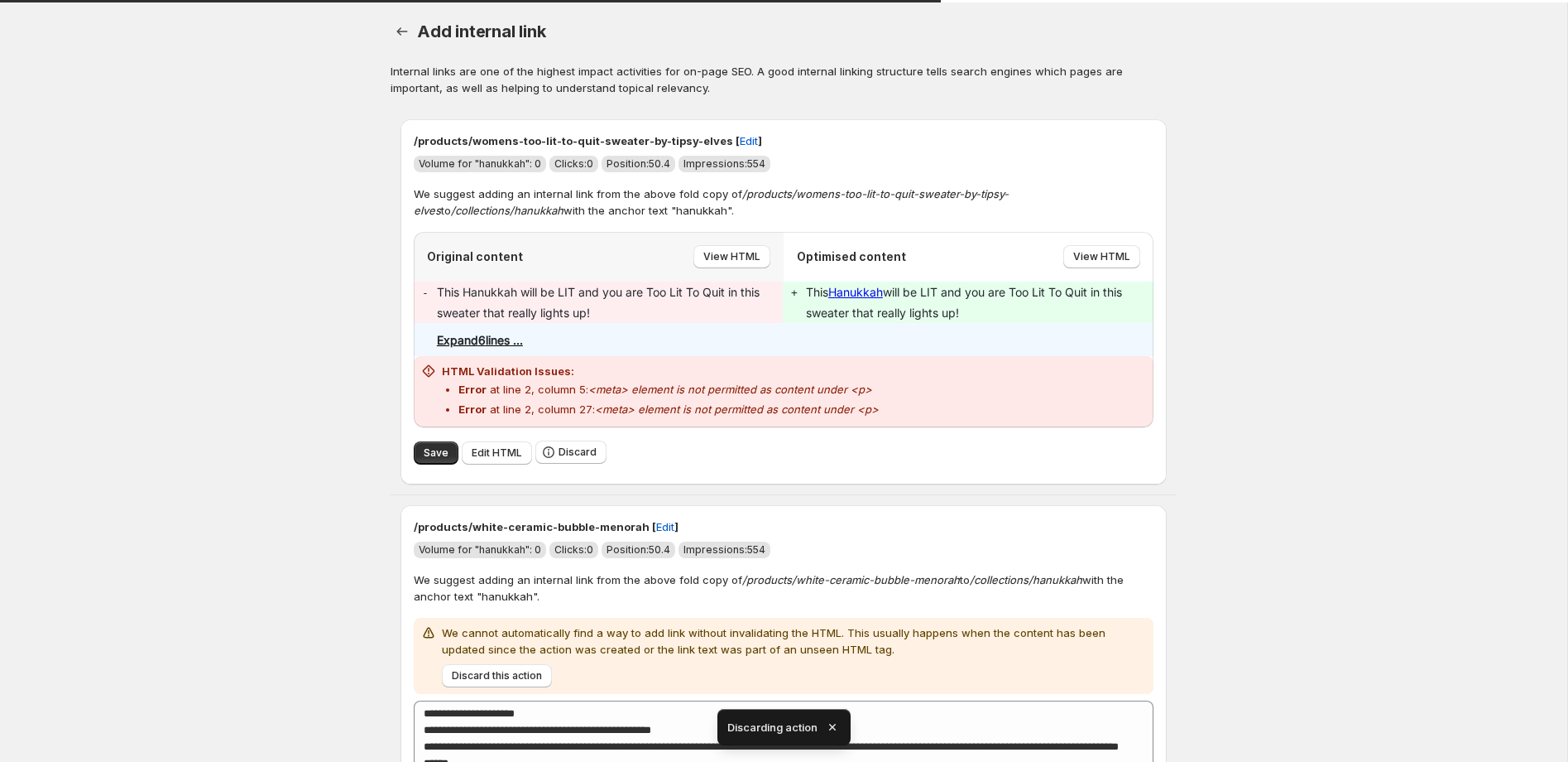
scroll to position [75, 0]
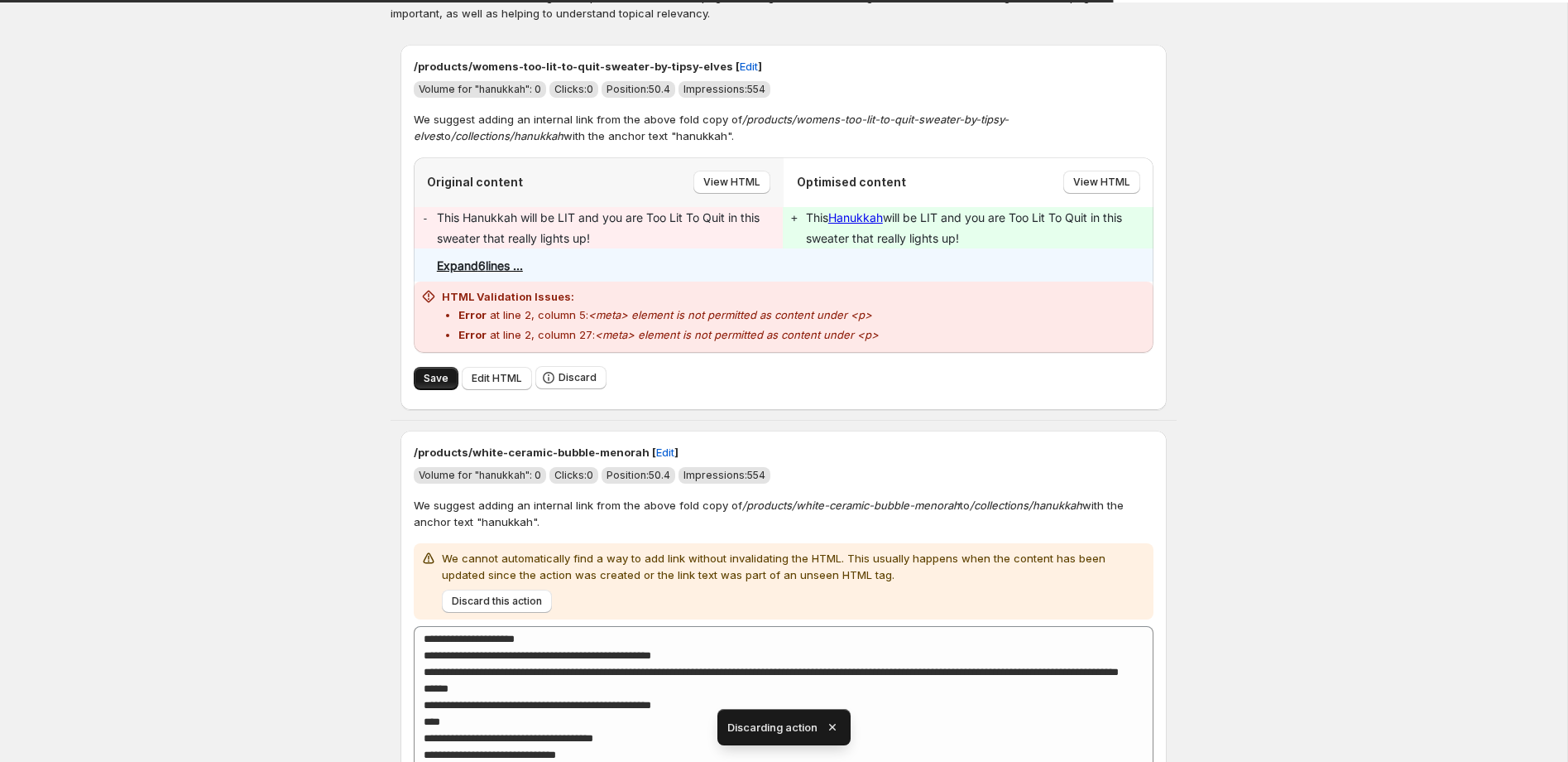
click at [434, 380] on span "Save" at bounding box center [437, 379] width 25 height 14
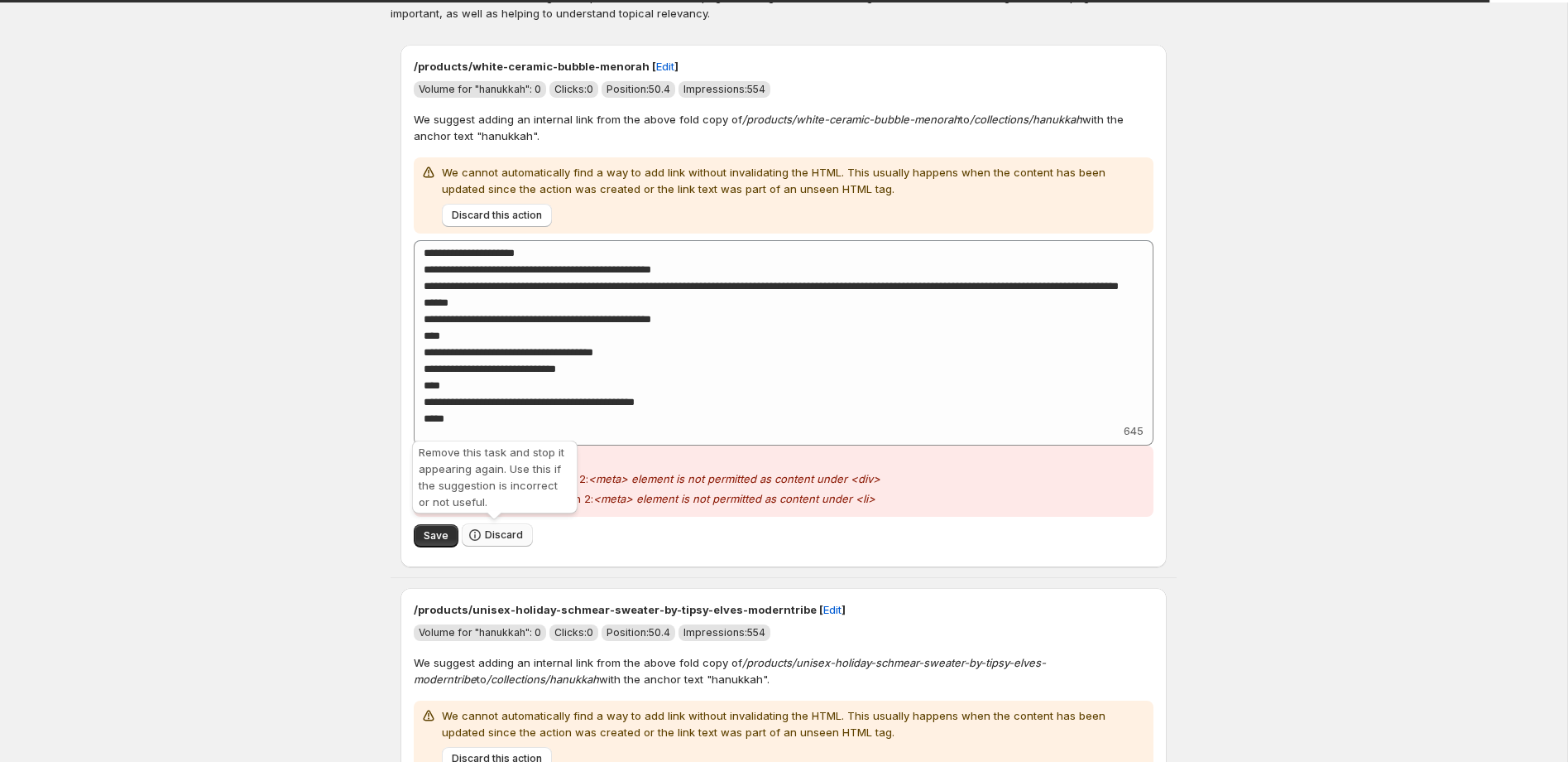
click at [511, 530] on span "Discard" at bounding box center [504, 535] width 38 height 14
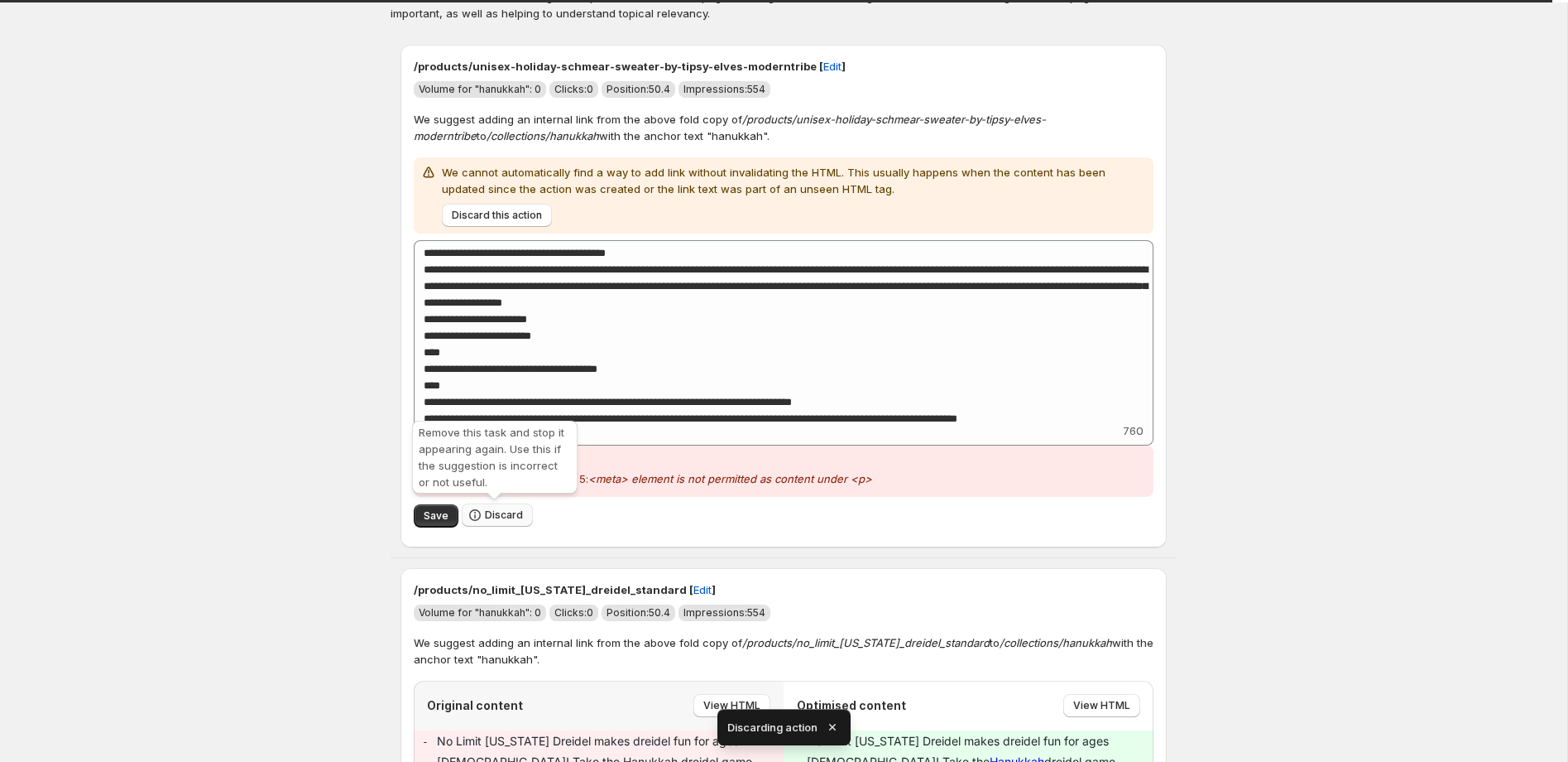
click at [518, 521] on span "Discard" at bounding box center [504, 515] width 38 height 14
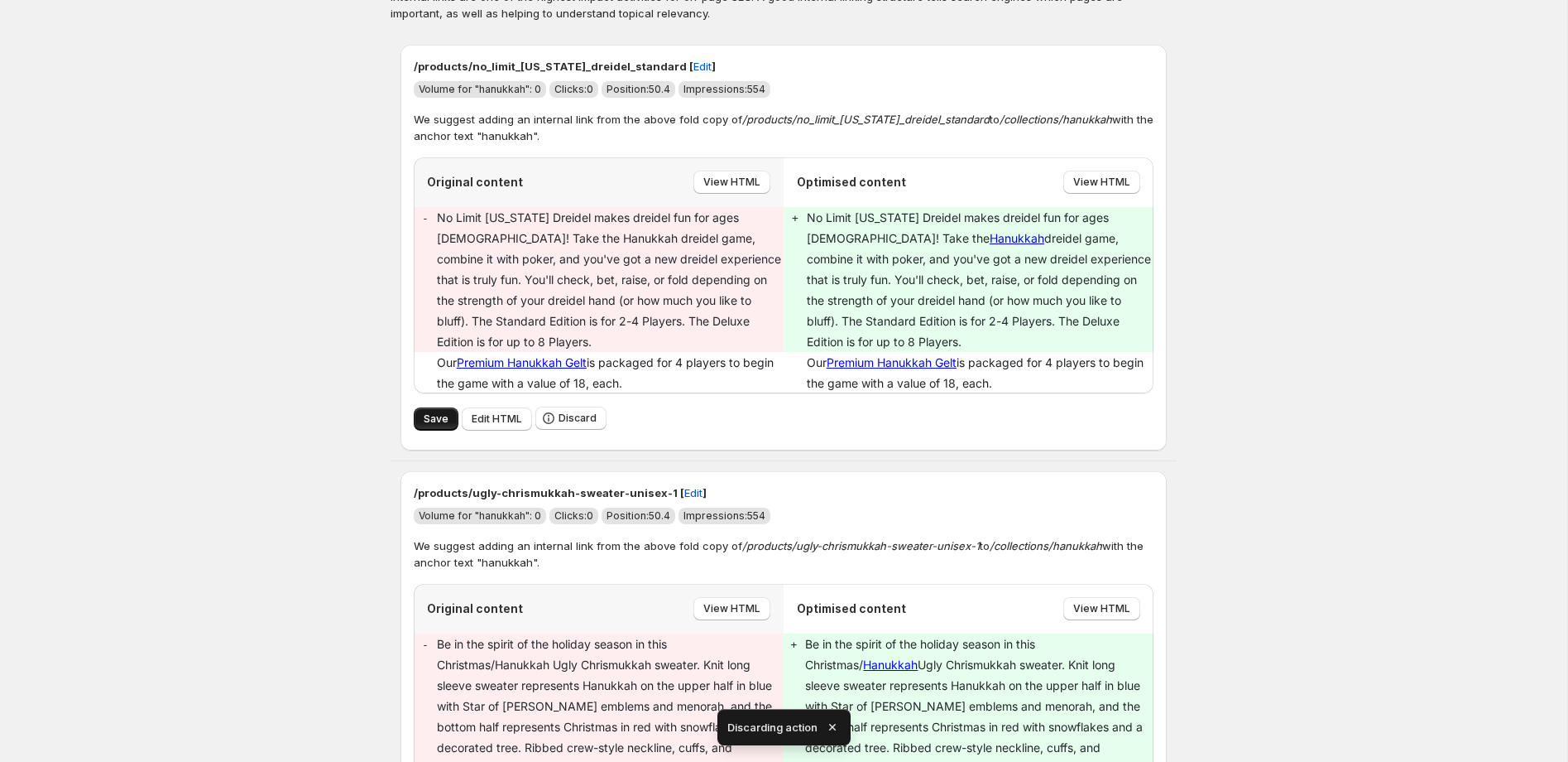
click at [437, 413] on span "Save" at bounding box center [437, 419] width 25 height 14
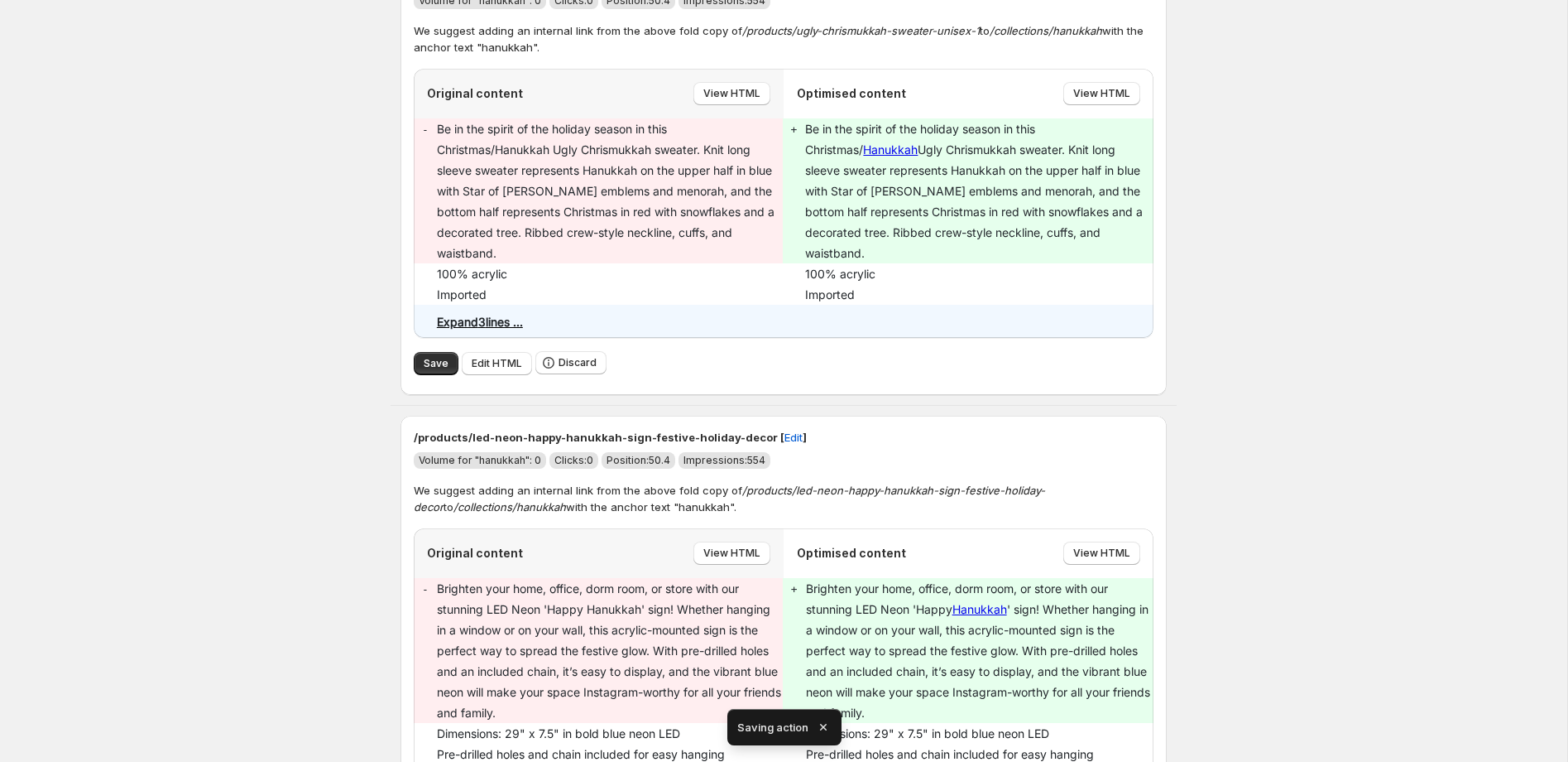
scroll to position [198, 0]
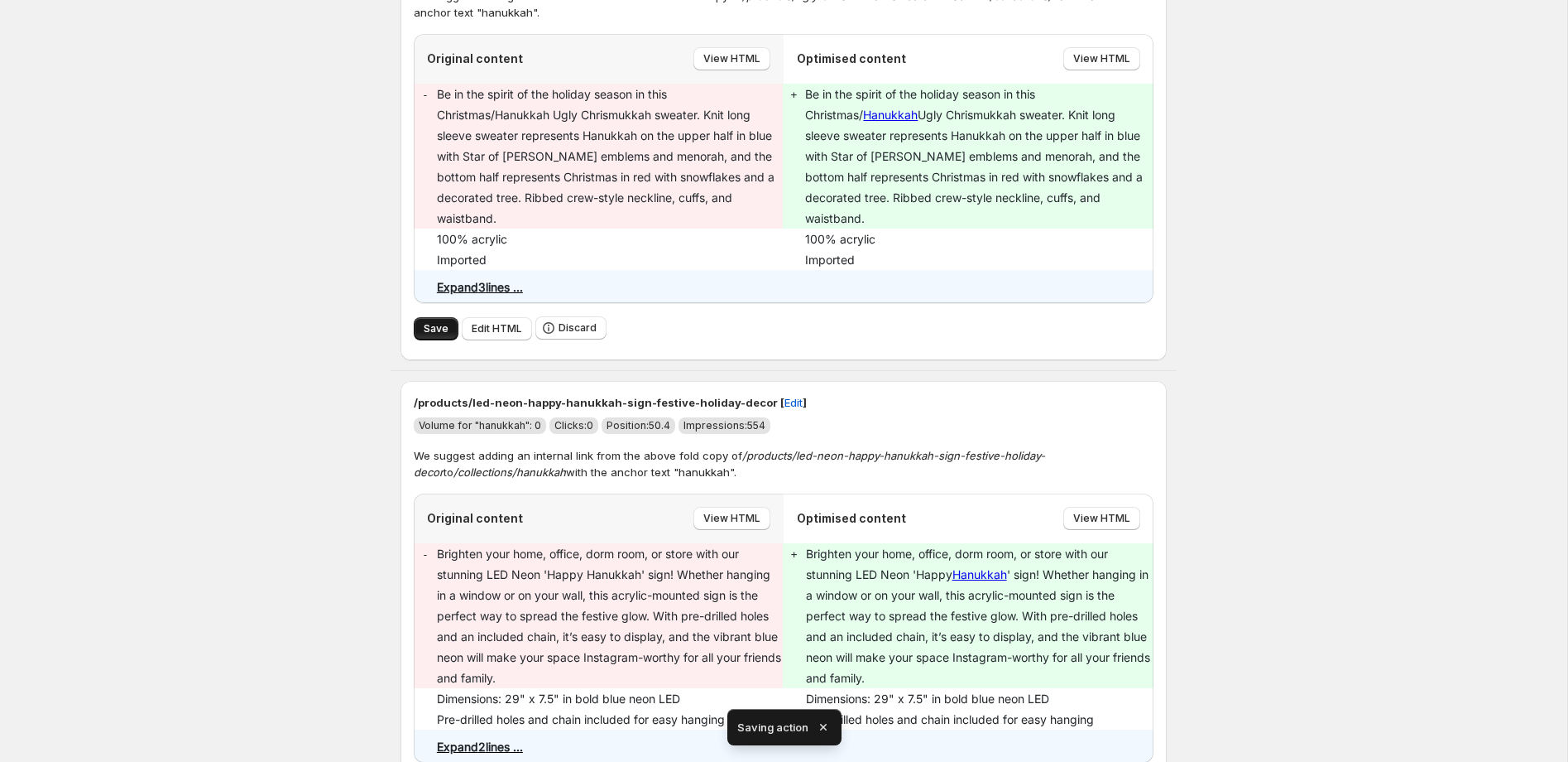
click at [430, 322] on span "Save" at bounding box center [437, 329] width 25 height 14
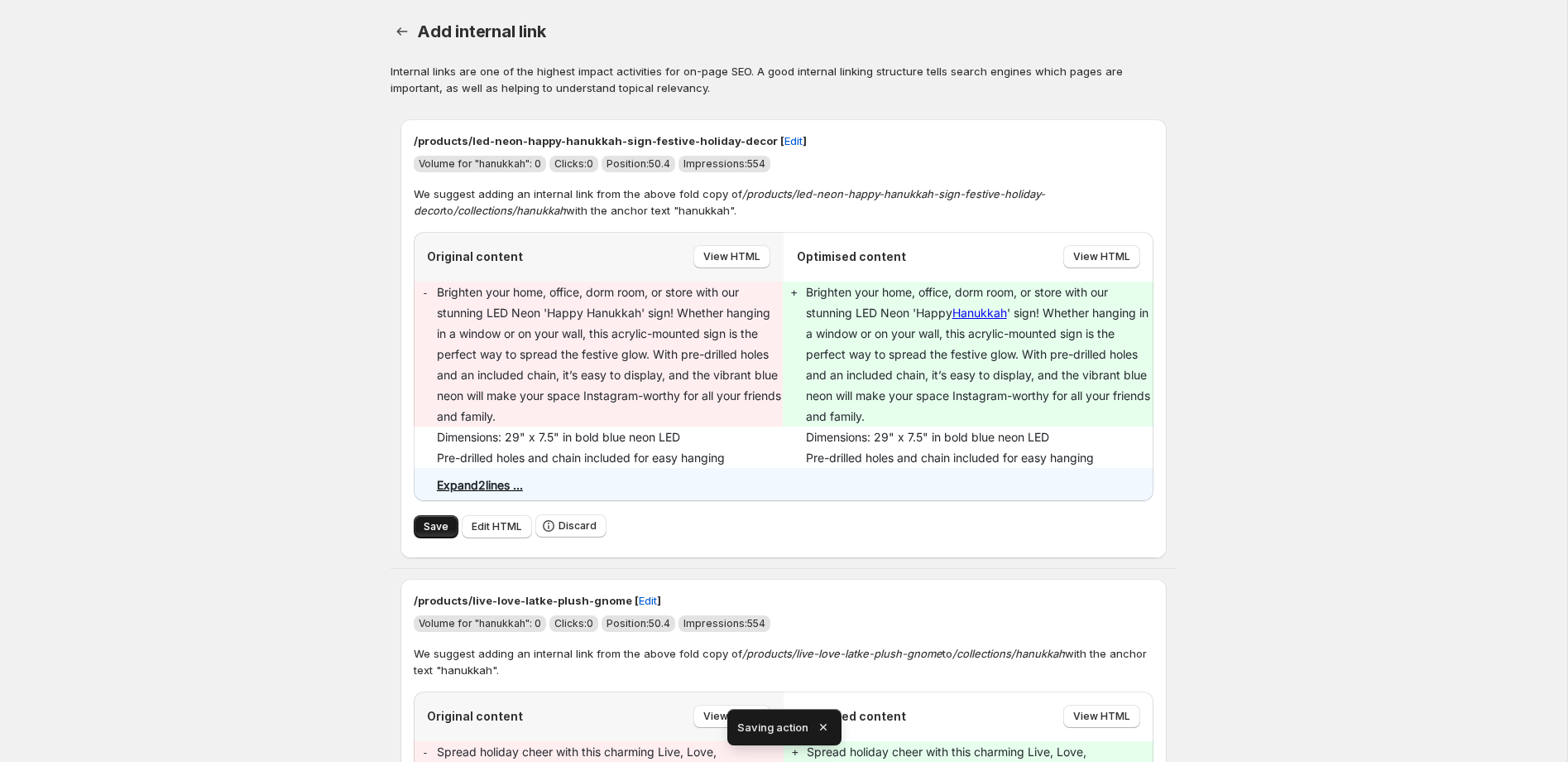
click at [436, 521] on span "Save" at bounding box center [437, 526] width 25 height 14
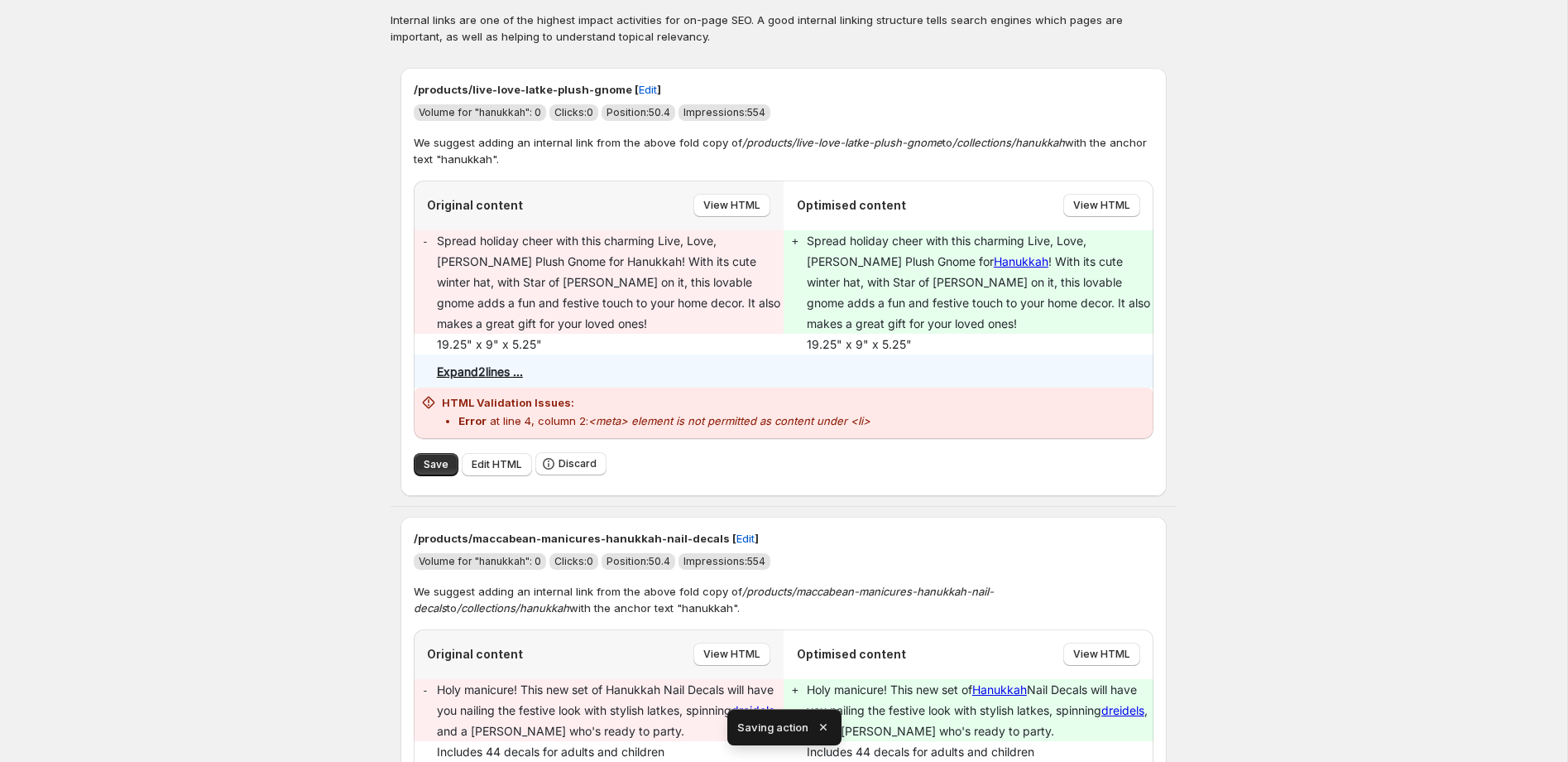
scroll to position [58, 0]
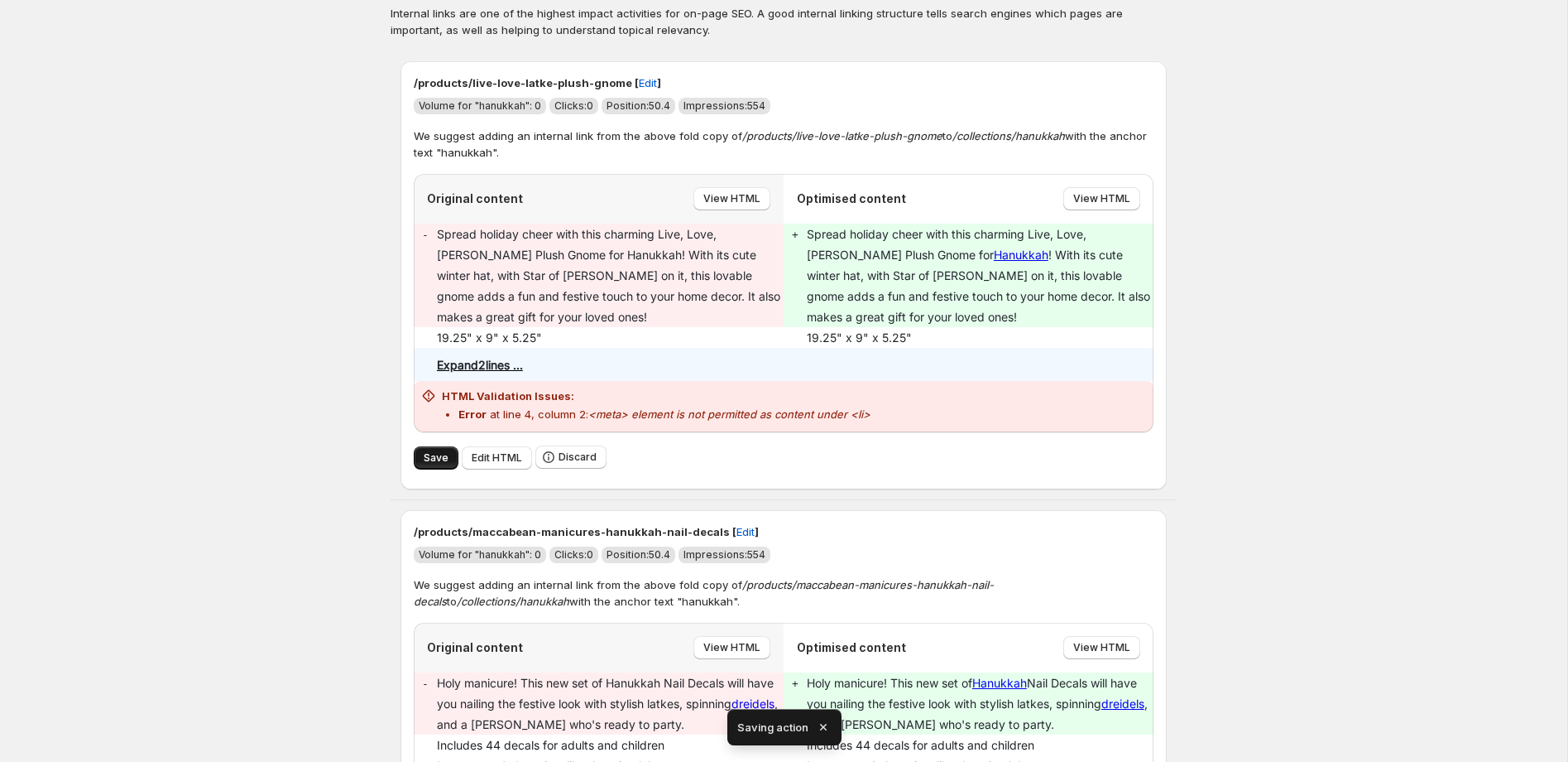
click at [427, 454] on span "Save" at bounding box center [437, 458] width 25 height 14
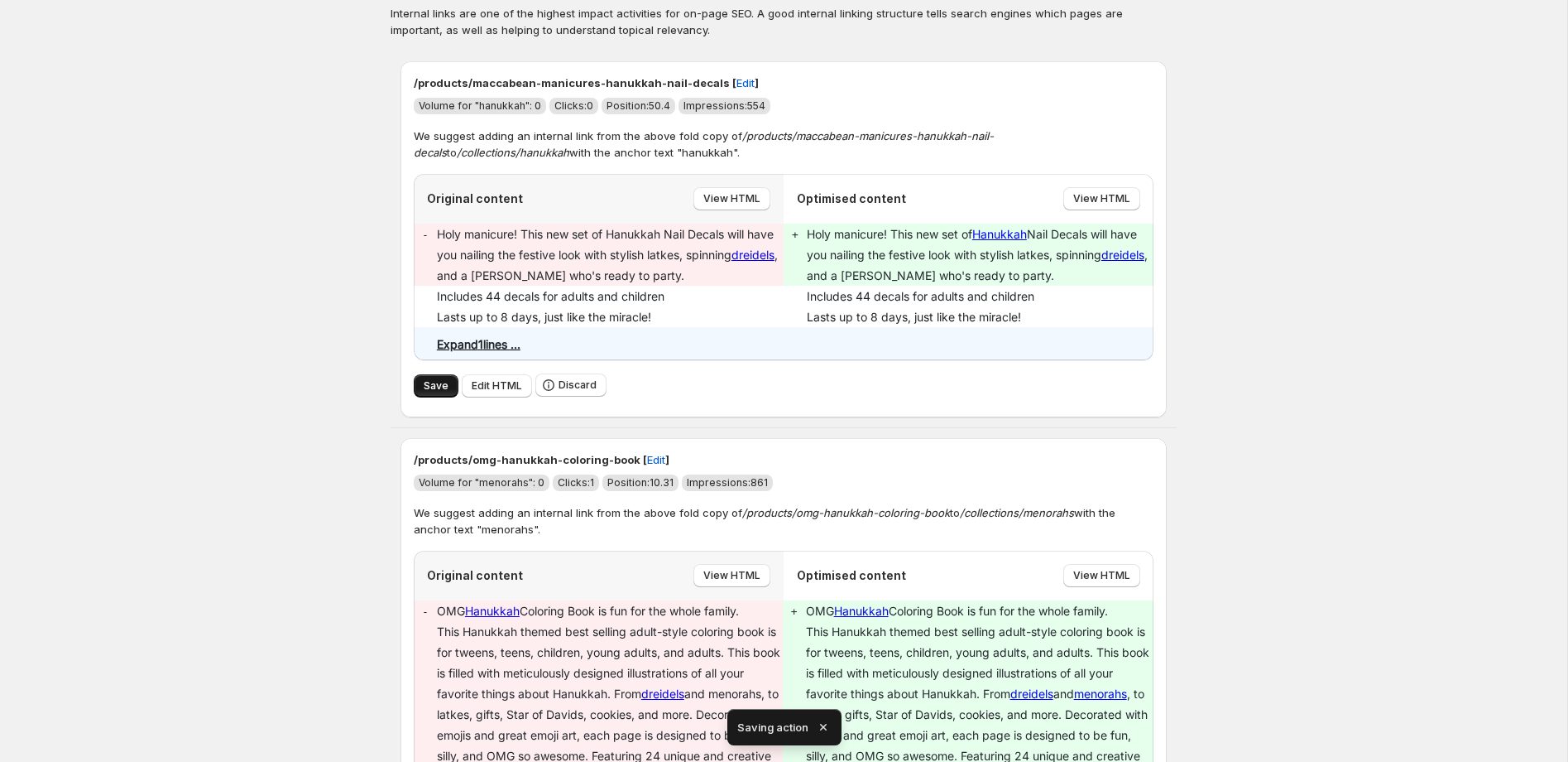
click at [425, 387] on span "Save" at bounding box center [437, 386] width 25 height 14
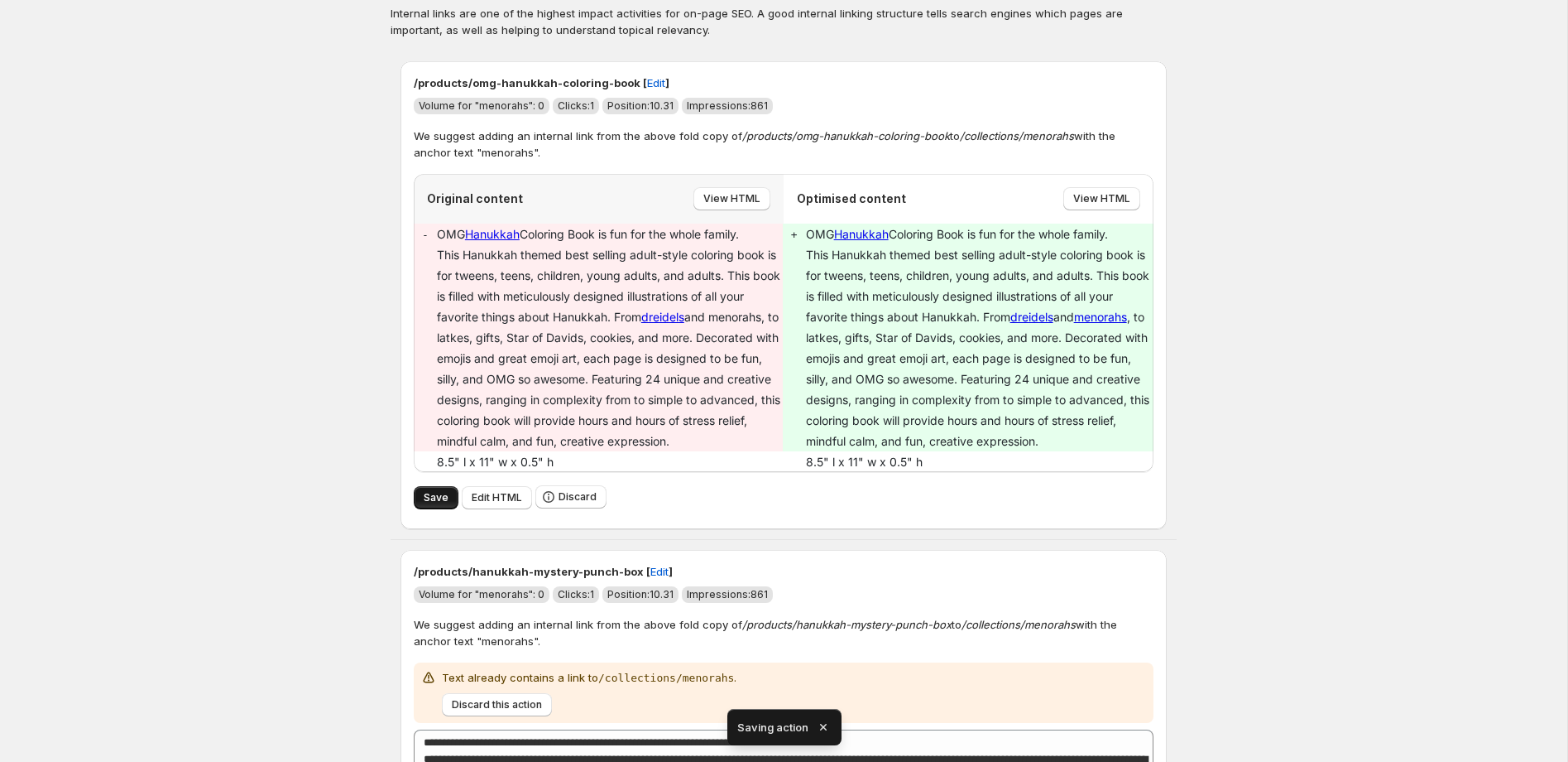
click at [442, 500] on span "Save" at bounding box center [437, 498] width 25 height 14
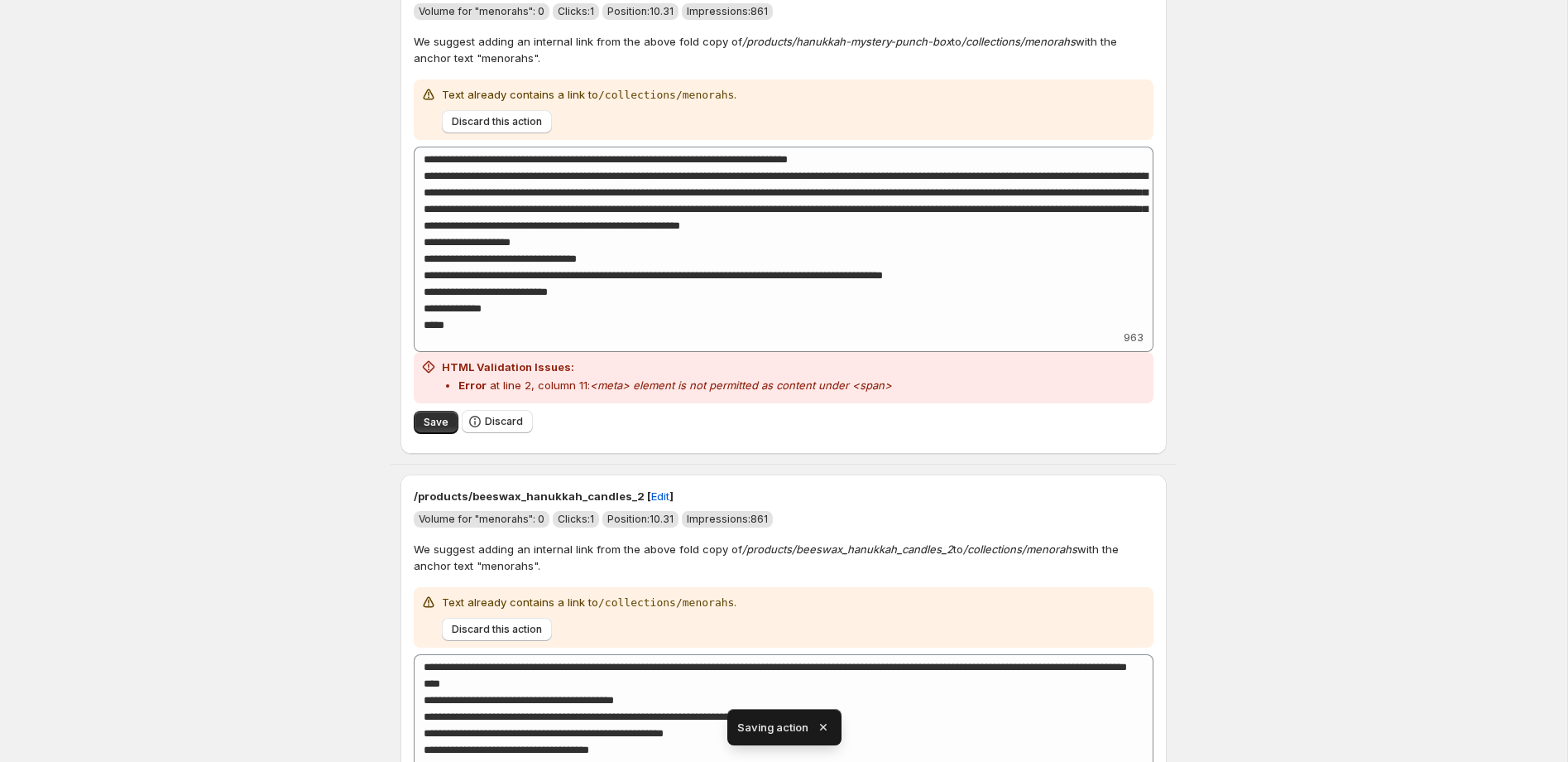
scroll to position [208, 0]
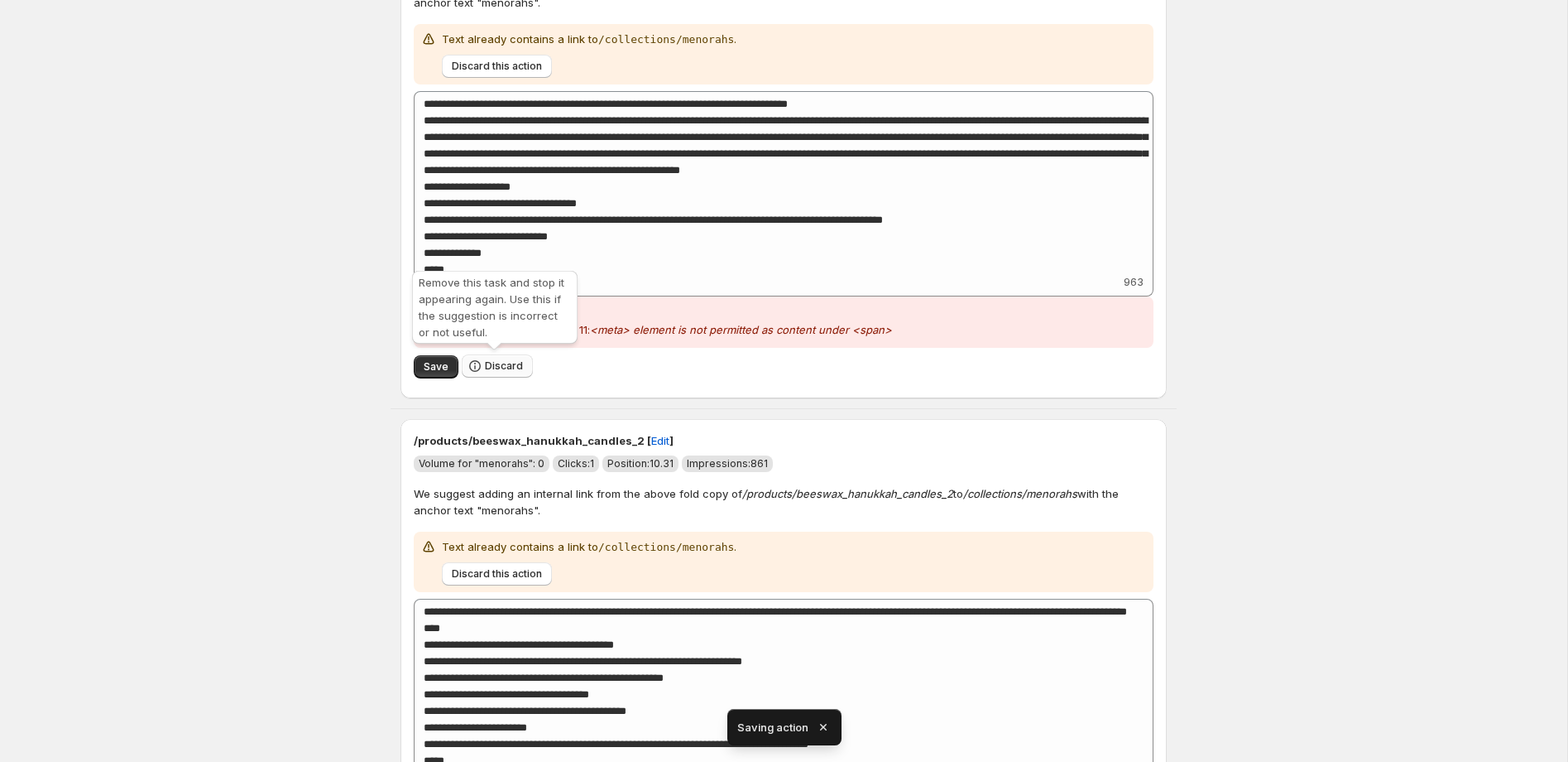
click at [505, 363] on span "Discard" at bounding box center [504, 366] width 38 height 14
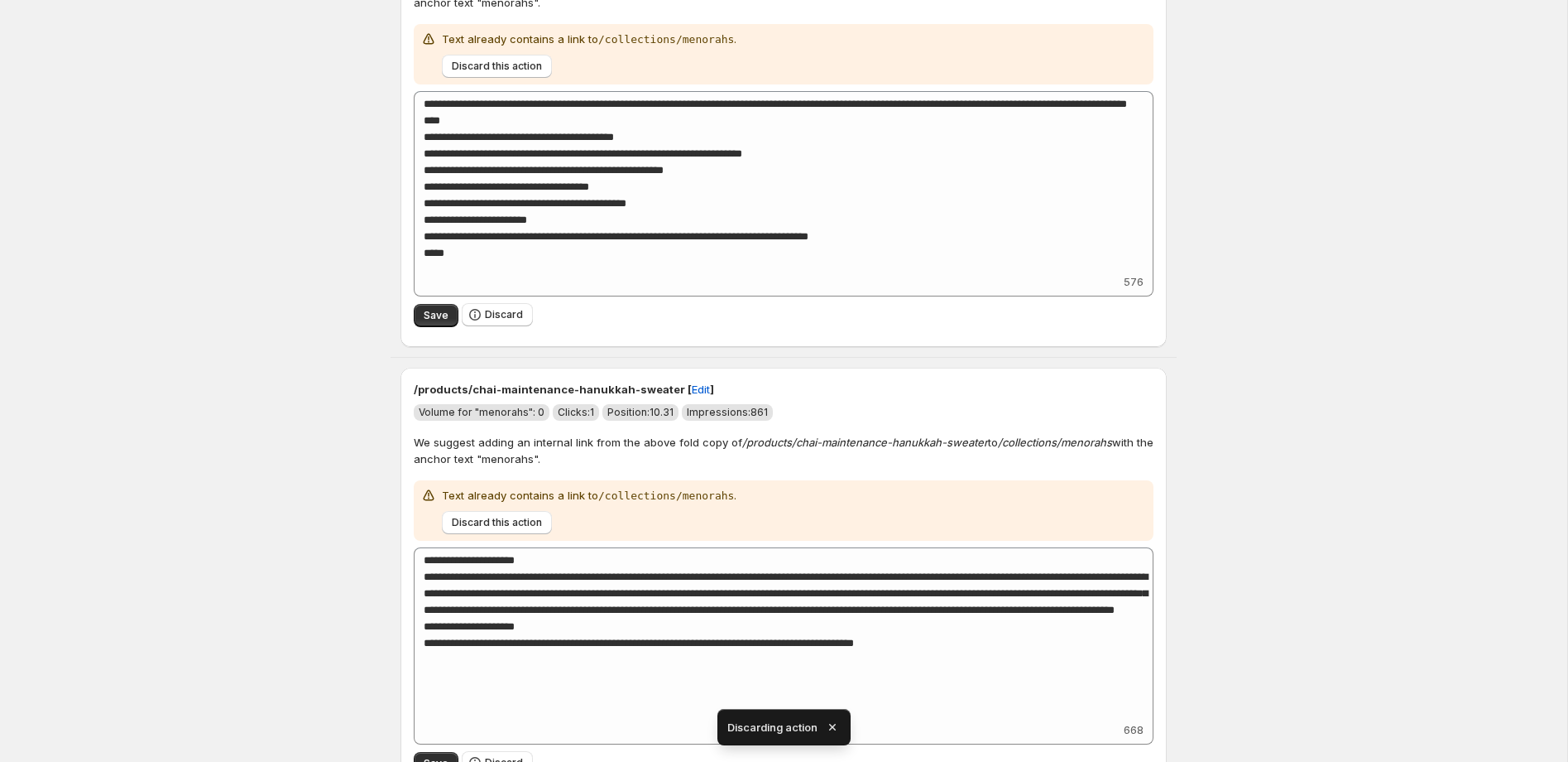
scroll to position [0, 0]
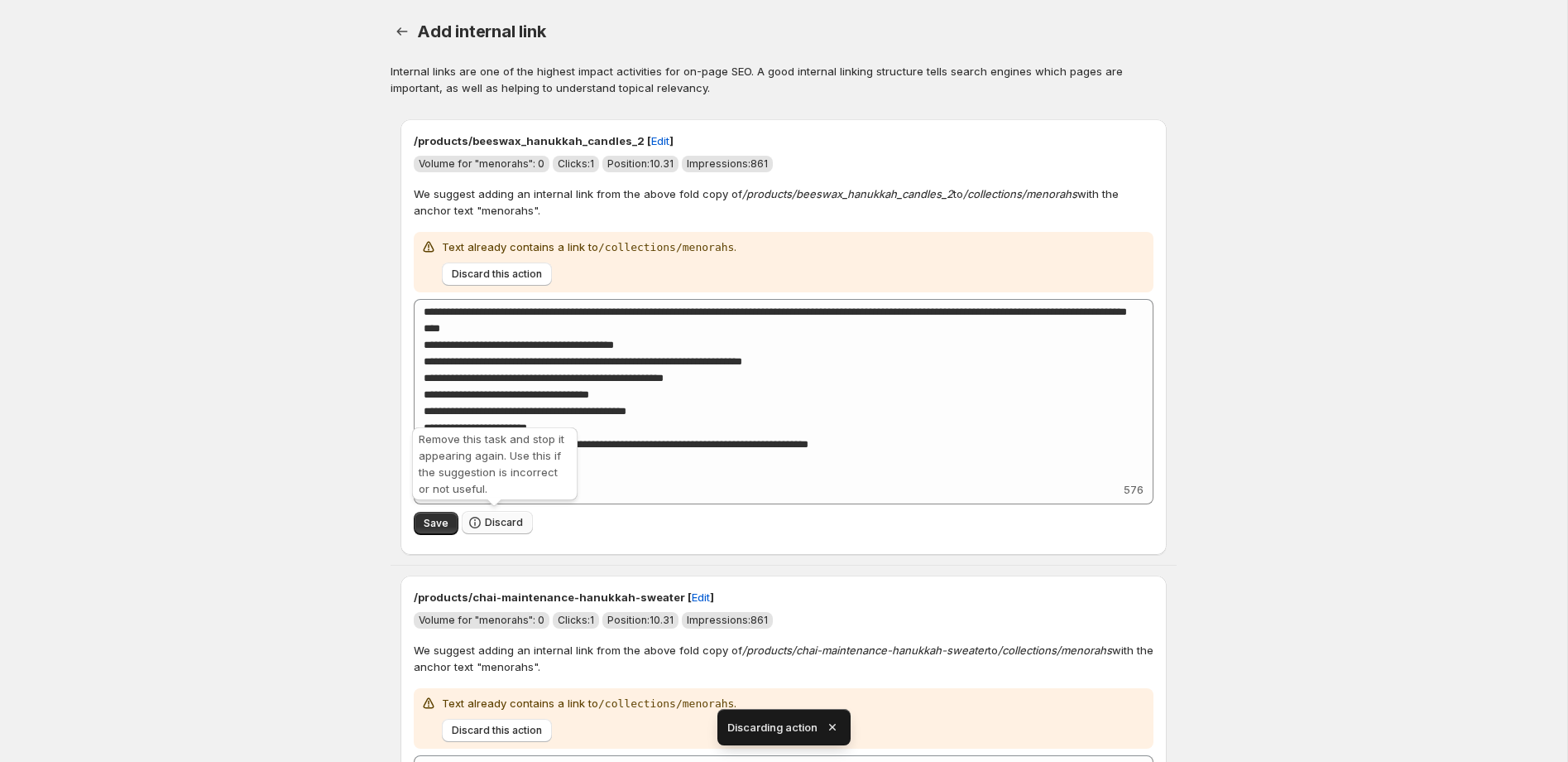
click at [503, 519] on span "Discard" at bounding box center [504, 523] width 38 height 14
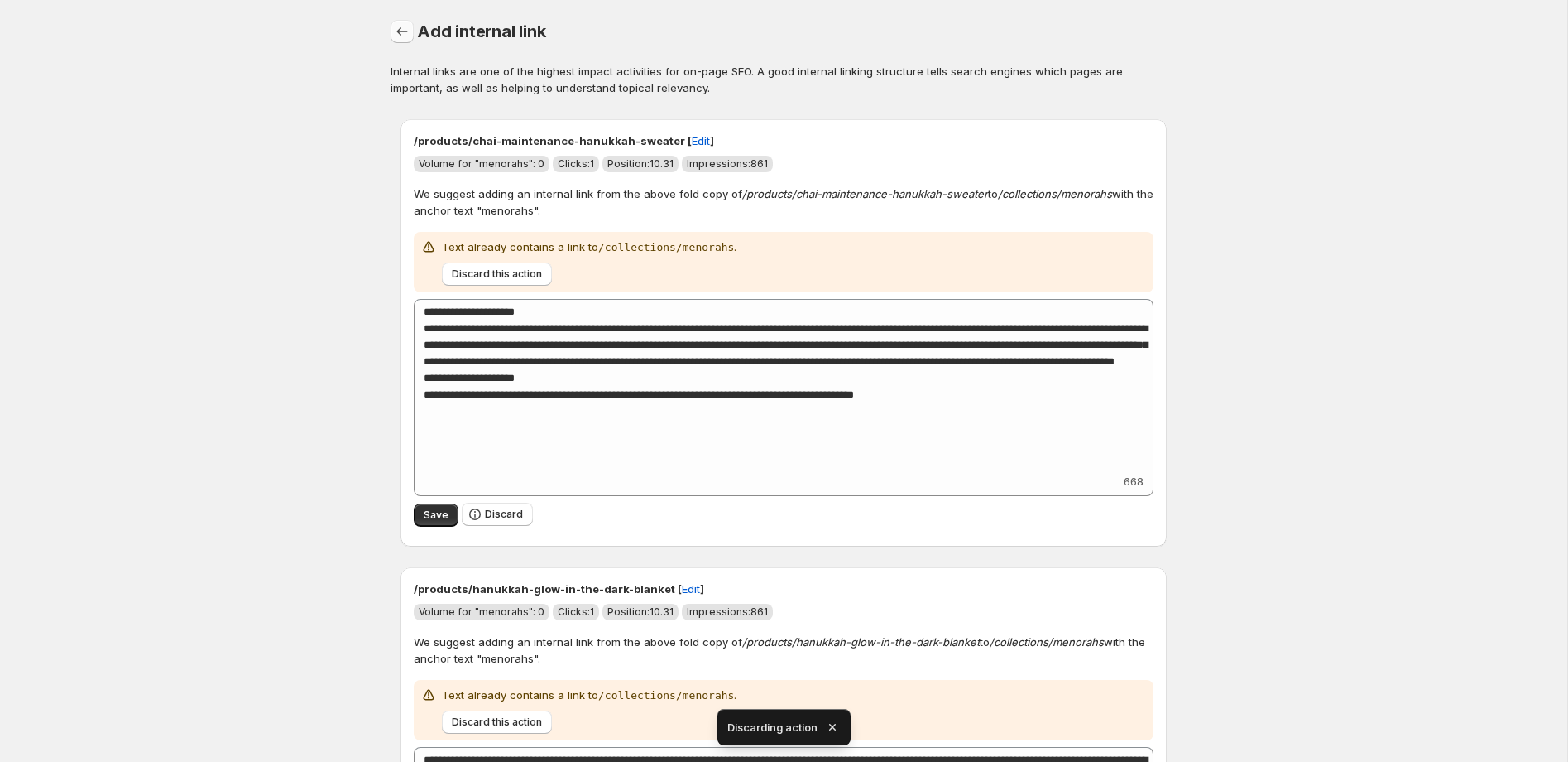
click at [398, 31] on icon "button" at bounding box center [402, 31] width 11 height 9
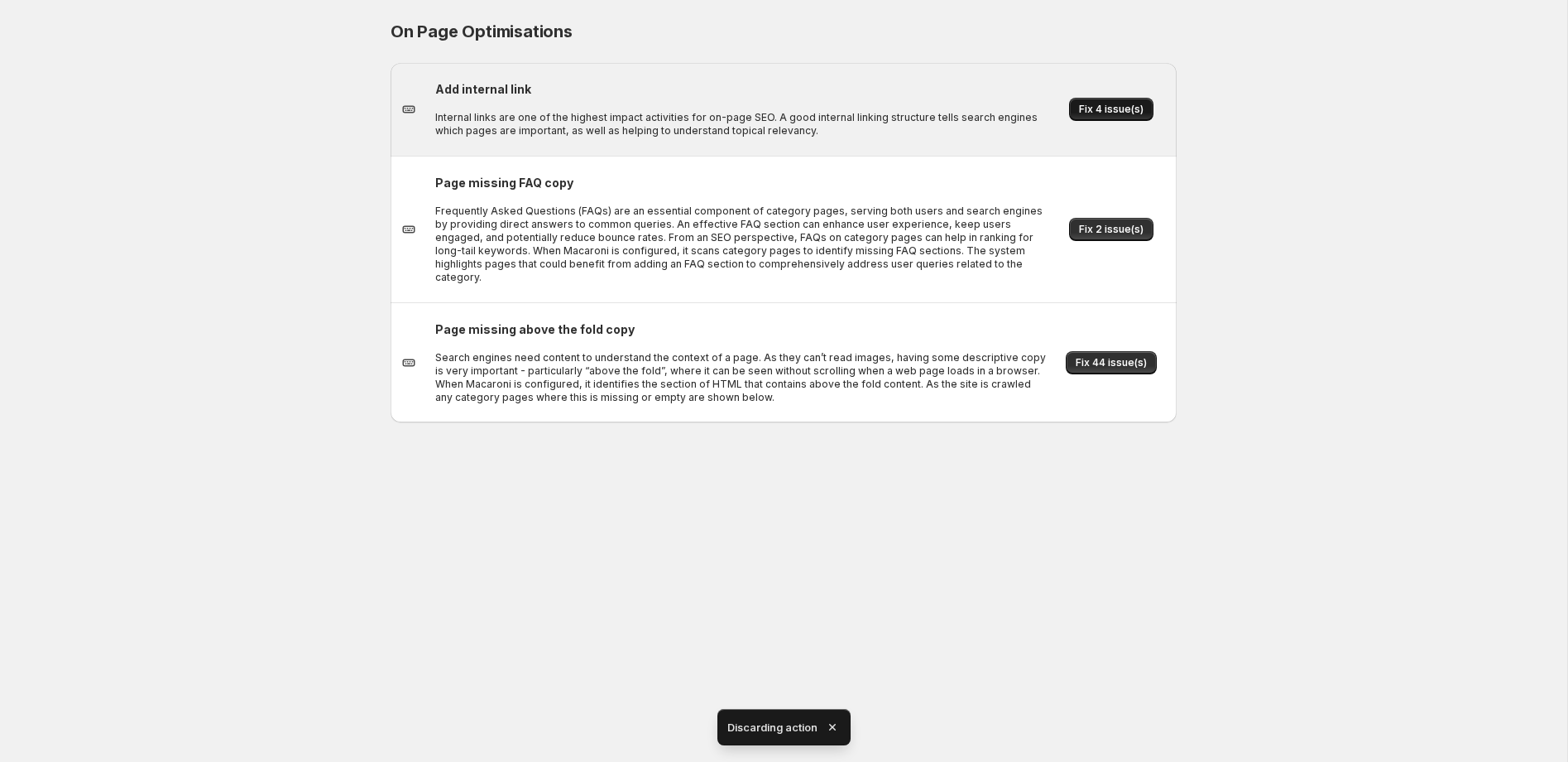
click at [1108, 108] on span "Fix 4 issue(s)" at bounding box center [1111, 109] width 64 height 14
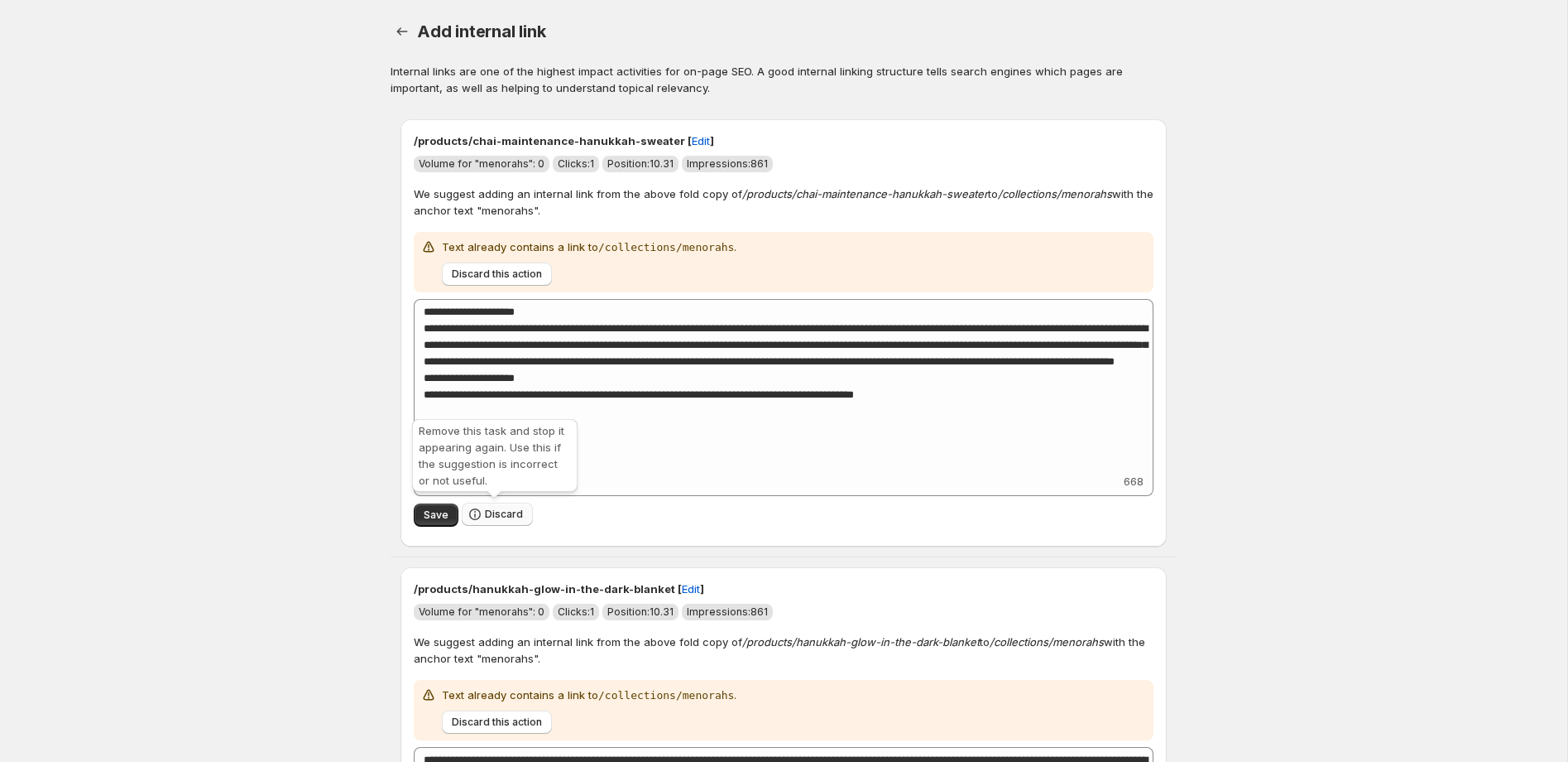
click at [513, 512] on span "Discard" at bounding box center [504, 515] width 38 height 14
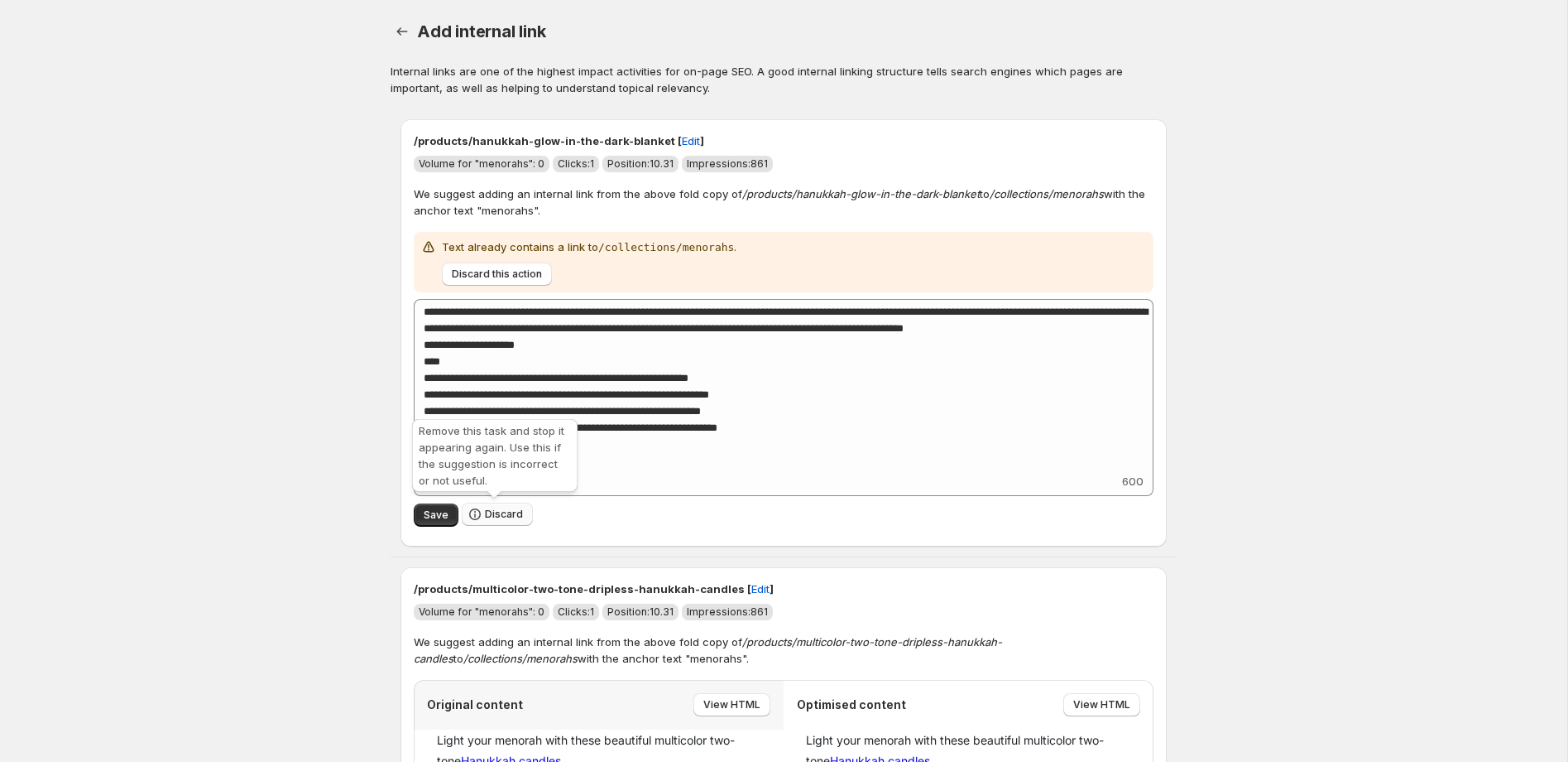
click at [517, 504] on button "Discard" at bounding box center [497, 514] width 71 height 23
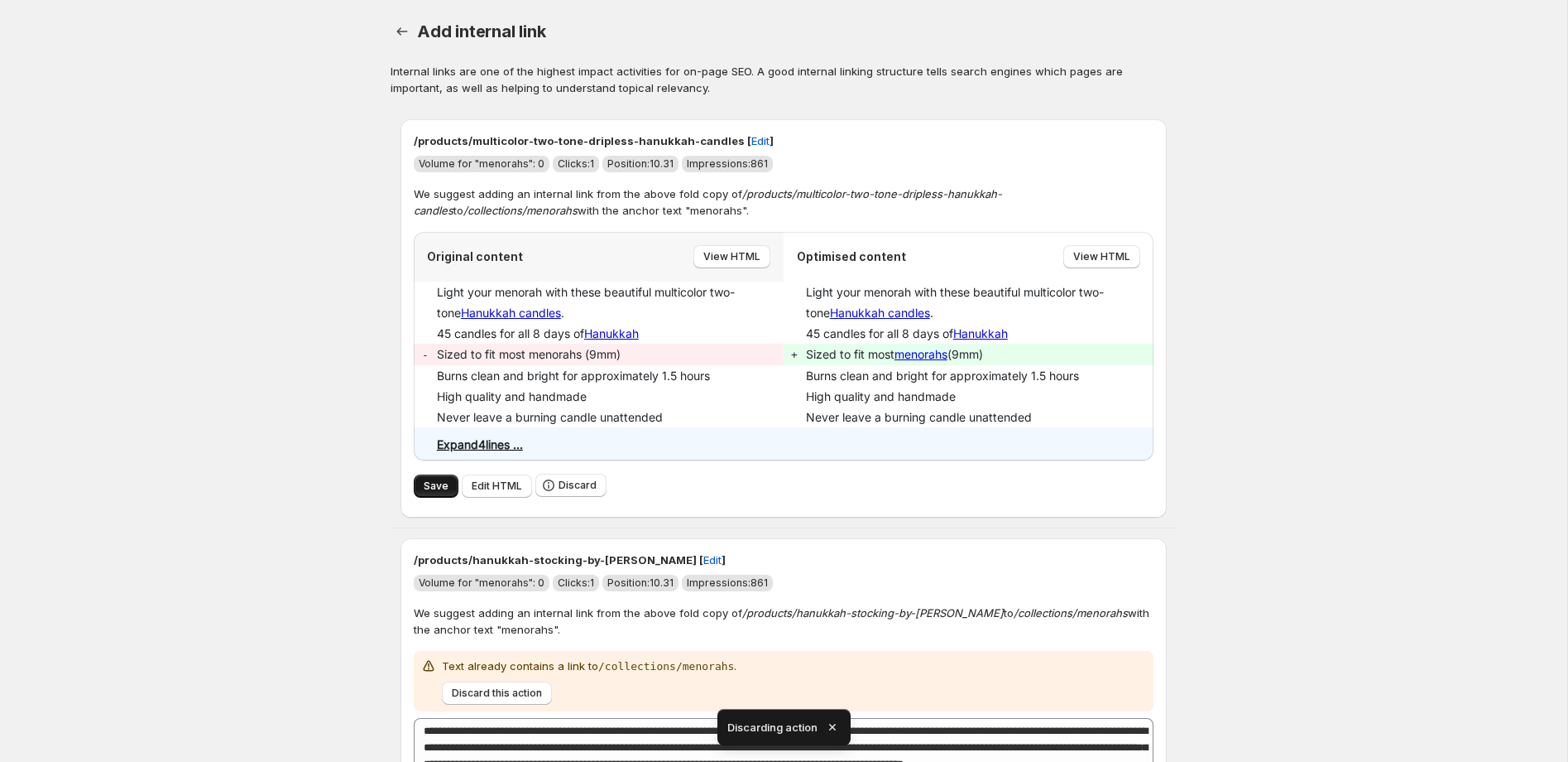
click at [429, 480] on span "Save" at bounding box center [437, 487] width 25 height 14
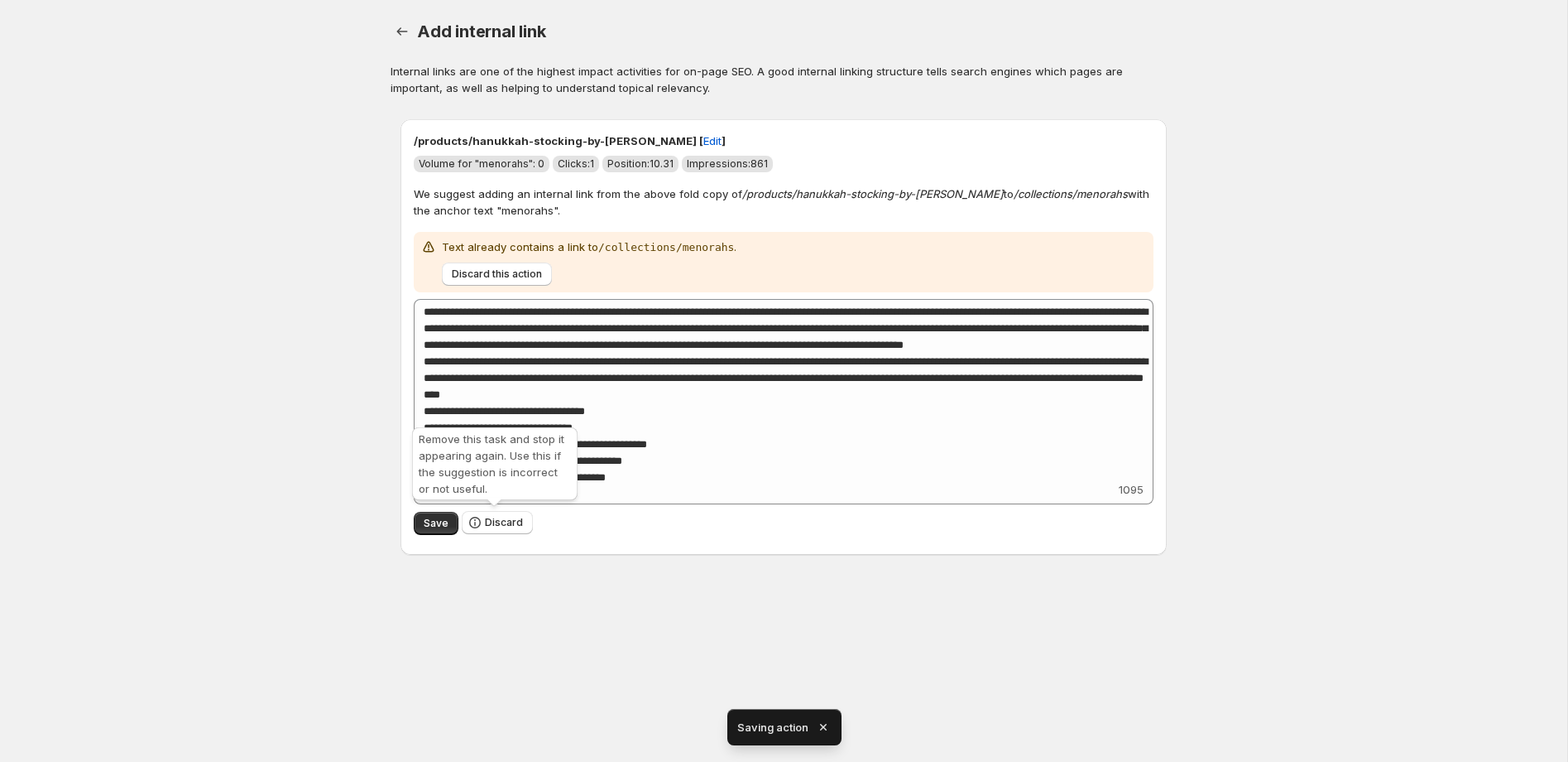
click at [498, 533] on span "Discard" at bounding box center [497, 523] width 71 height 24
click at [502, 524] on span "Discard" at bounding box center [504, 523] width 38 height 14
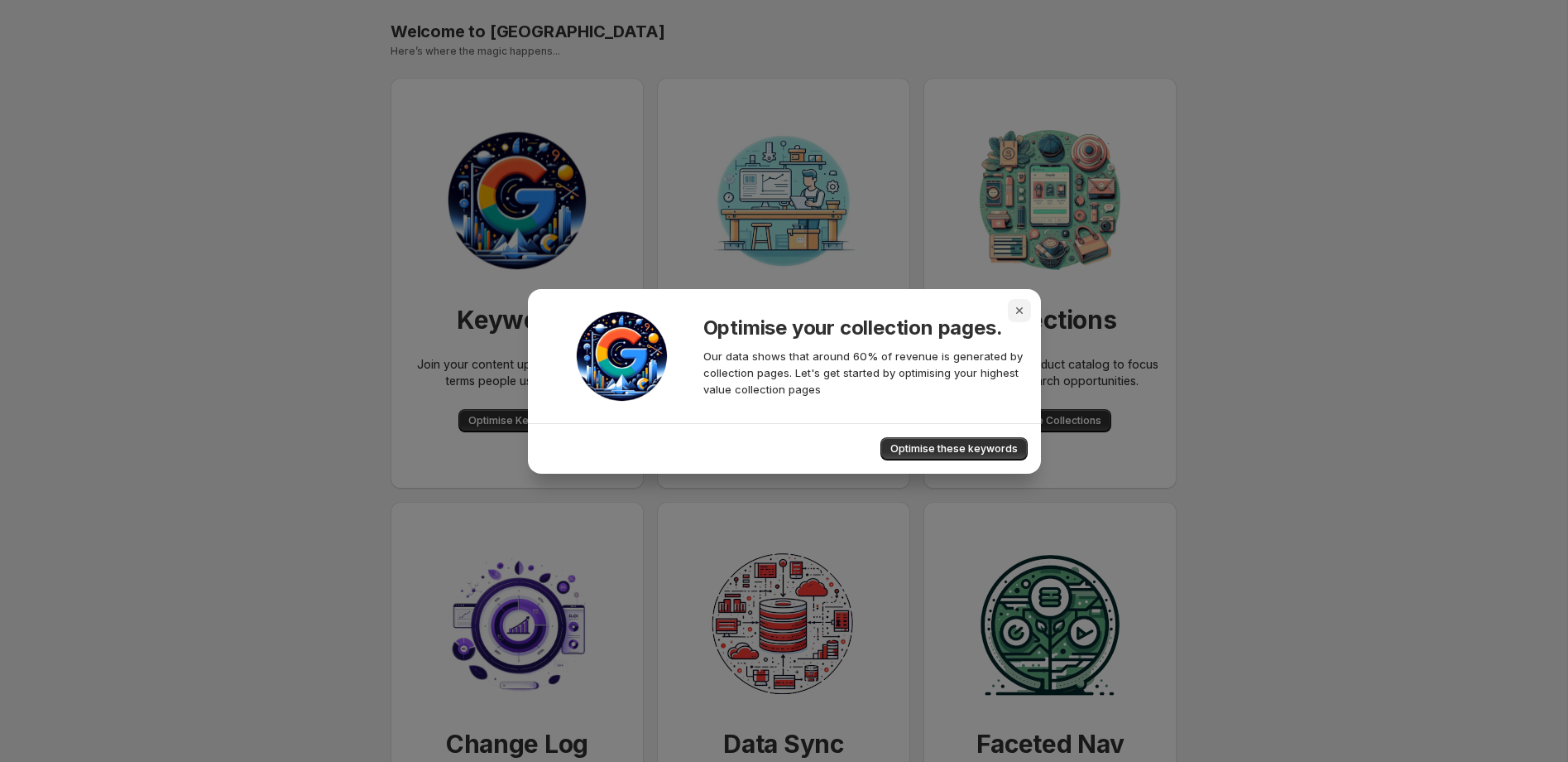
click at [1023, 308] on icon "Close" at bounding box center [1019, 310] width 17 height 17
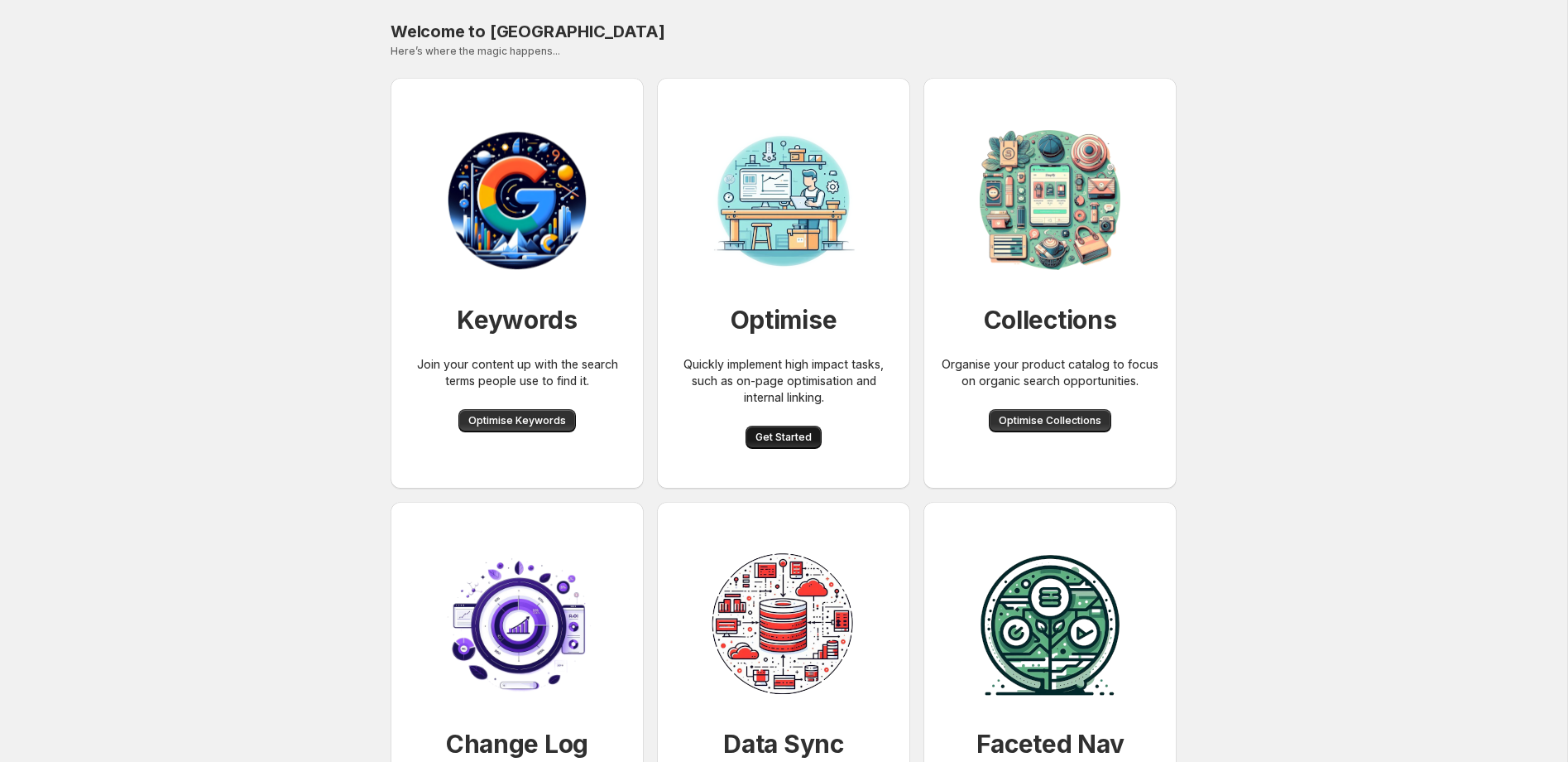
click at [770, 444] on button "Get Started" at bounding box center [784, 437] width 76 height 23
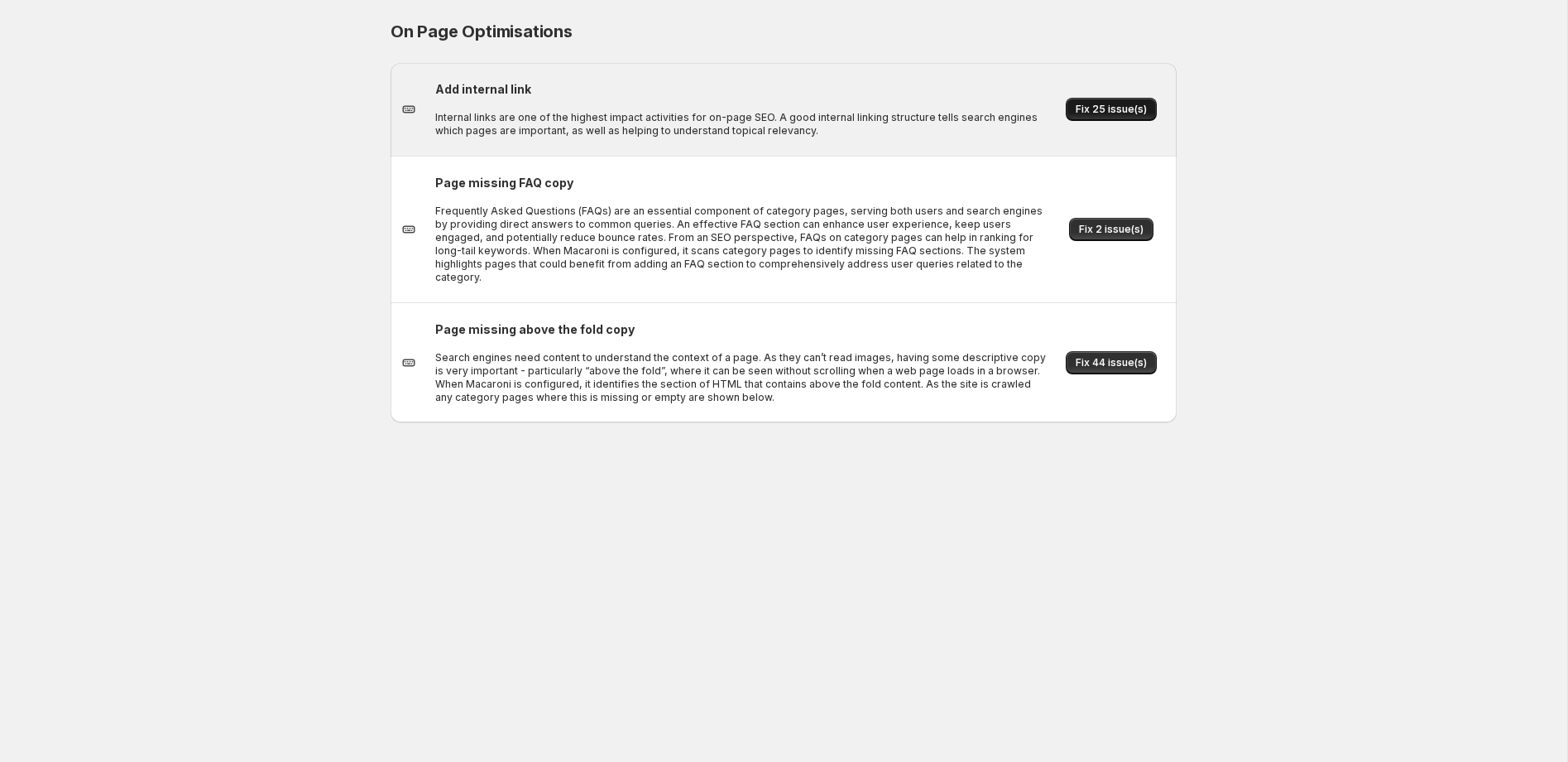
click at [1097, 102] on span "Fix 25 issue(s)" at bounding box center [1111, 109] width 71 height 14
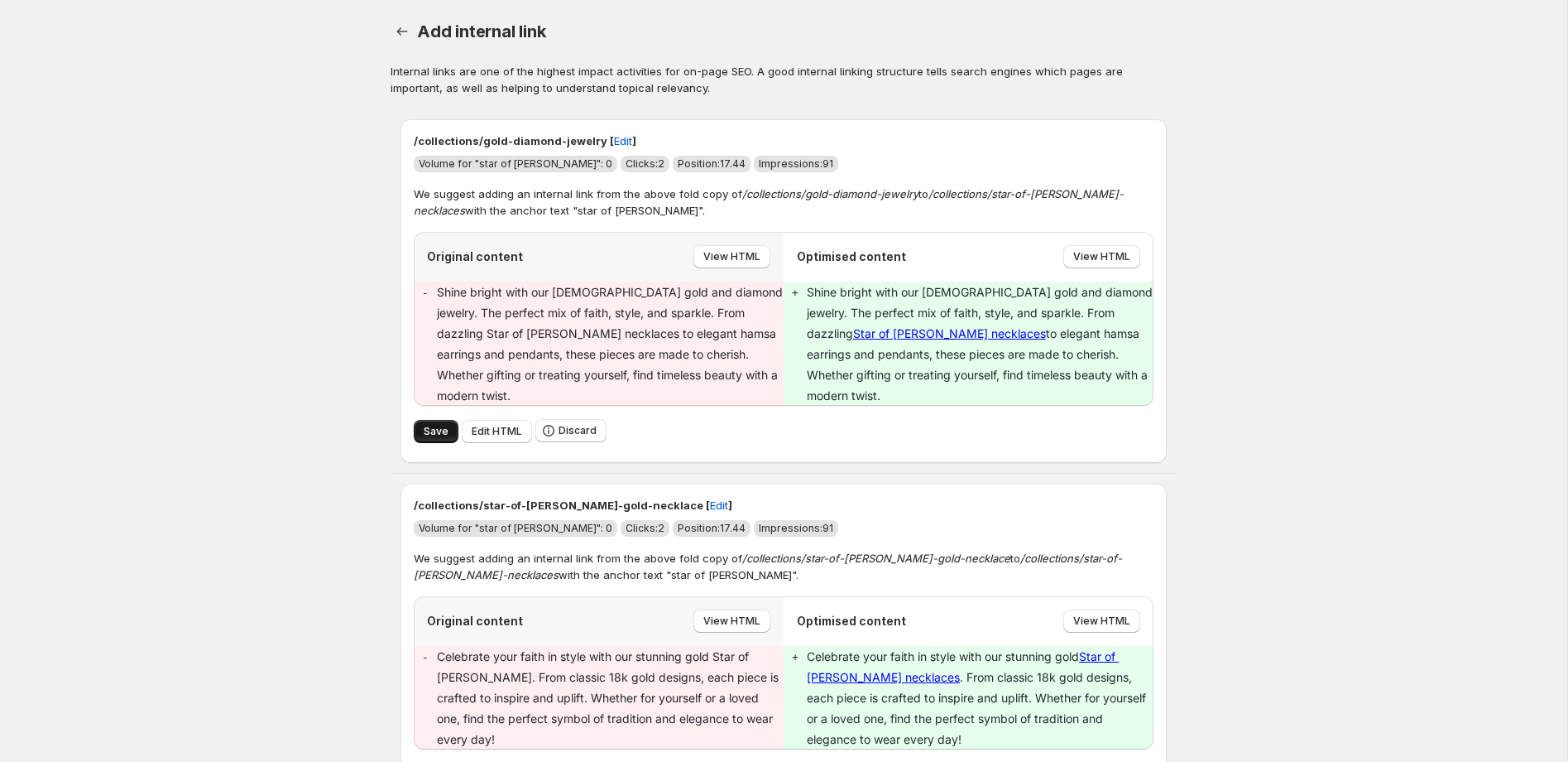
click at [434, 424] on span "Save" at bounding box center [437, 431] width 25 height 14
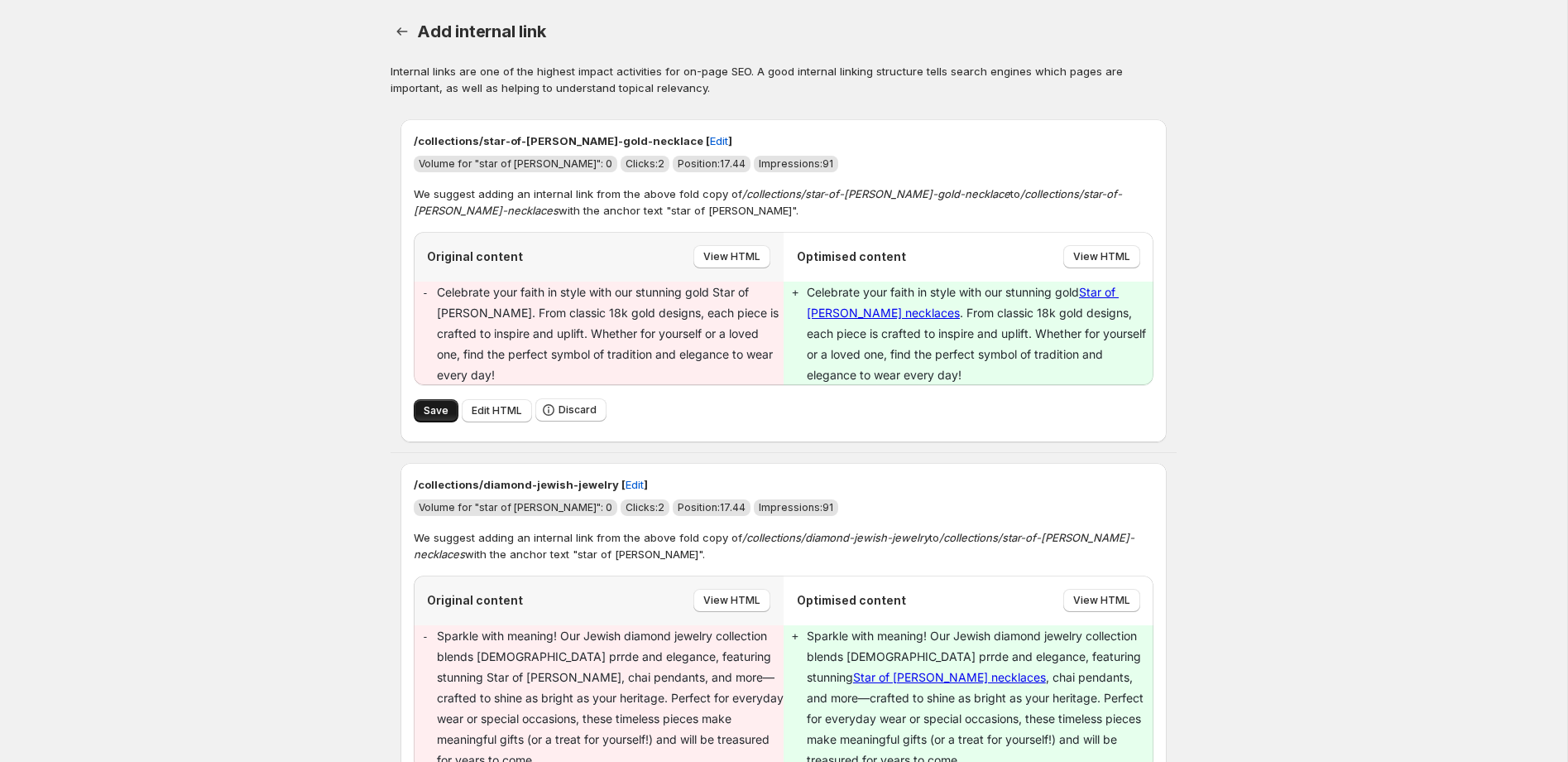
click at [442, 407] on span "Save" at bounding box center [437, 411] width 25 height 14
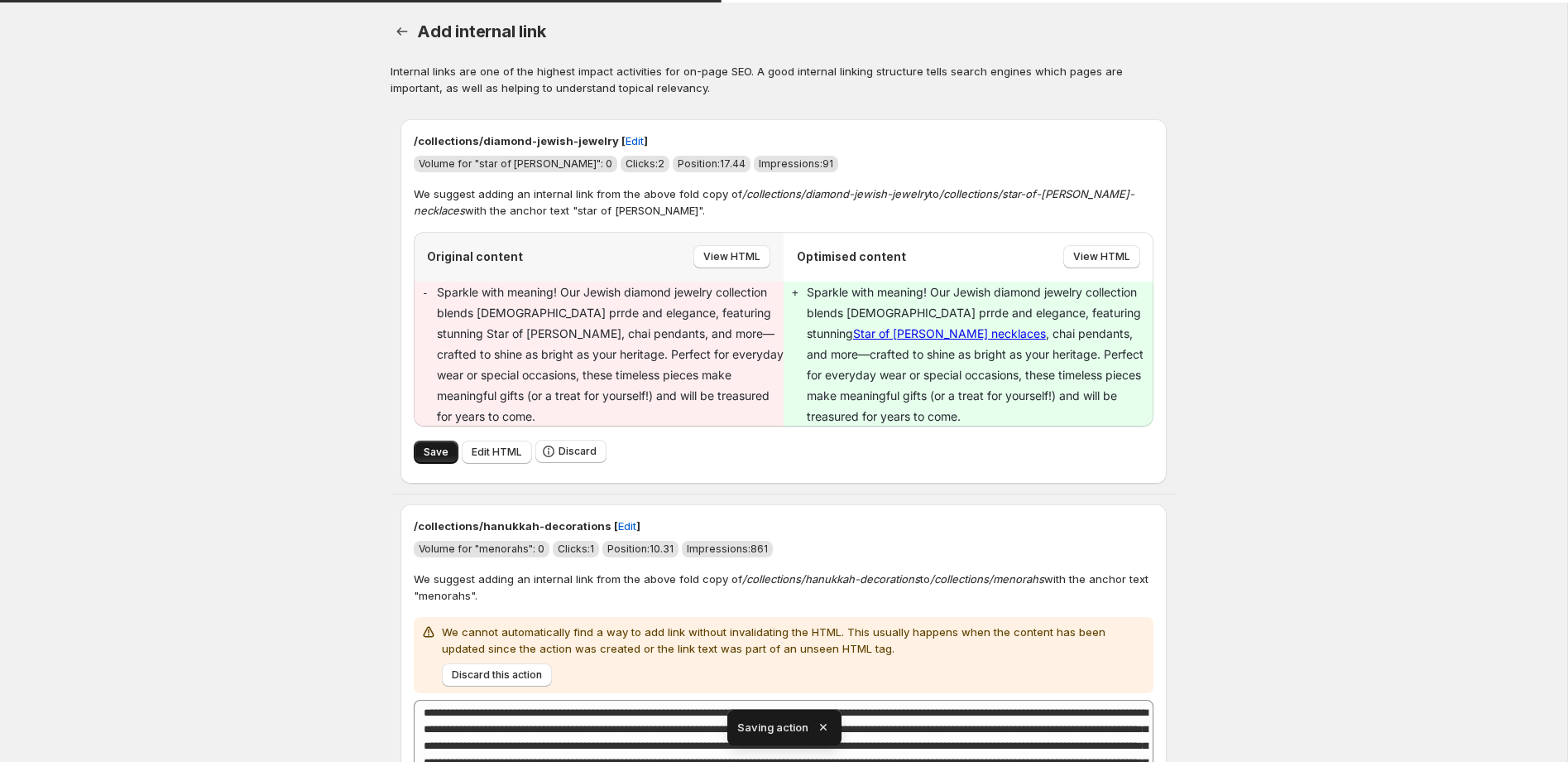
click at [434, 446] on span "Save" at bounding box center [437, 453] width 25 height 14
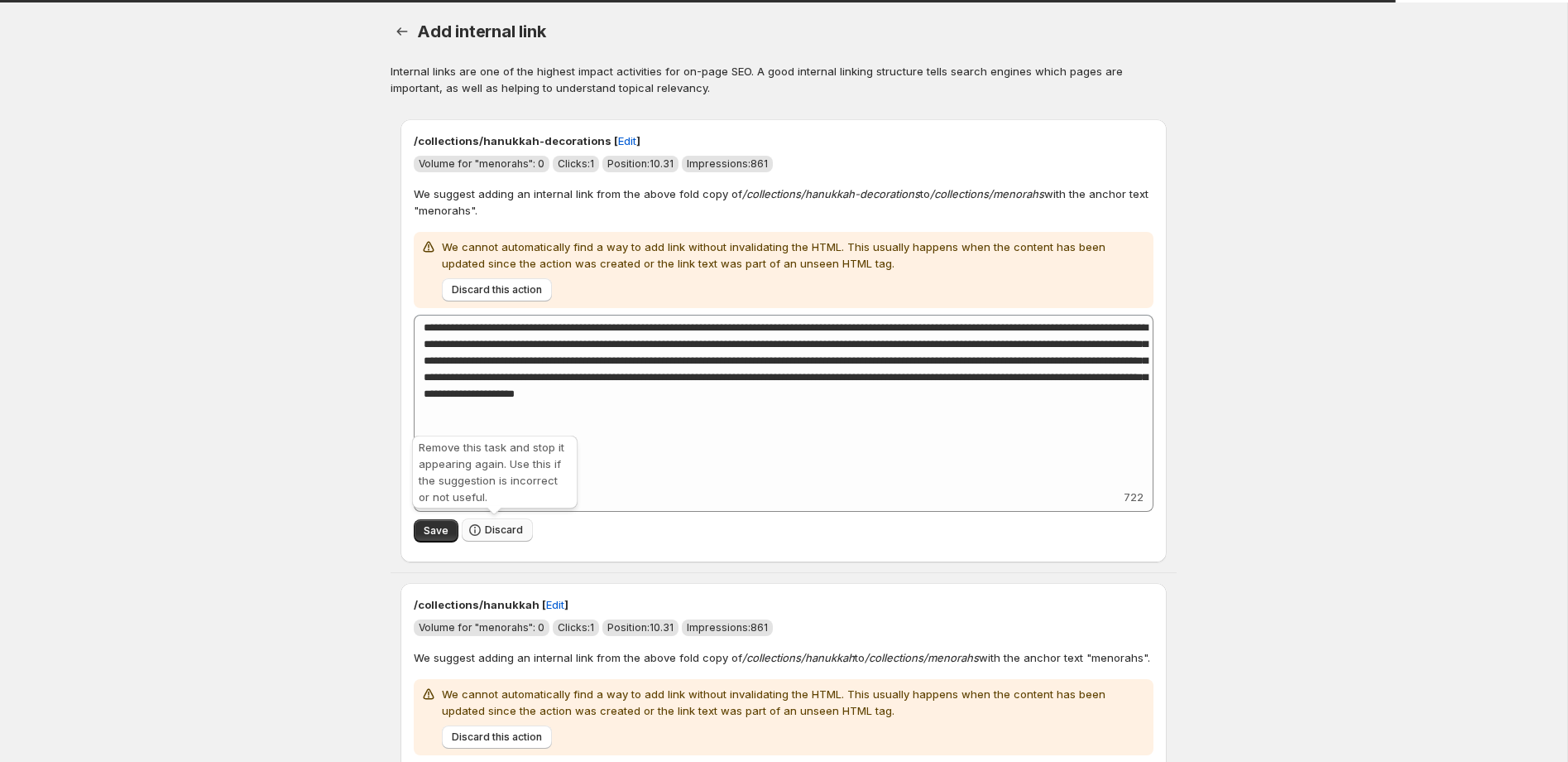
click at [502, 529] on span "Discard" at bounding box center [504, 530] width 38 height 14
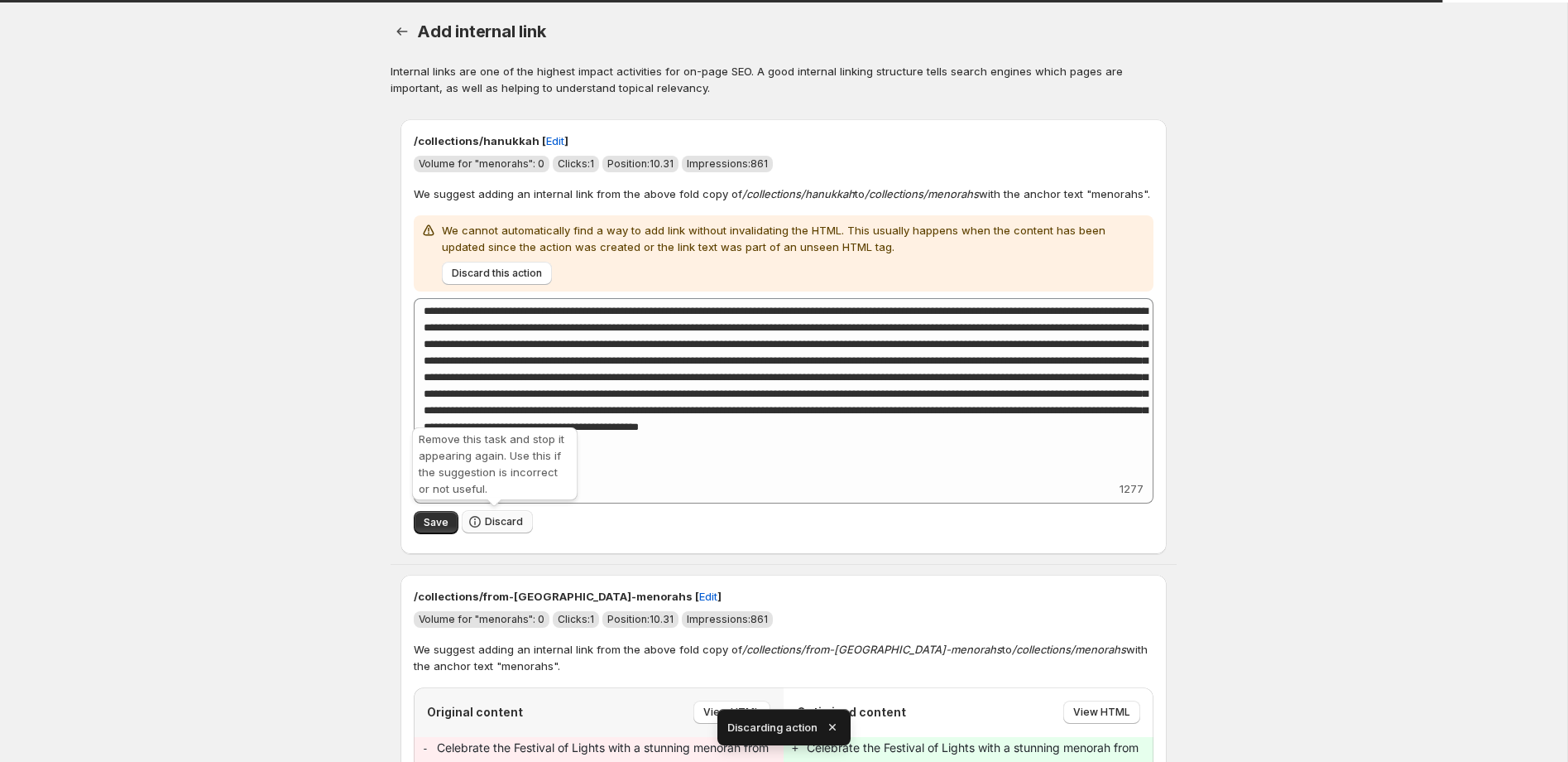
click at [504, 520] on span "Discard" at bounding box center [504, 522] width 38 height 14
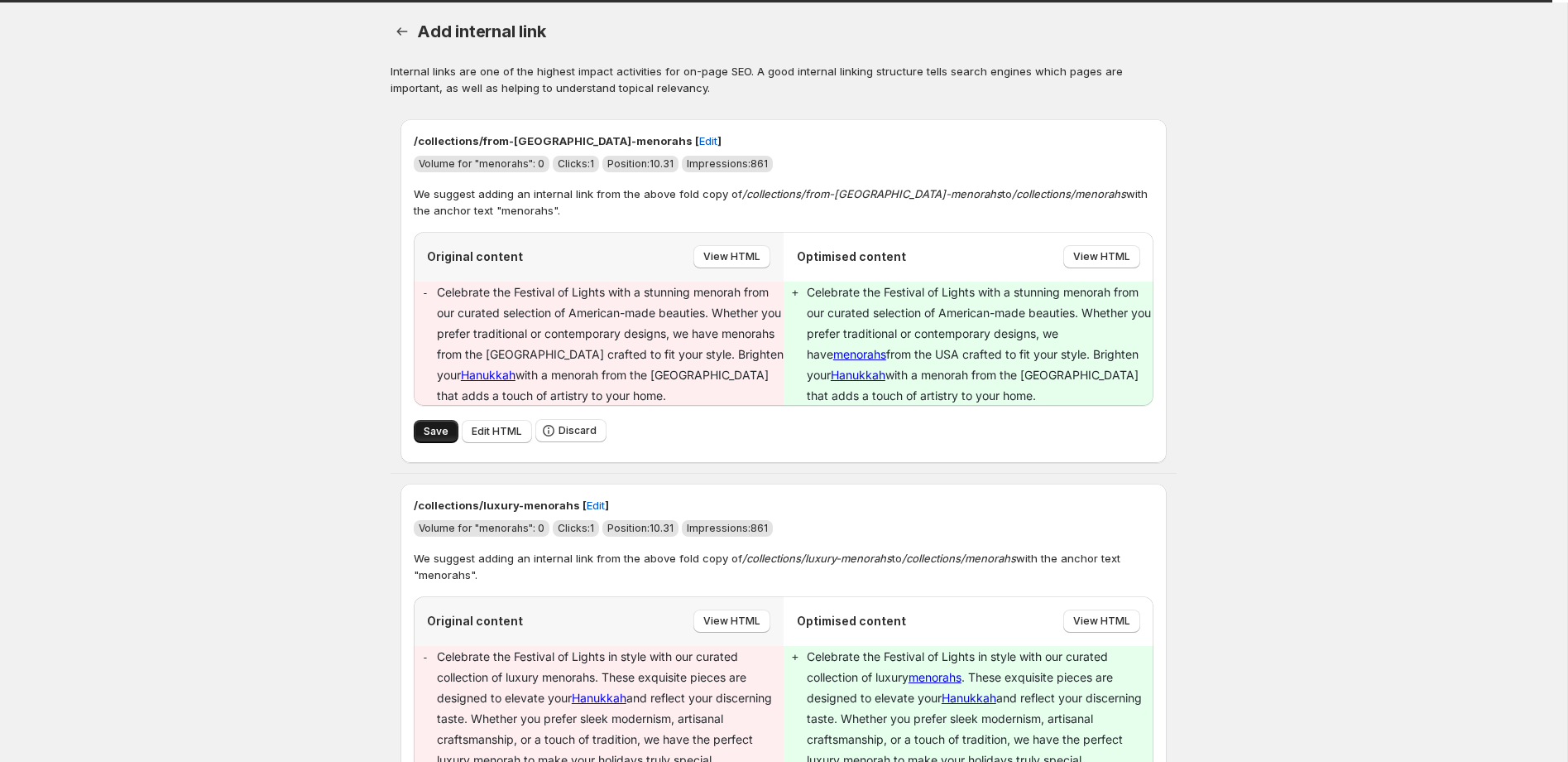
click at [441, 432] on span "Save" at bounding box center [437, 431] width 25 height 14
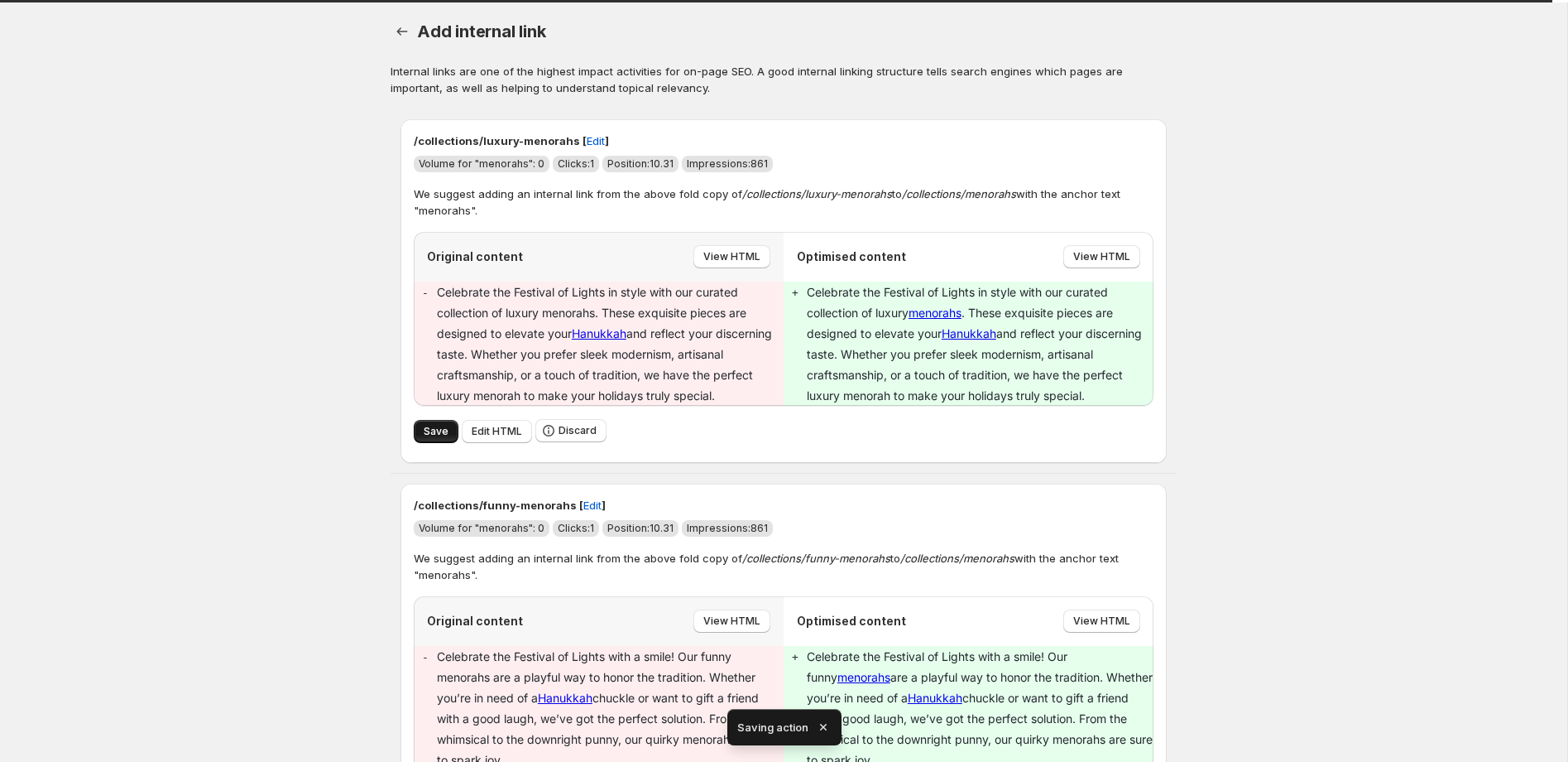
click at [430, 433] on span "Save" at bounding box center [437, 431] width 25 height 14
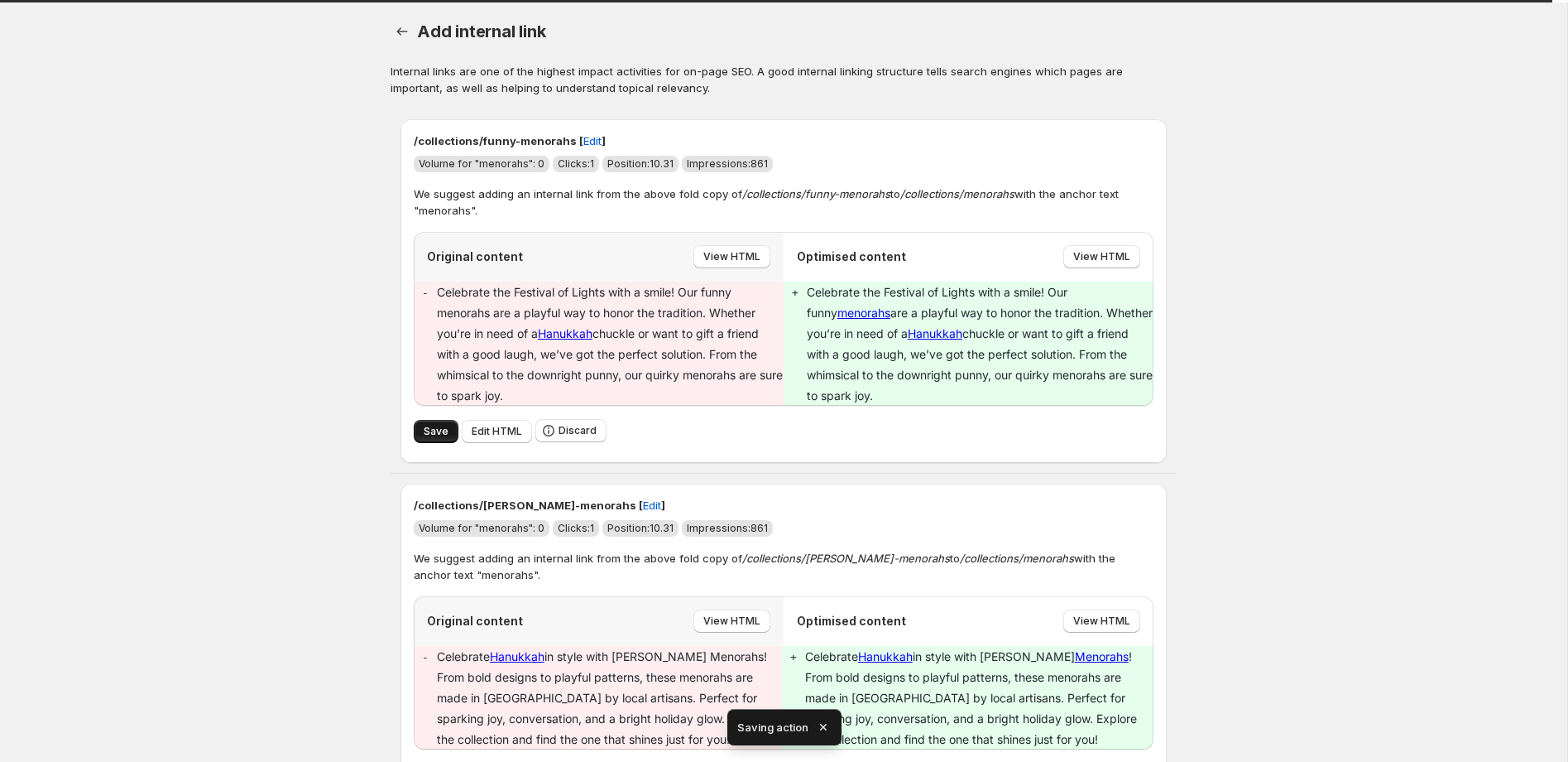
click at [432, 432] on span "Save" at bounding box center [437, 431] width 25 height 14
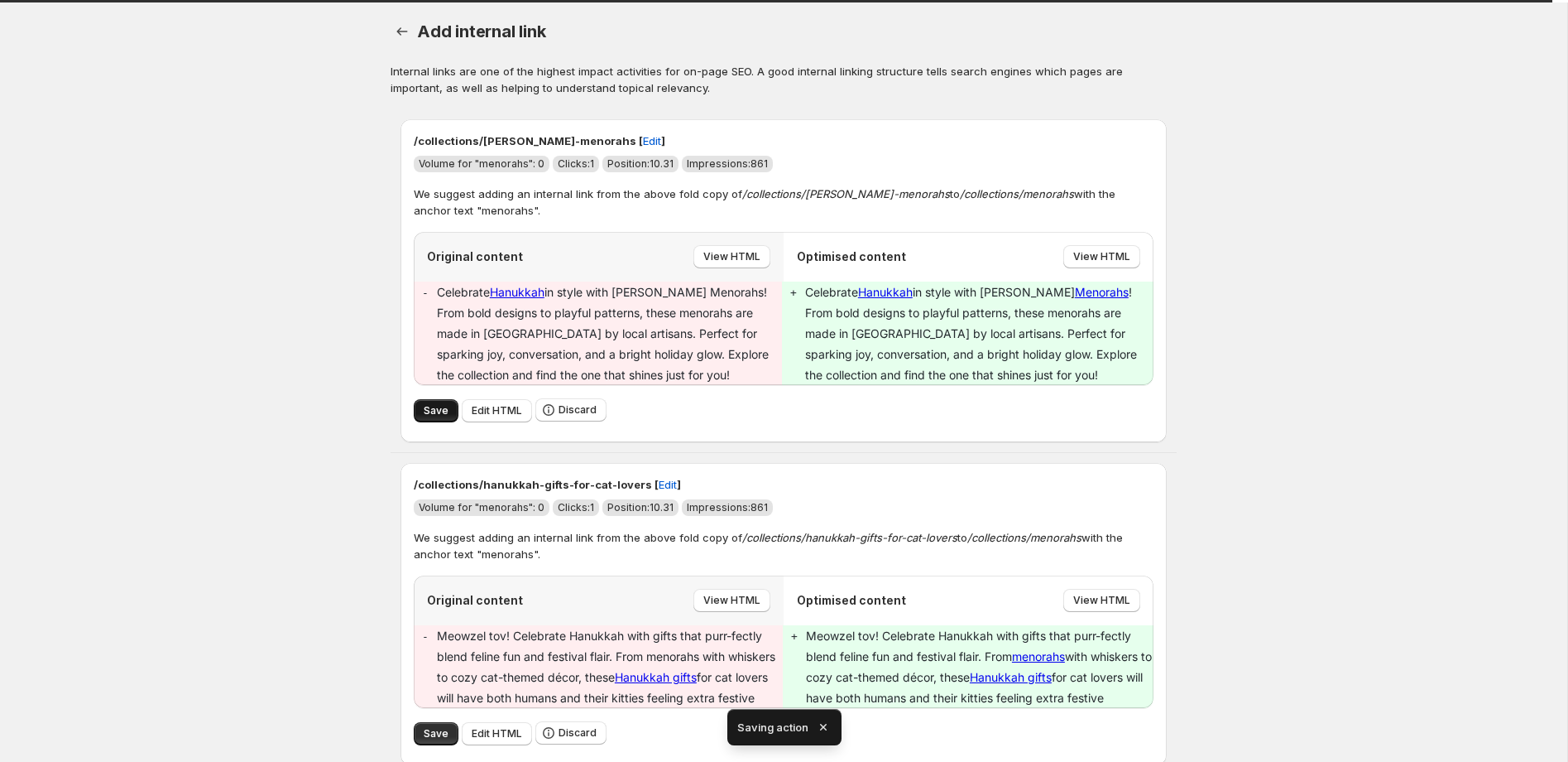
click at [430, 412] on span "Save" at bounding box center [437, 411] width 25 height 14
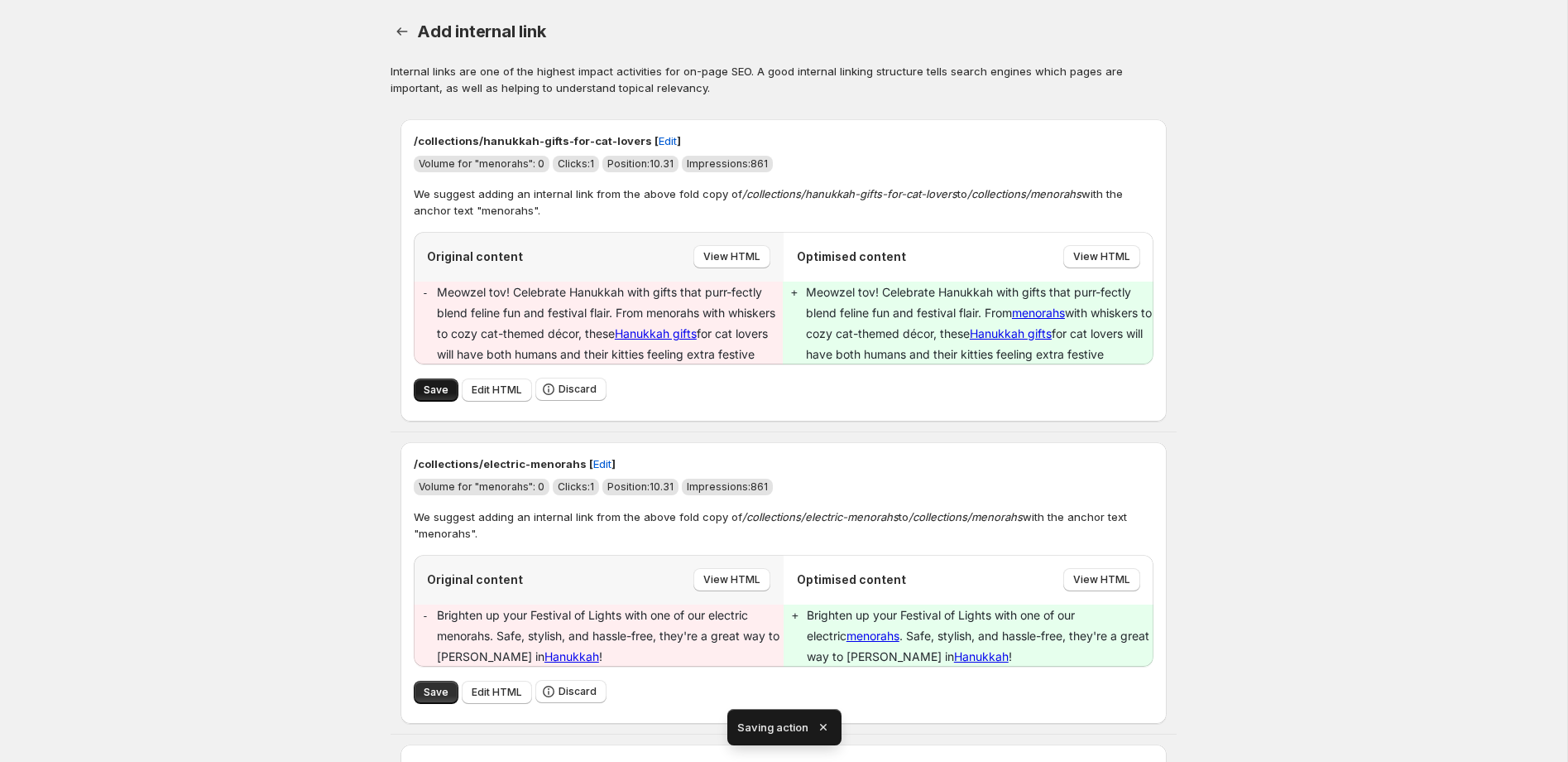
click at [451, 389] on button "Save" at bounding box center [436, 390] width 45 height 23
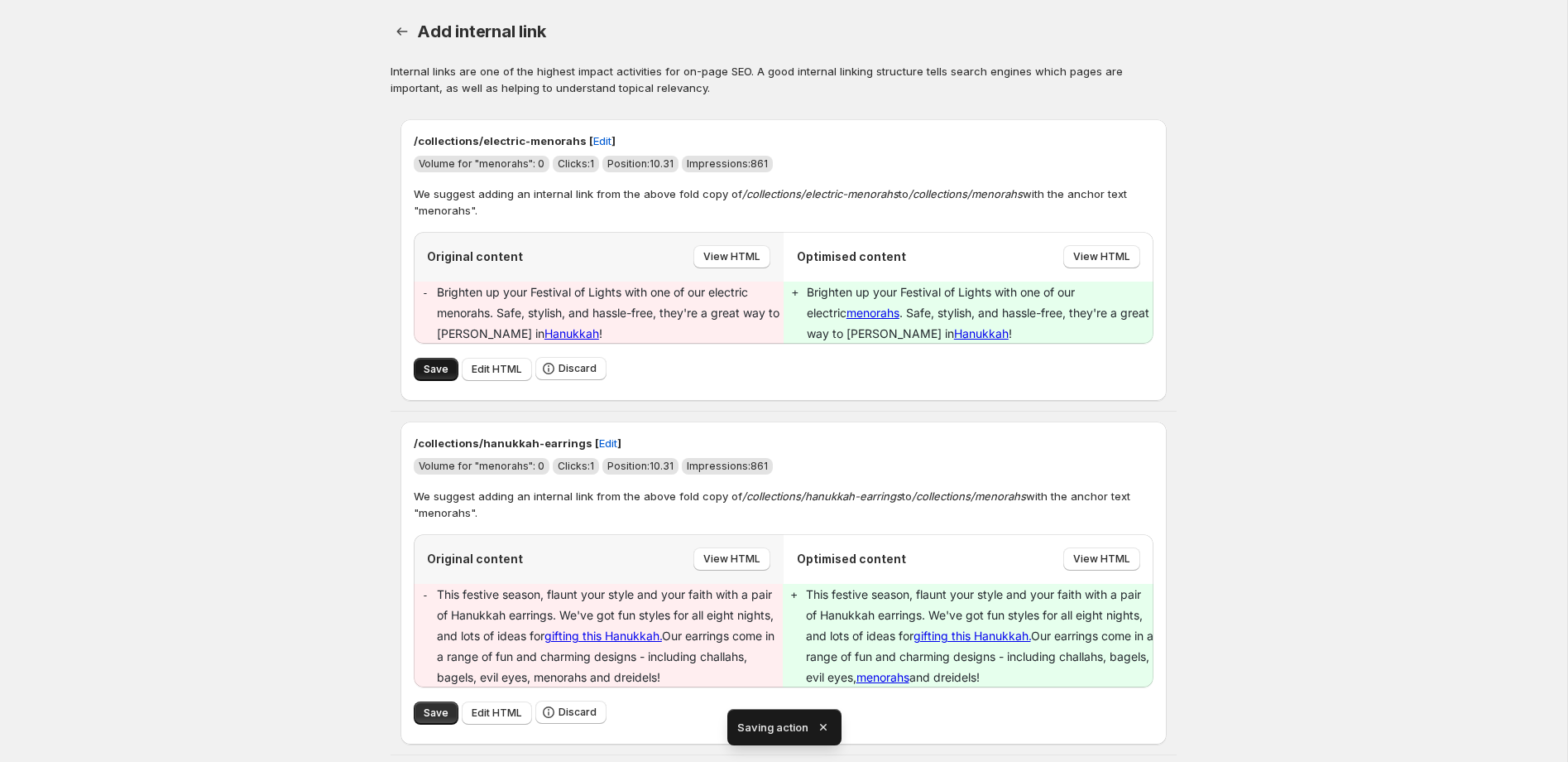
click at [445, 374] on span "Save" at bounding box center [437, 370] width 25 height 14
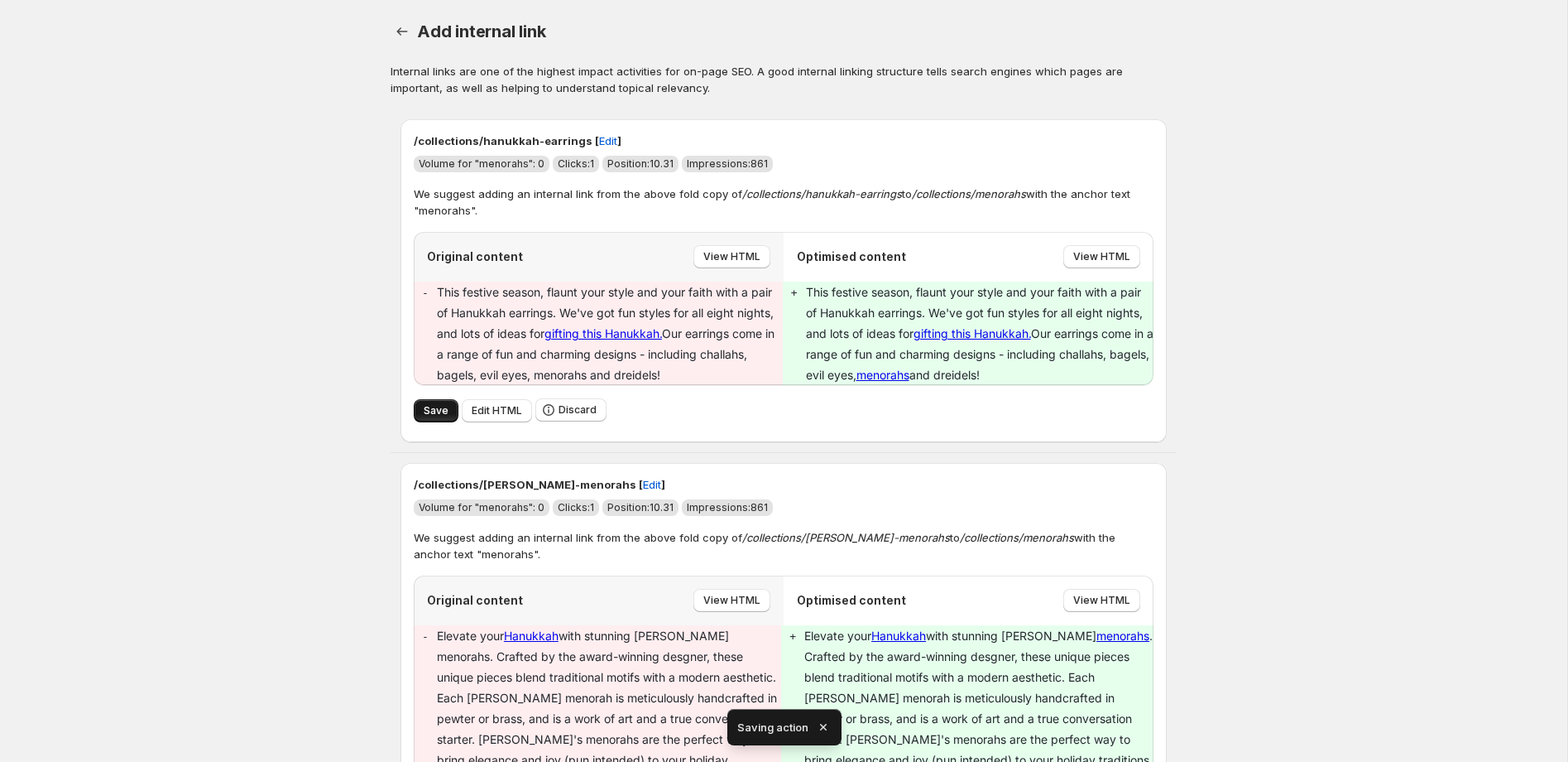
click at [437, 407] on span "Save" at bounding box center [437, 411] width 25 height 14
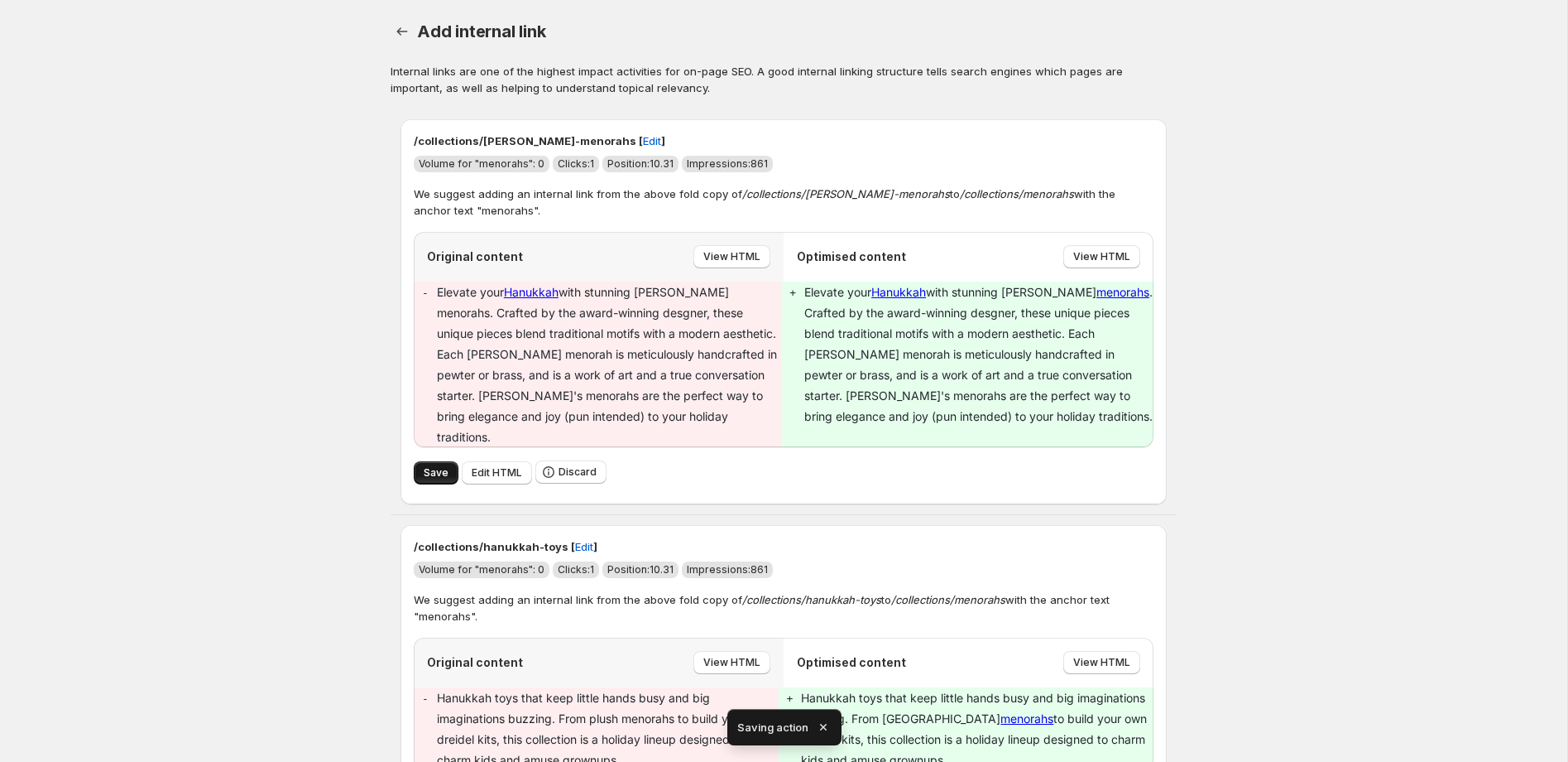
click at [434, 461] on button "Save" at bounding box center [436, 473] width 45 height 23
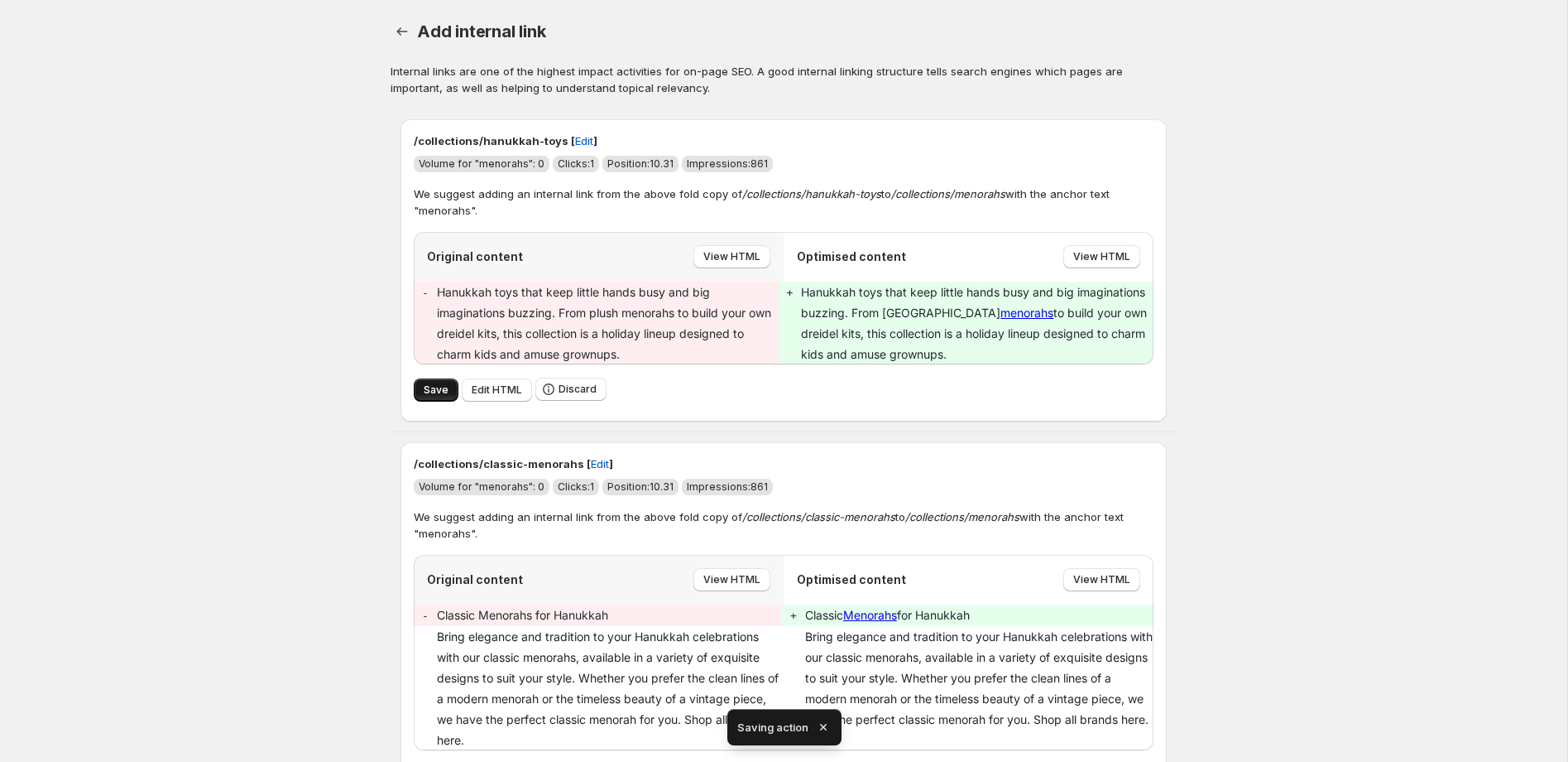
click at [431, 391] on span "Save" at bounding box center [437, 390] width 25 height 14
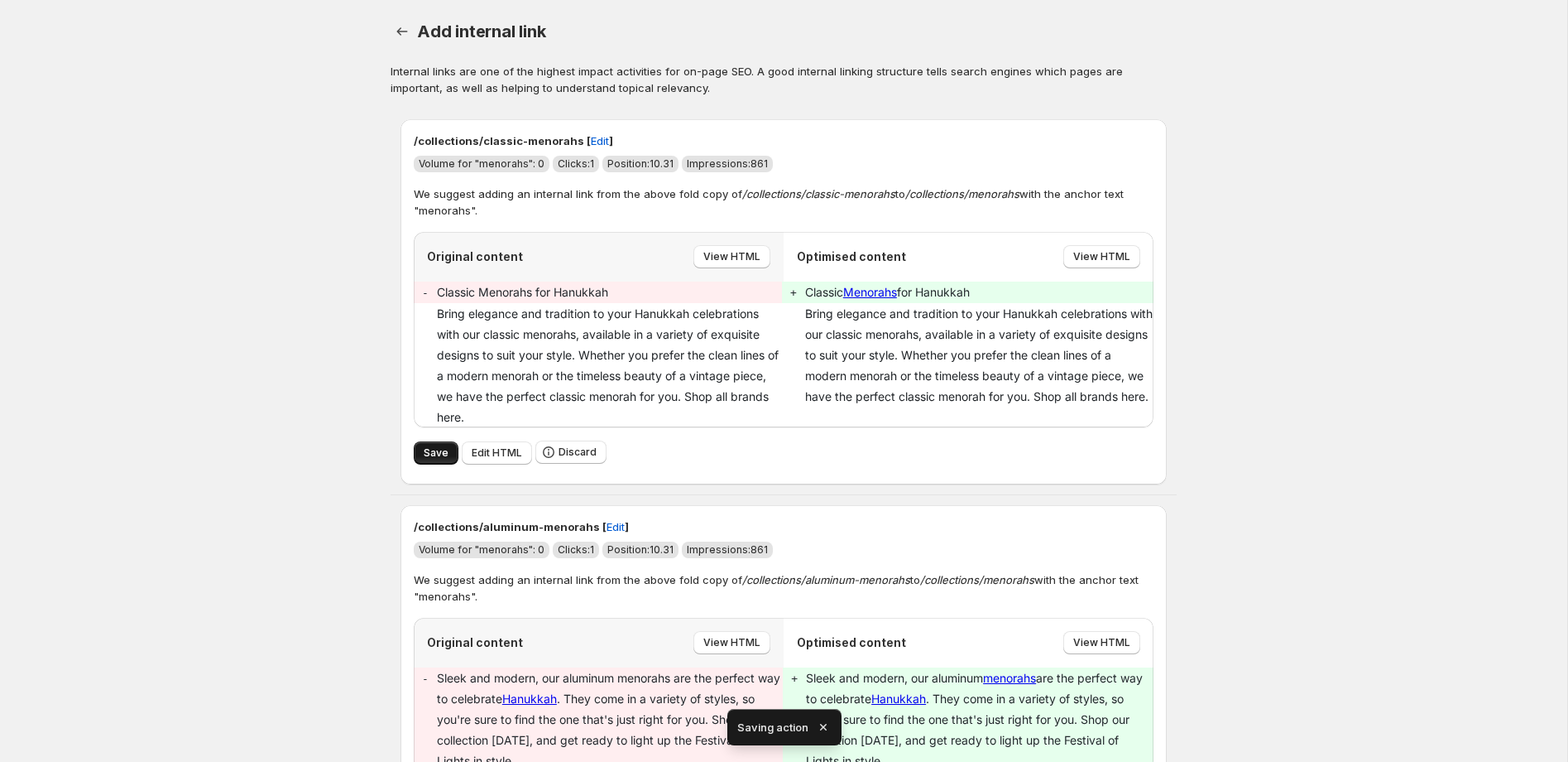
click at [444, 452] on span "Save" at bounding box center [437, 454] width 25 height 14
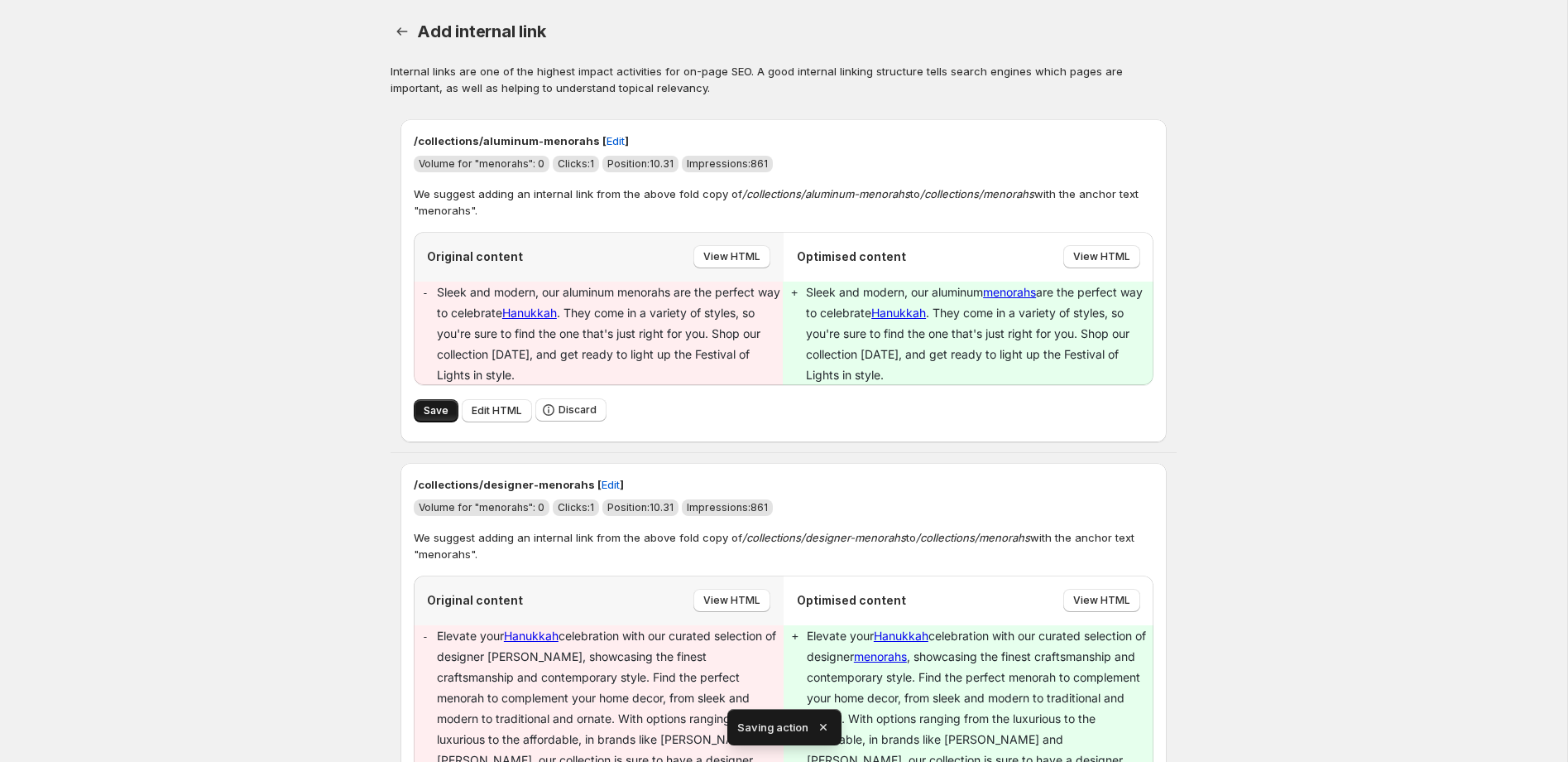
click at [424, 412] on span "Save" at bounding box center [437, 411] width 25 height 14
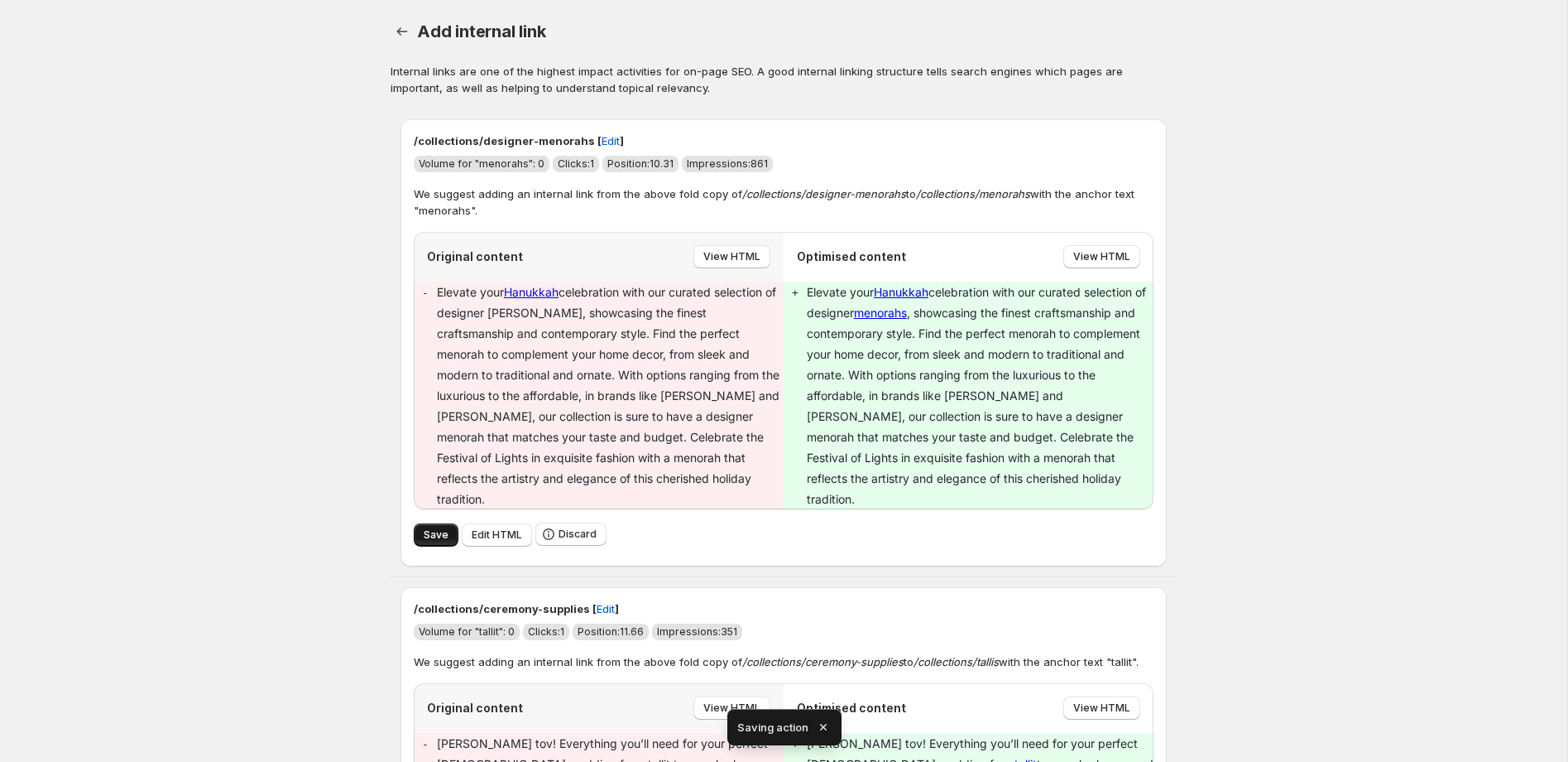
click at [445, 528] on span "Save" at bounding box center [437, 535] width 25 height 14
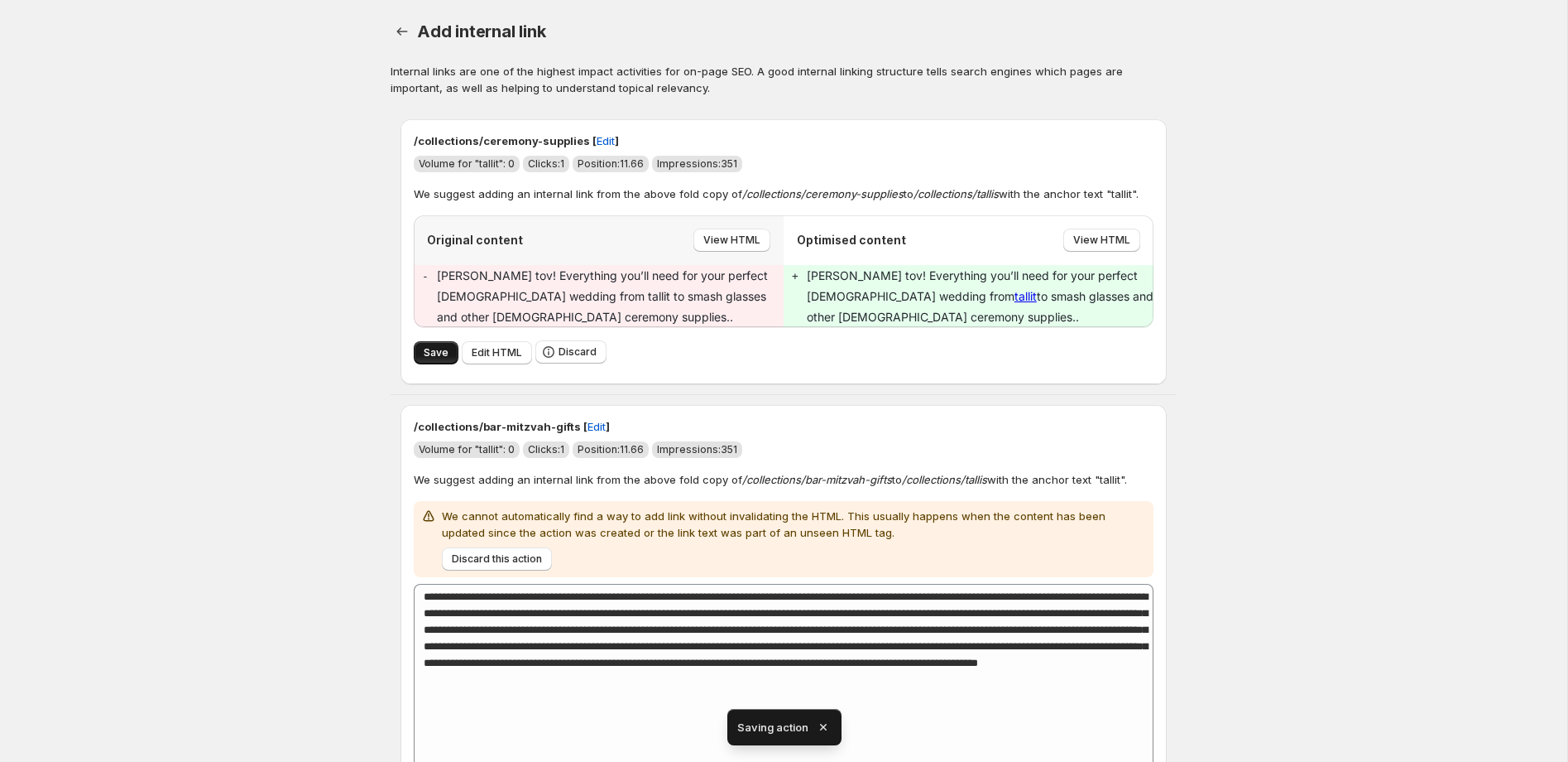
click at [439, 352] on span "Save" at bounding box center [437, 353] width 25 height 14
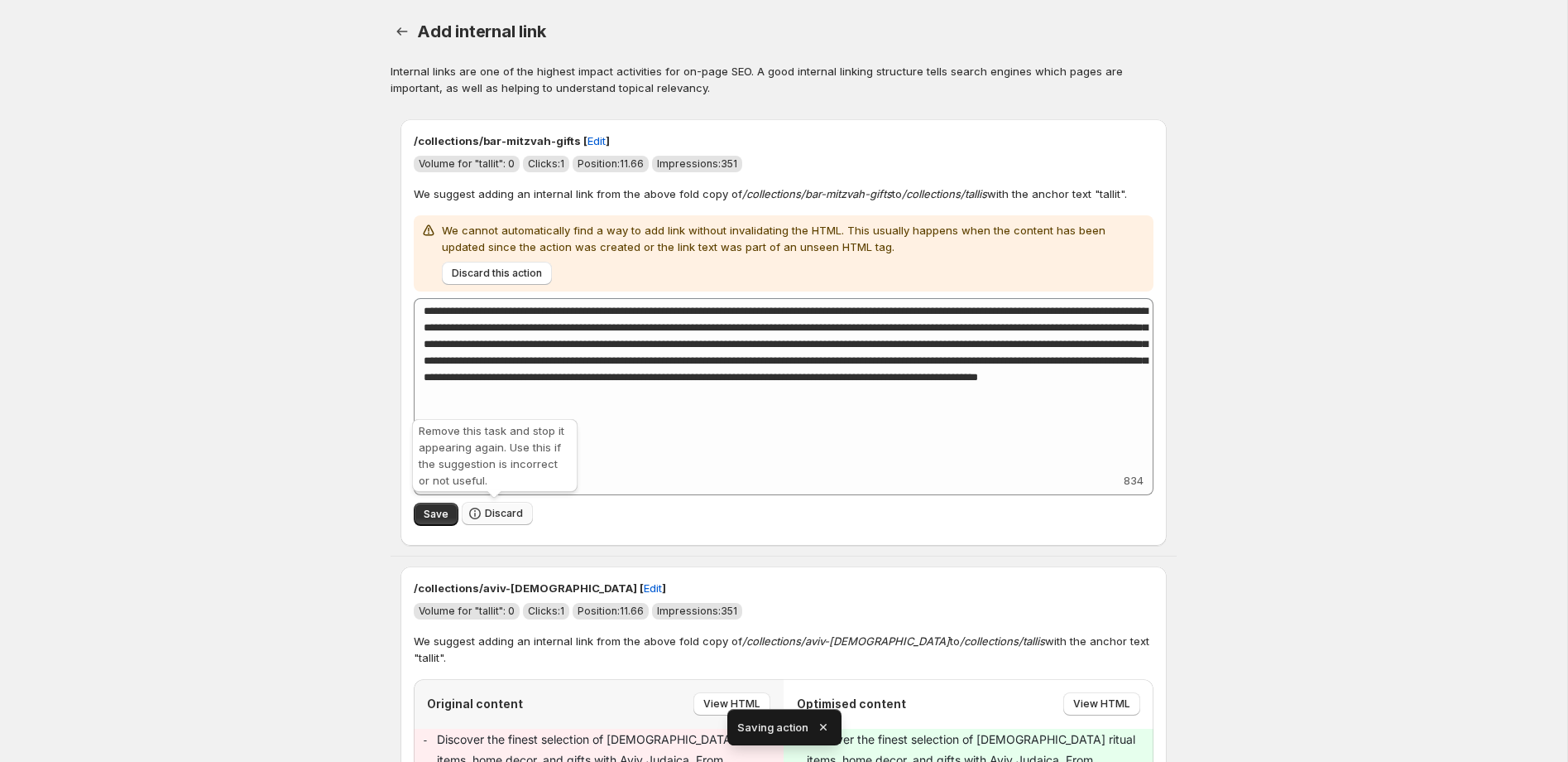
click at [503, 513] on span "Discard" at bounding box center [504, 514] width 38 height 14
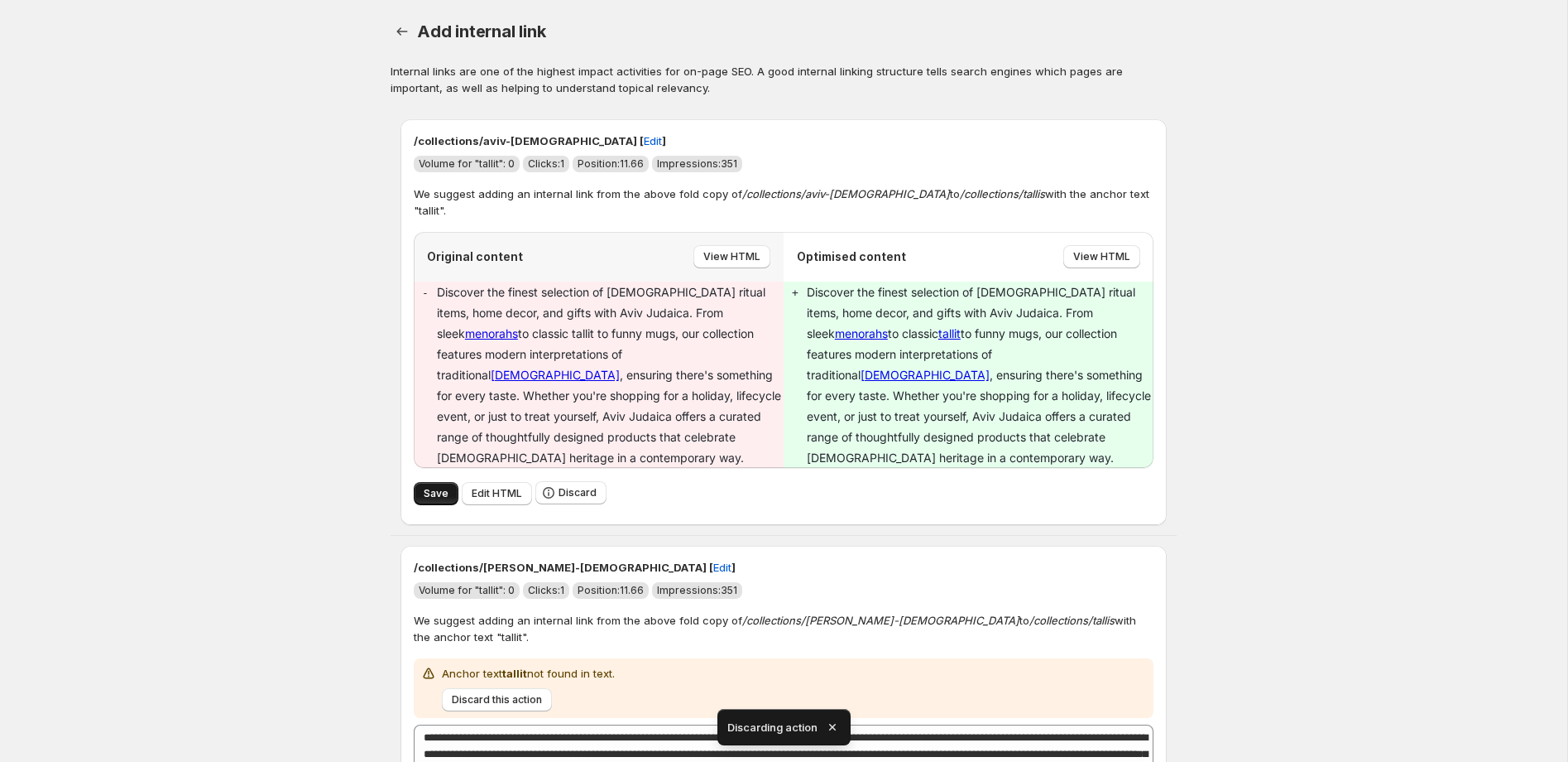
click at [434, 487] on span "Save" at bounding box center [437, 493] width 25 height 14
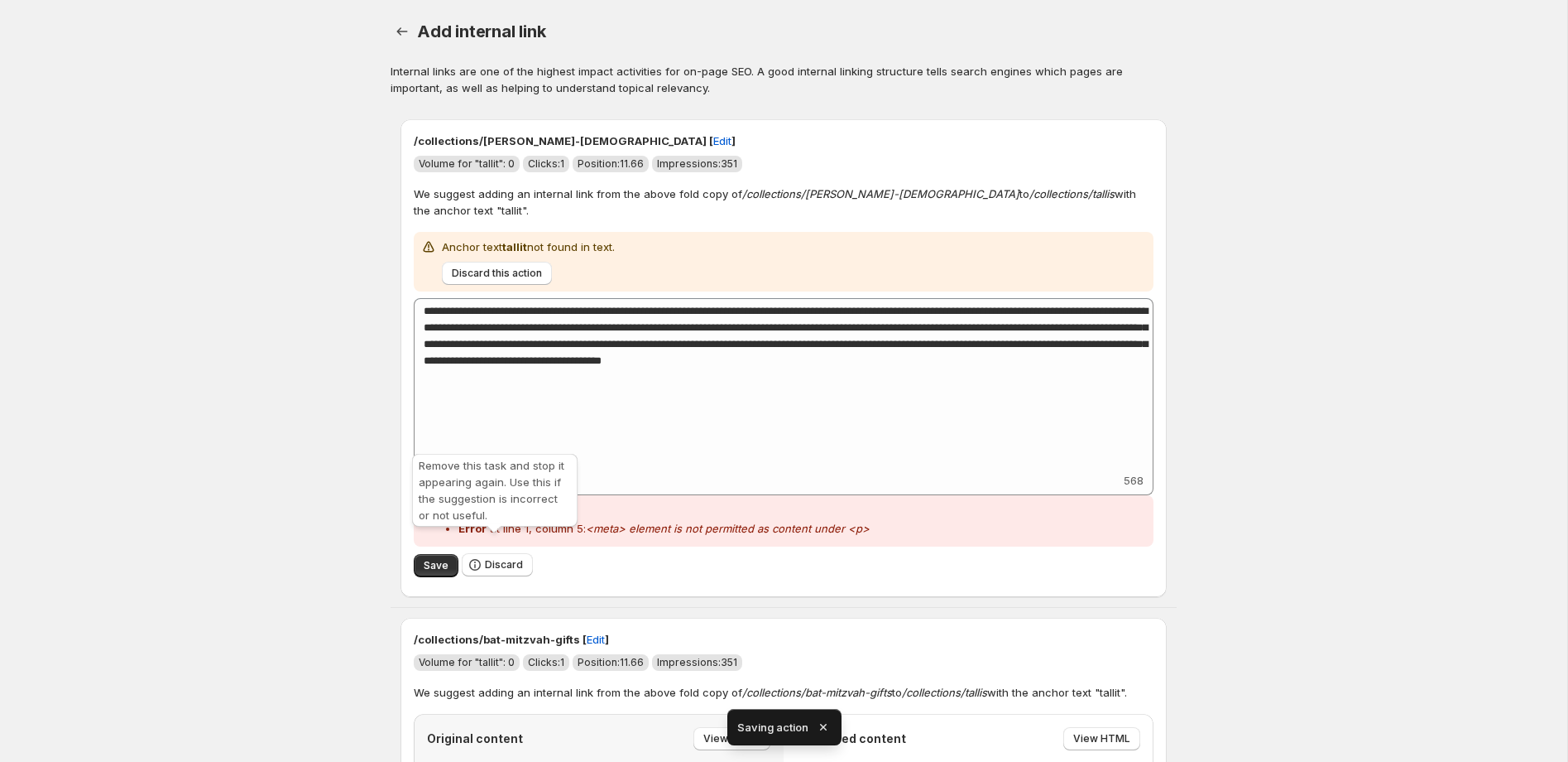
drag, startPoint x: 507, startPoint y: 547, endPoint x: 477, endPoint y: 533, distance: 33.1
click at [508, 558] on span "Discard" at bounding box center [504, 564] width 38 height 14
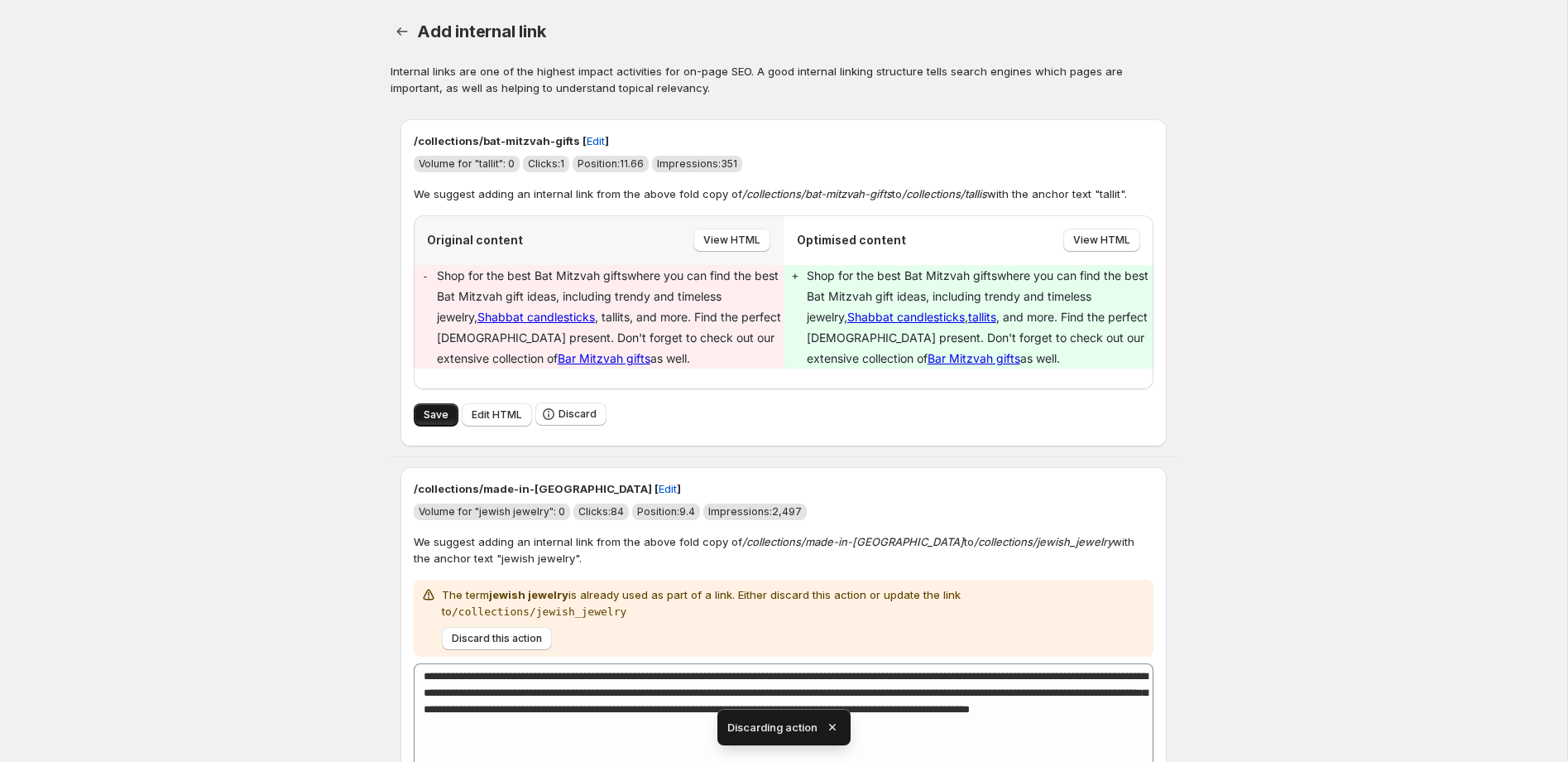
click at [440, 415] on span "Save" at bounding box center [437, 415] width 25 height 14
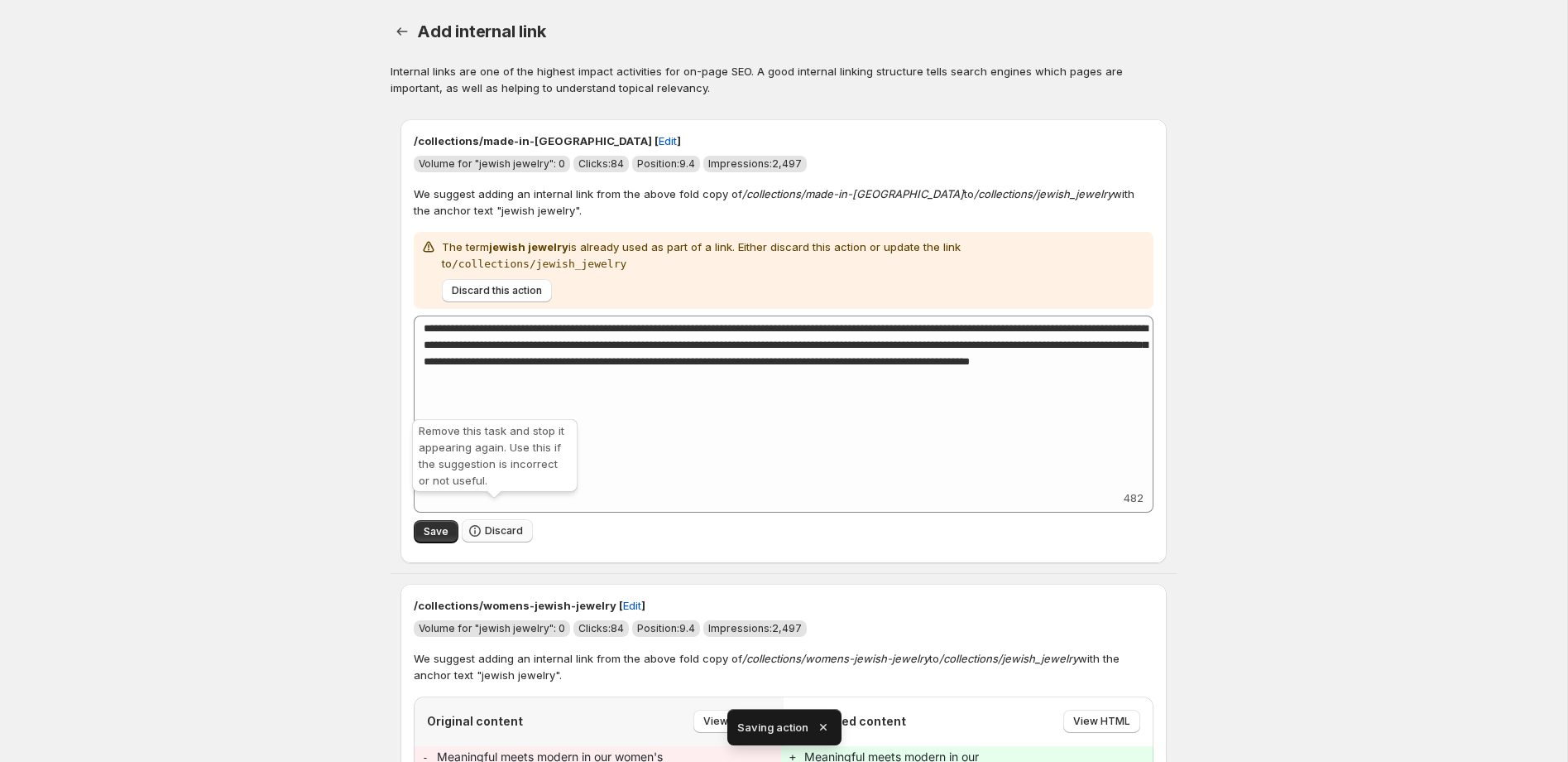
click at [495, 525] on span "Discard" at bounding box center [504, 531] width 38 height 14
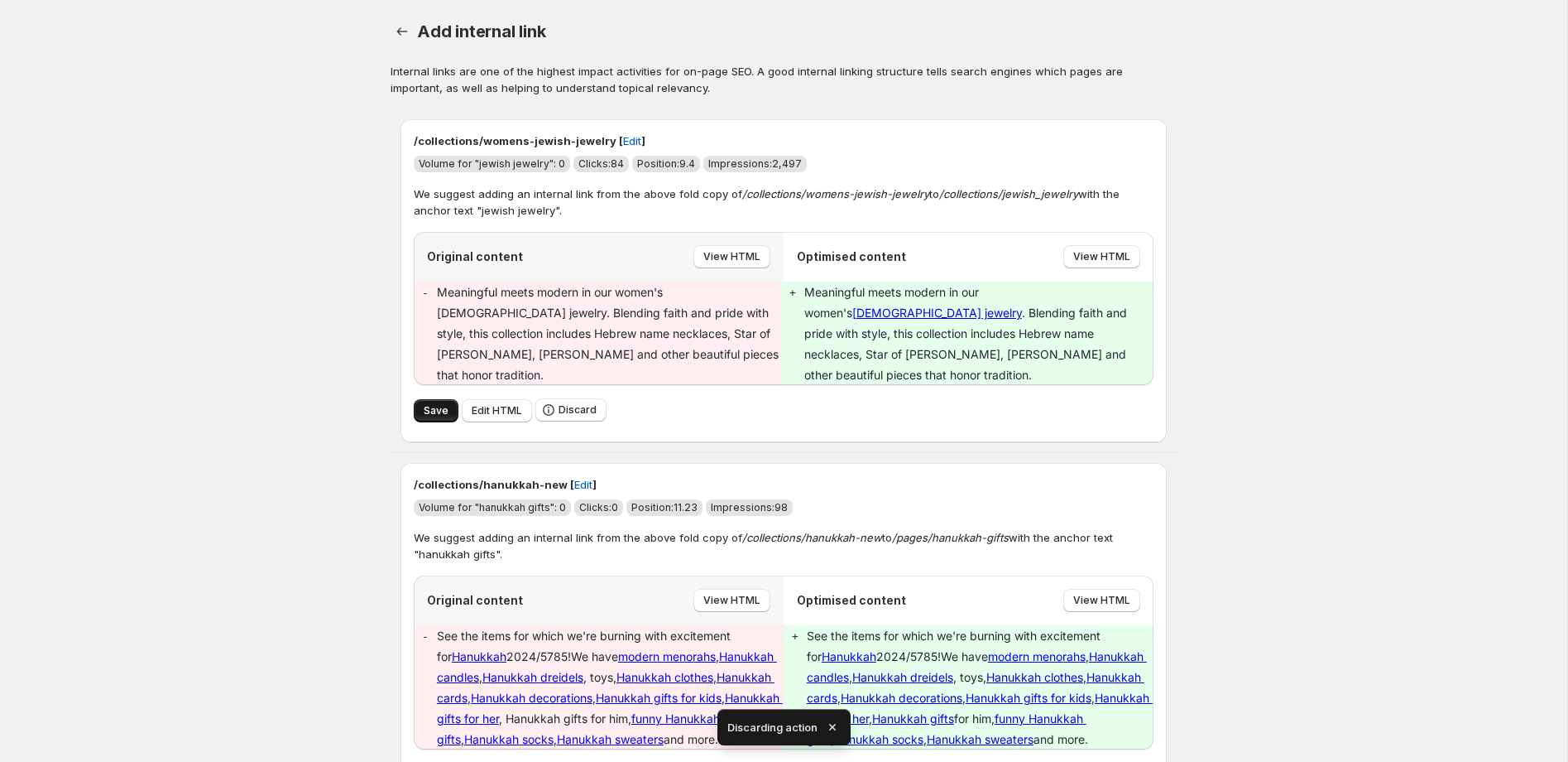
click at [442, 404] on span "Save" at bounding box center [437, 411] width 25 height 14
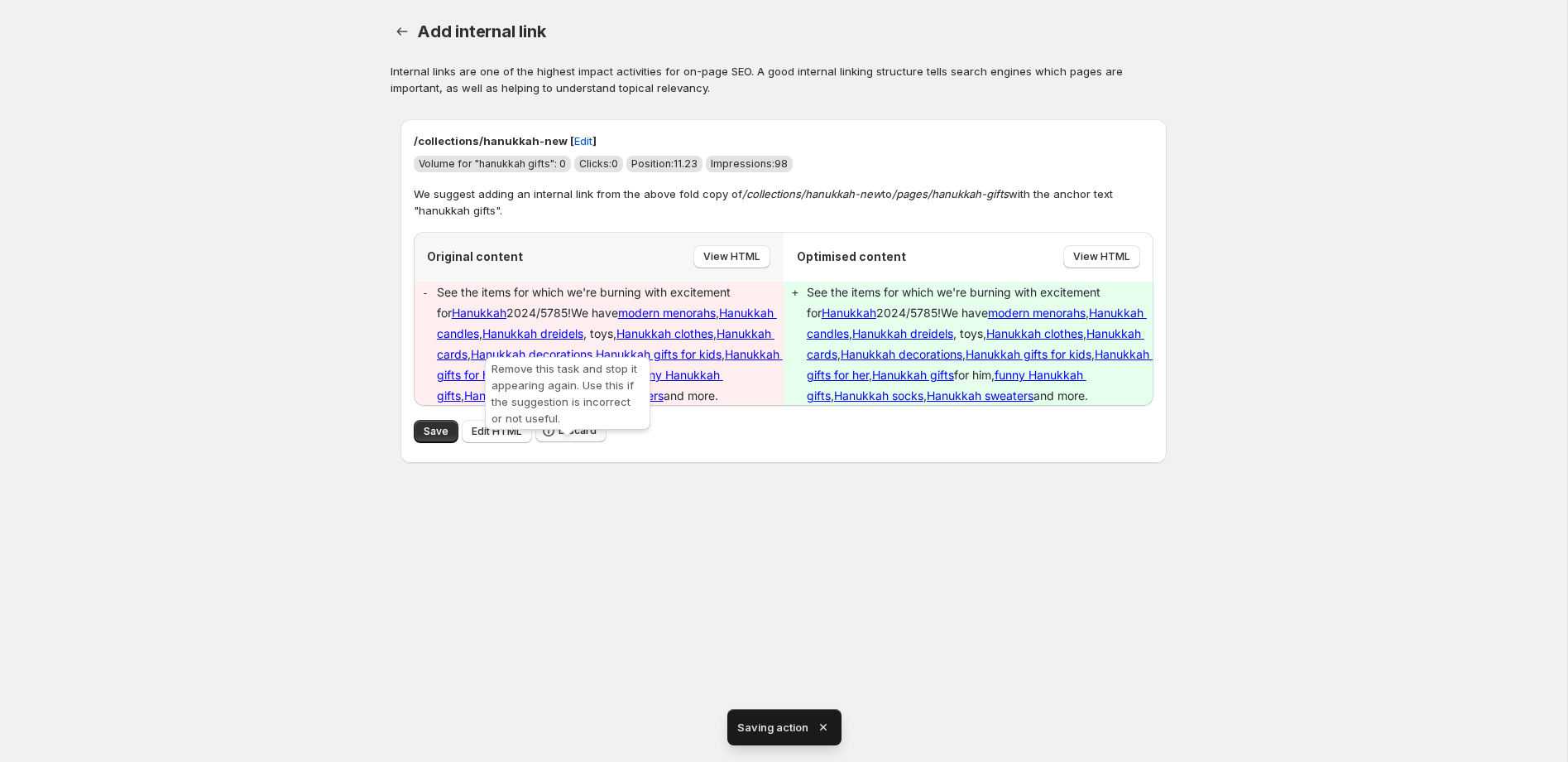
click at [584, 442] on button "Discard" at bounding box center [570, 430] width 71 height 23
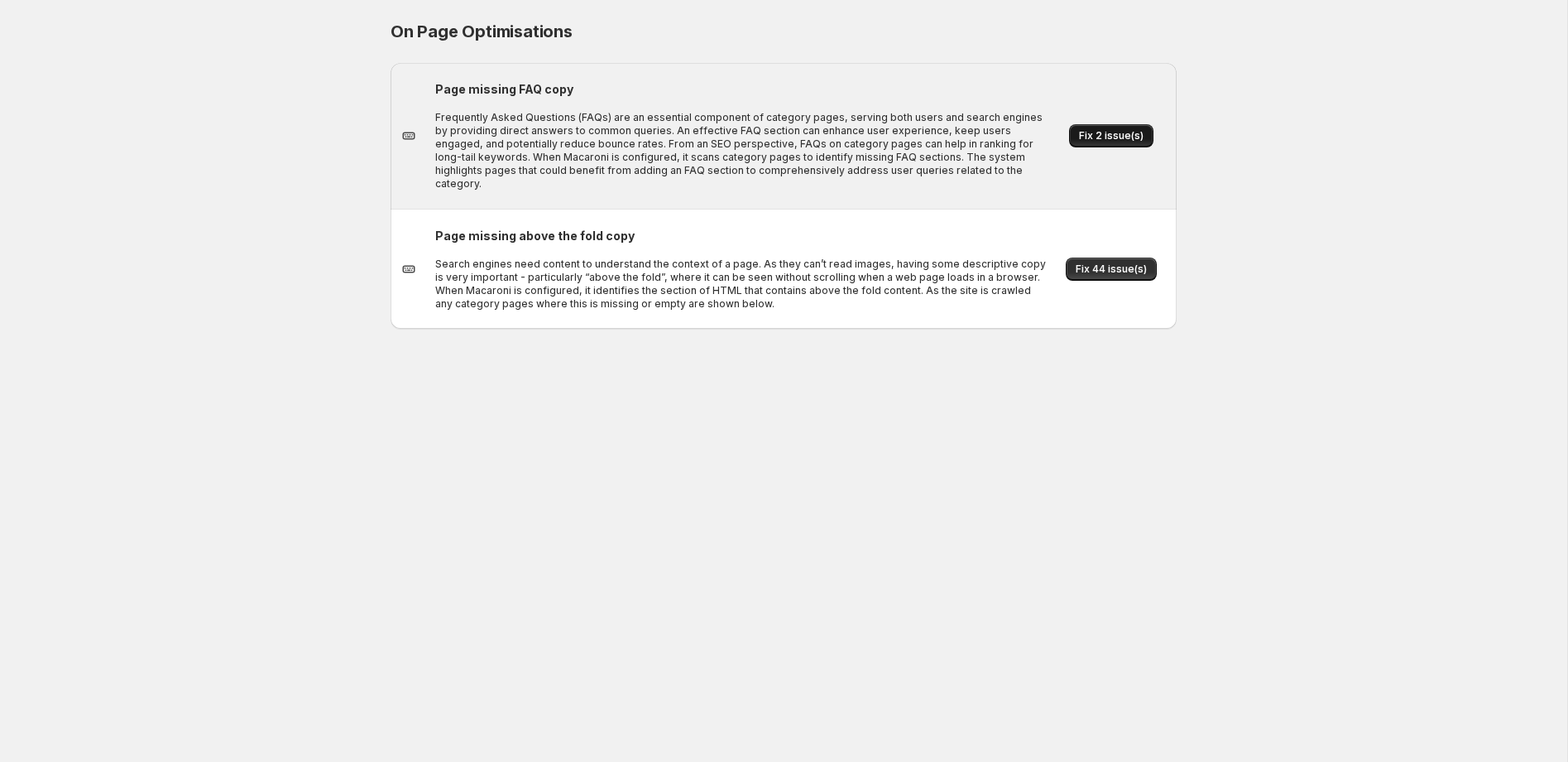
click at [1123, 129] on span "Fix 2 issue(s)" at bounding box center [1111, 136] width 64 height 14
